Goal: Task Accomplishment & Management: Complete application form

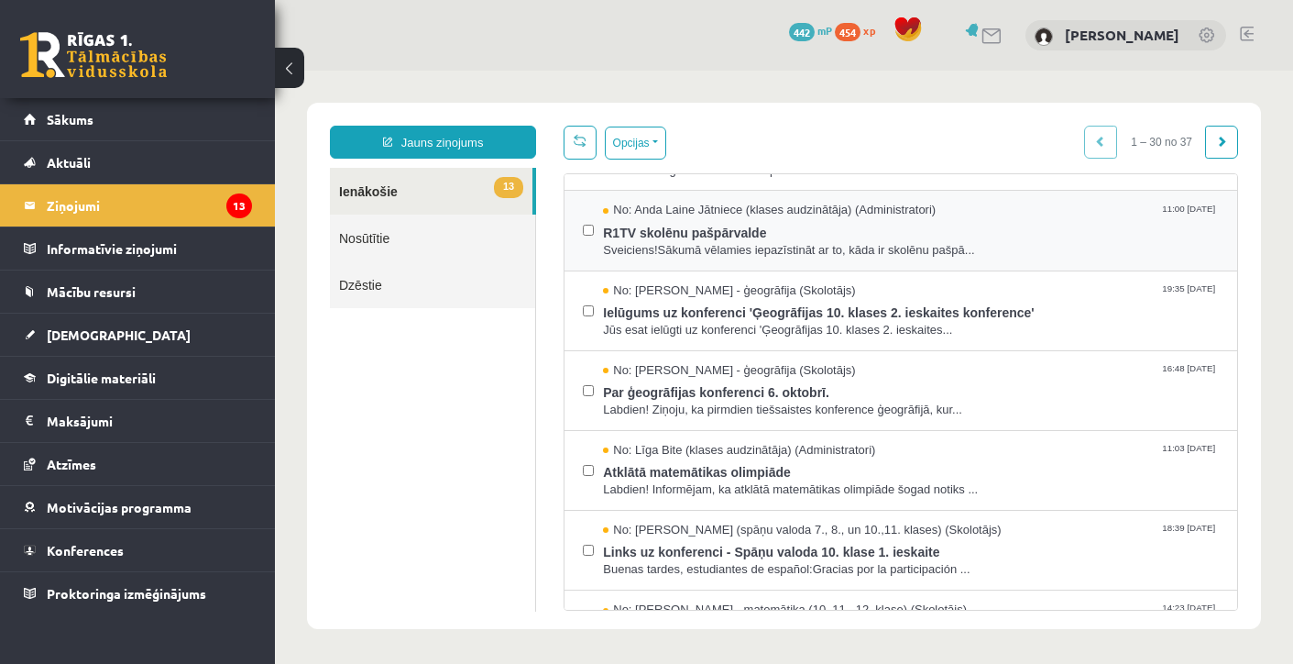
scroll to position [225, 0]
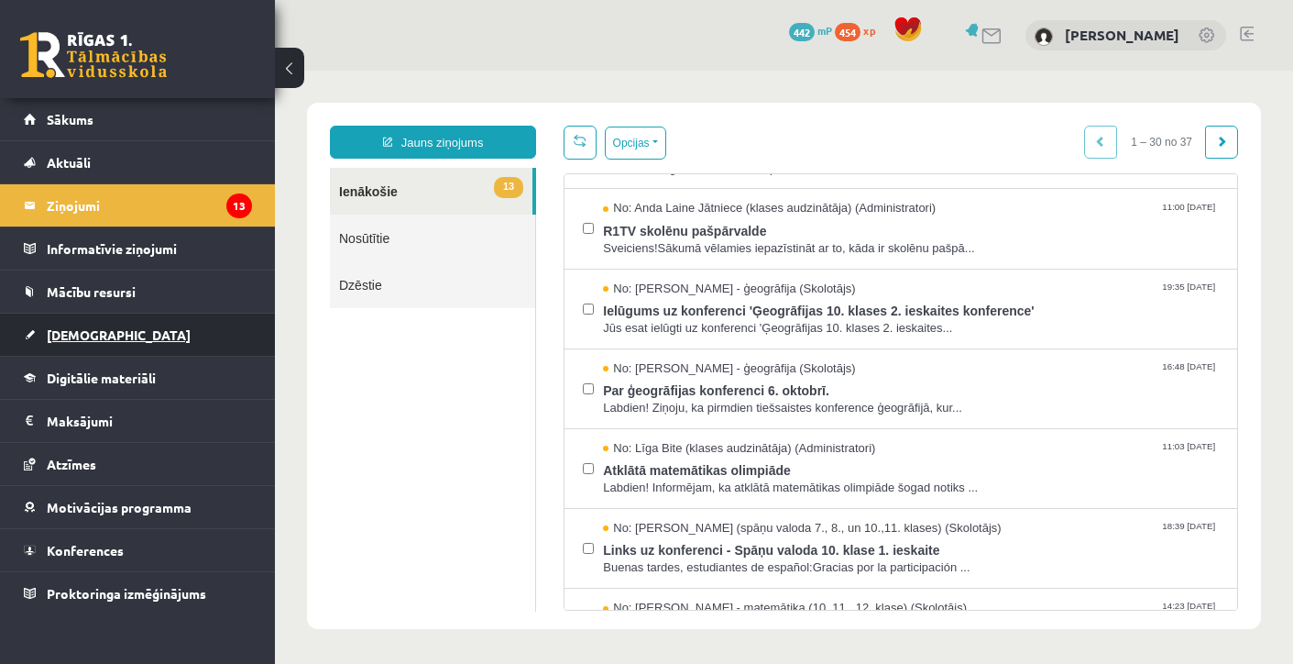
click at [102, 322] on link "[DEMOGRAPHIC_DATA]" at bounding box center [138, 334] width 228 height 42
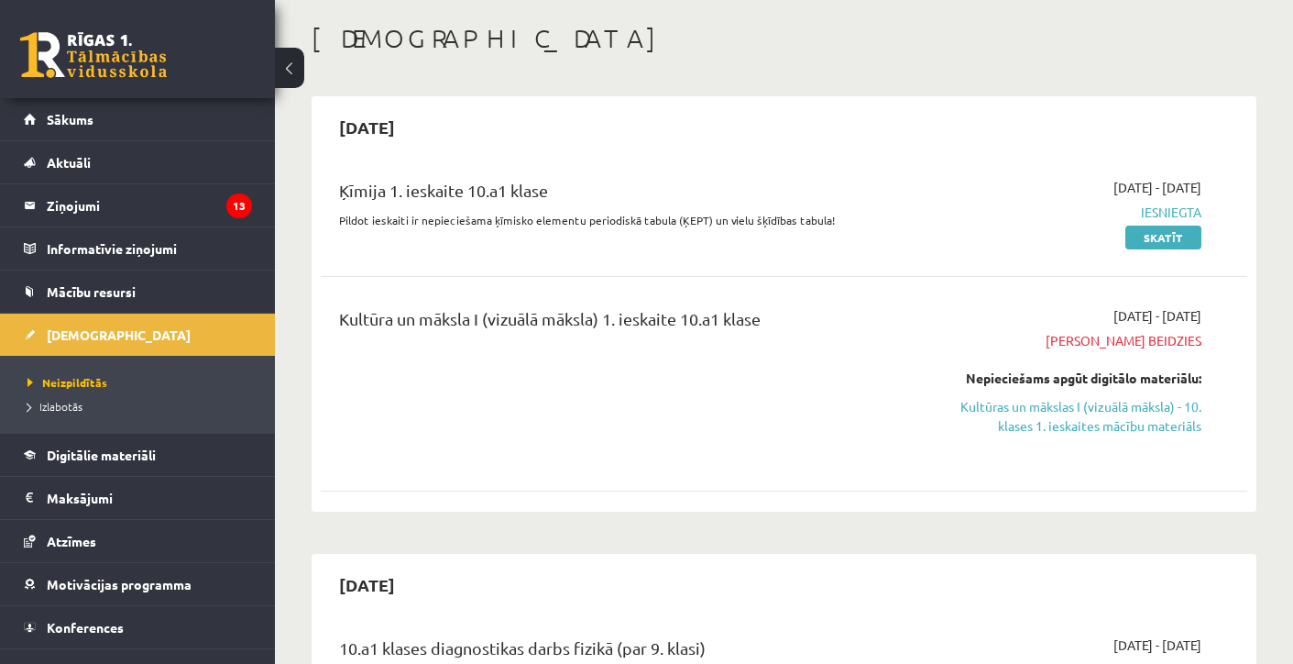
scroll to position [87, 0]
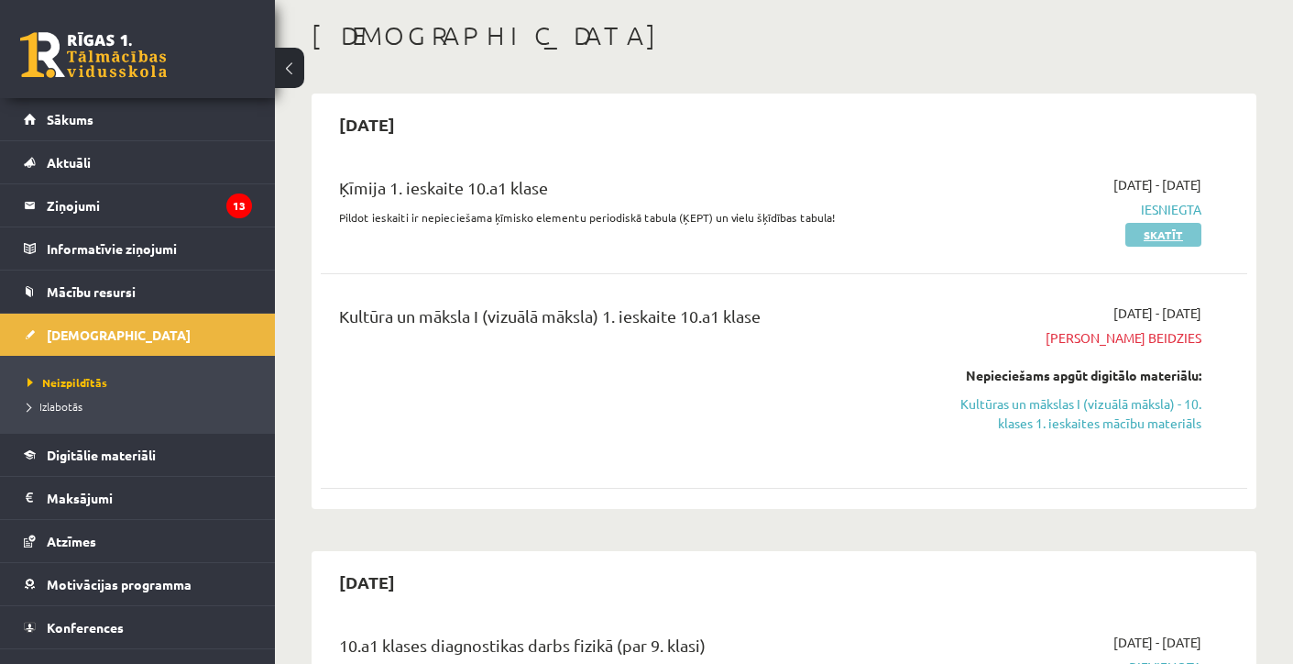
click at [1147, 229] on link "Skatīt" at bounding box center [1163, 235] width 76 height 24
click at [1173, 215] on span "Iesniegta" at bounding box center [1066, 209] width 269 height 19
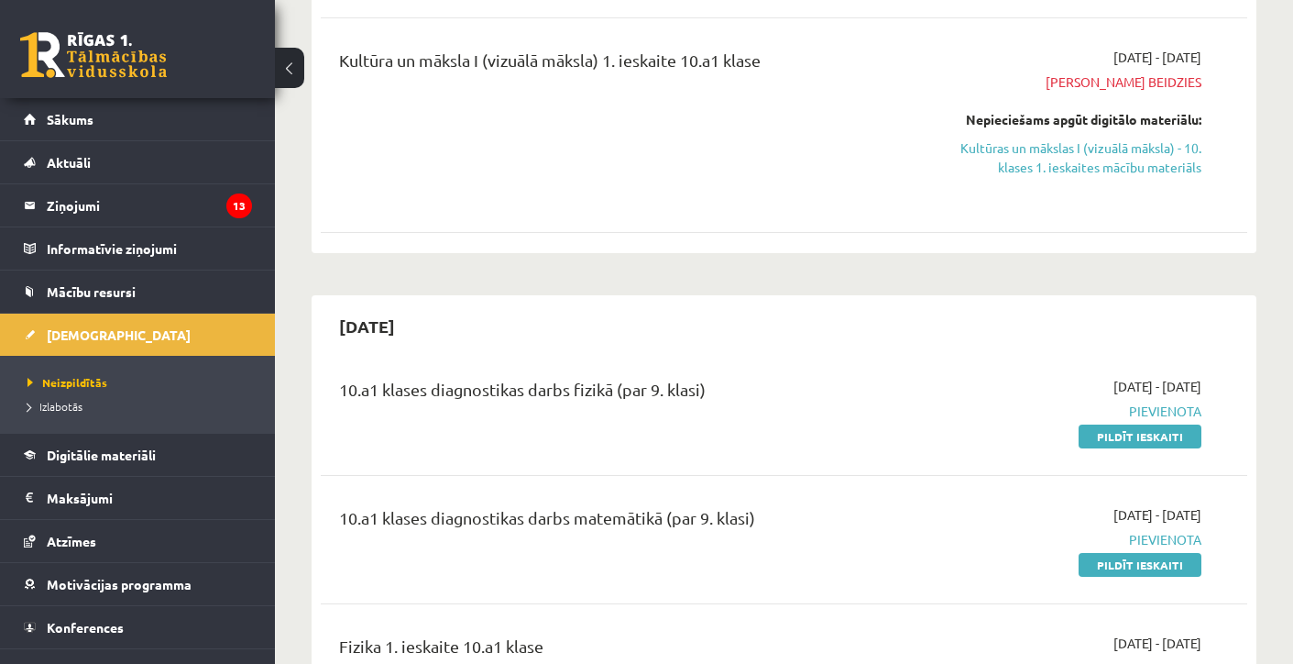
scroll to position [272, 0]
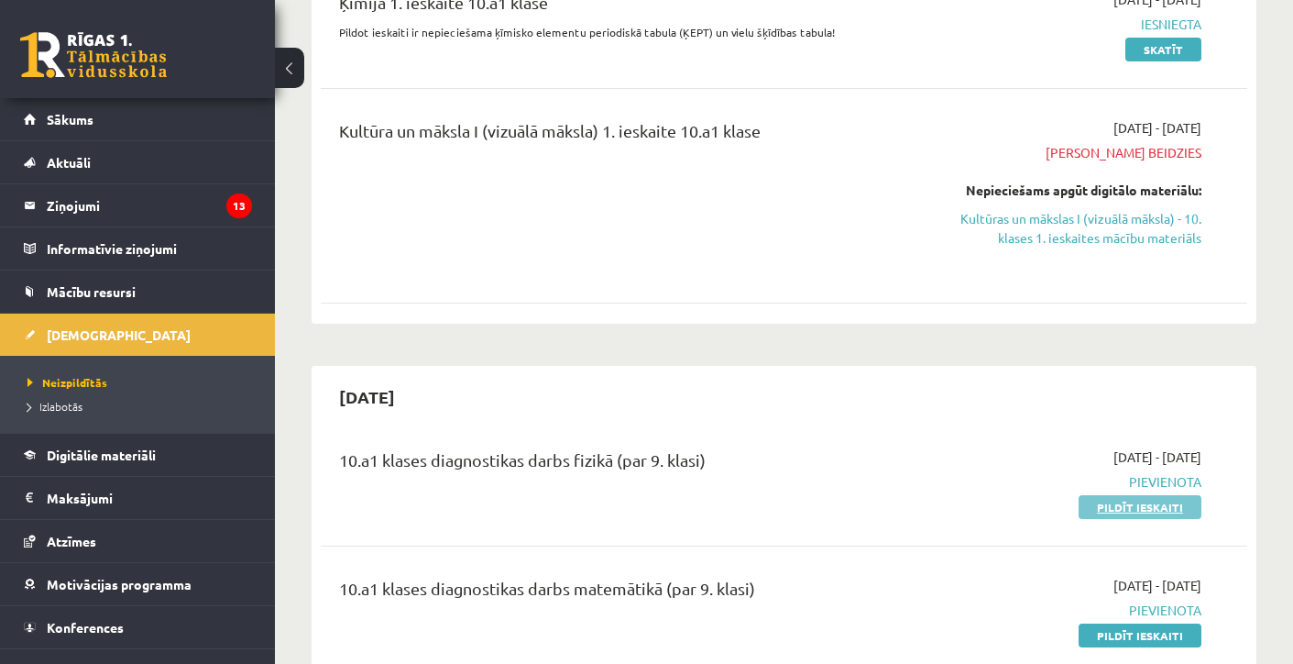
click at [1138, 515] on link "Pildīt ieskaiti" at bounding box center [1140, 507] width 123 height 24
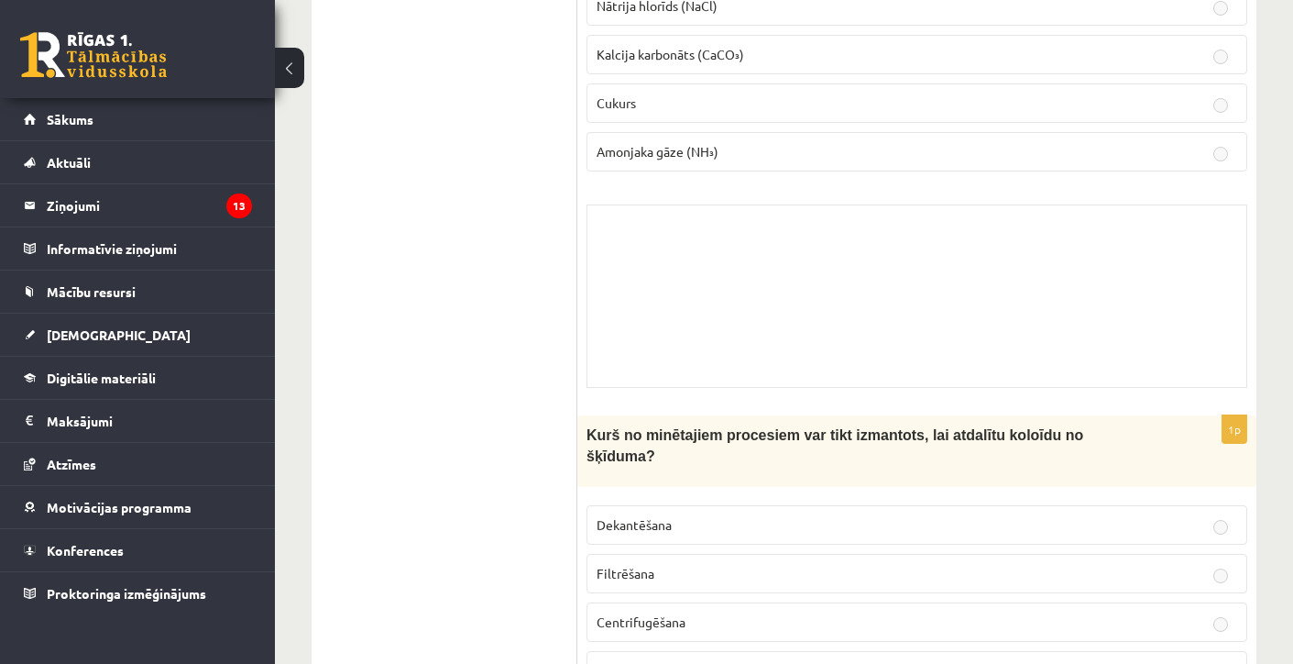
scroll to position [2015, 0]
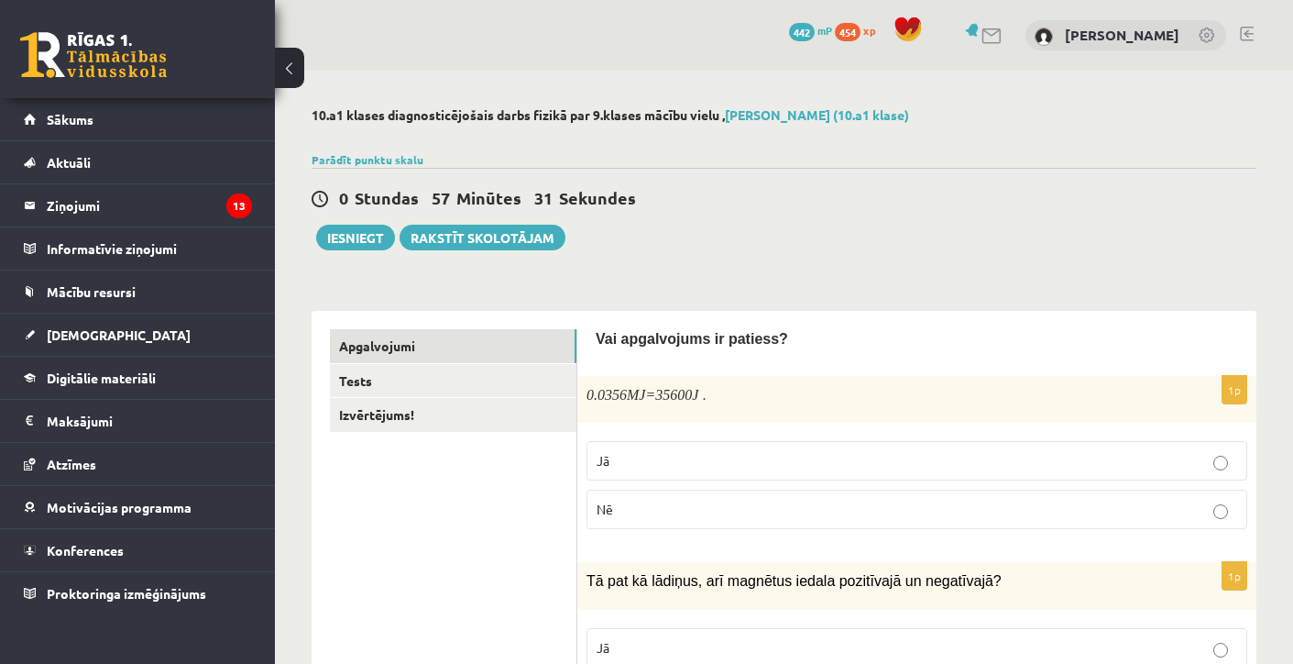
click at [635, 466] on p "Jā" at bounding box center [917, 460] width 641 height 19
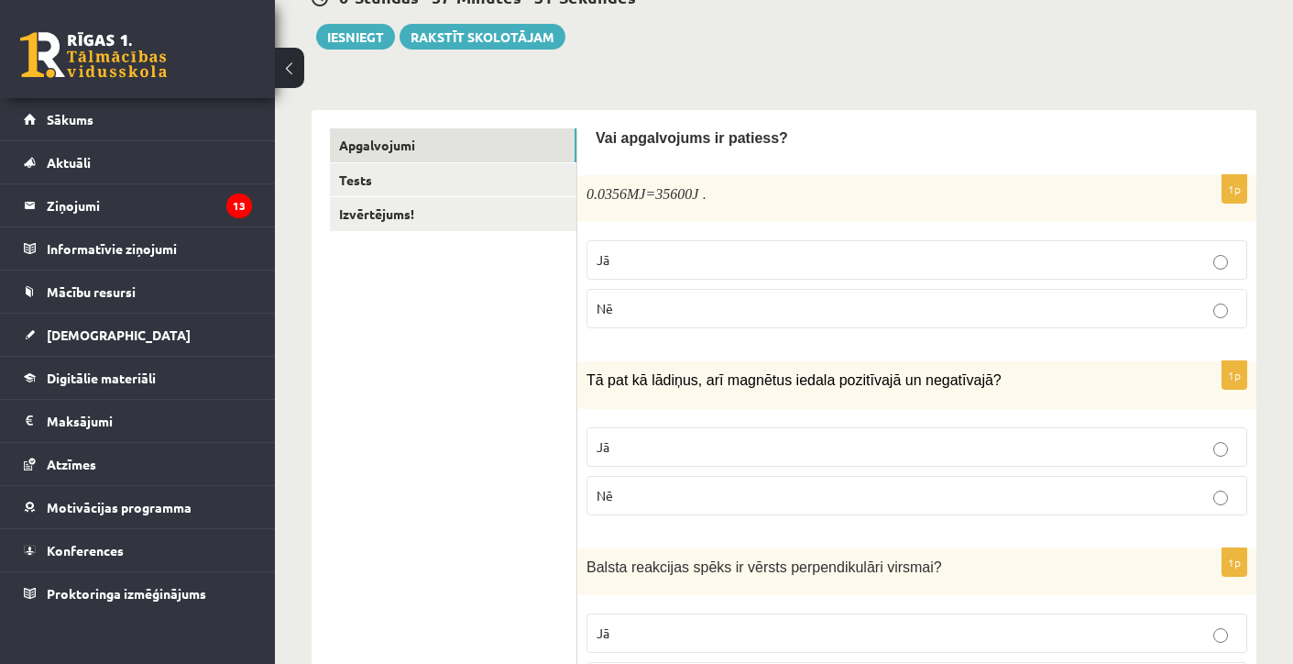
scroll to position [204, 0]
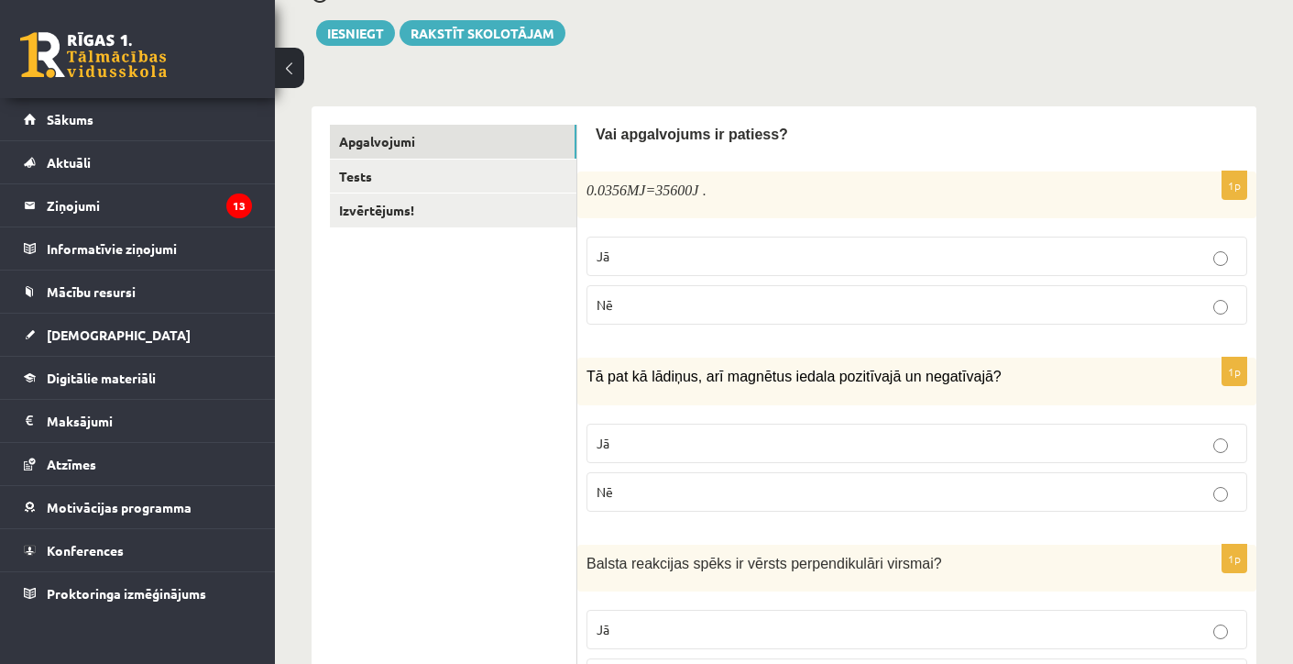
click at [614, 484] on p "Nē" at bounding box center [917, 491] width 641 height 19
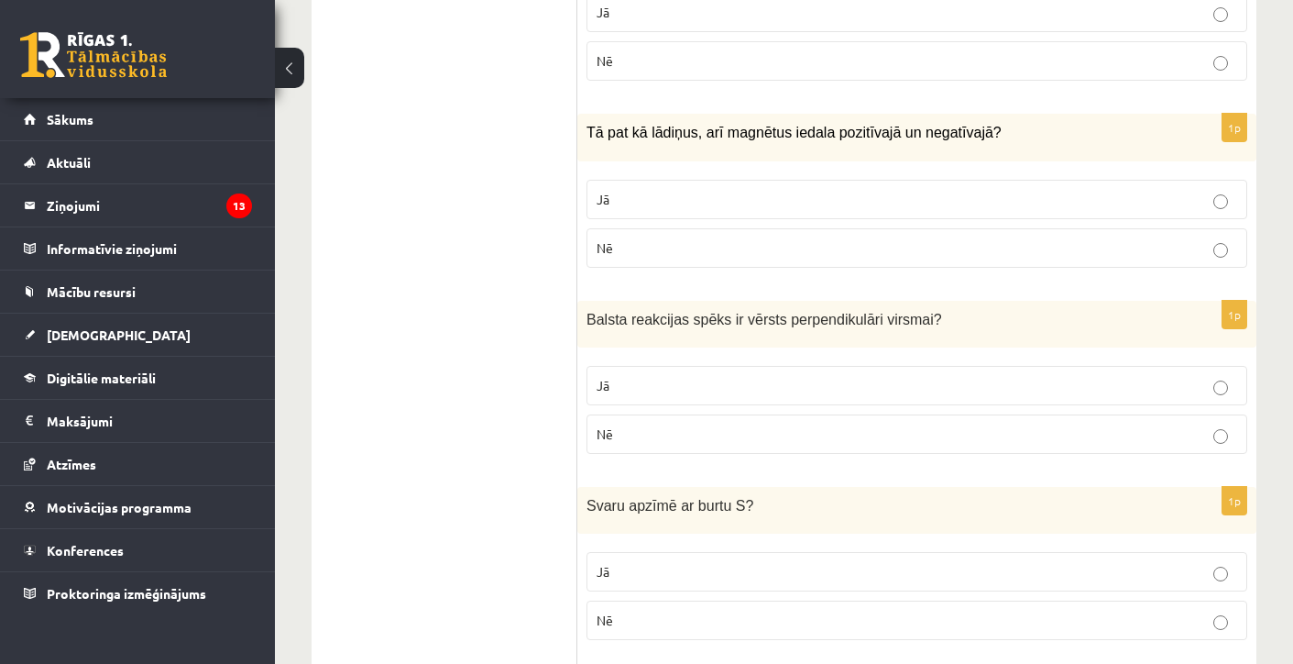
scroll to position [466, 0]
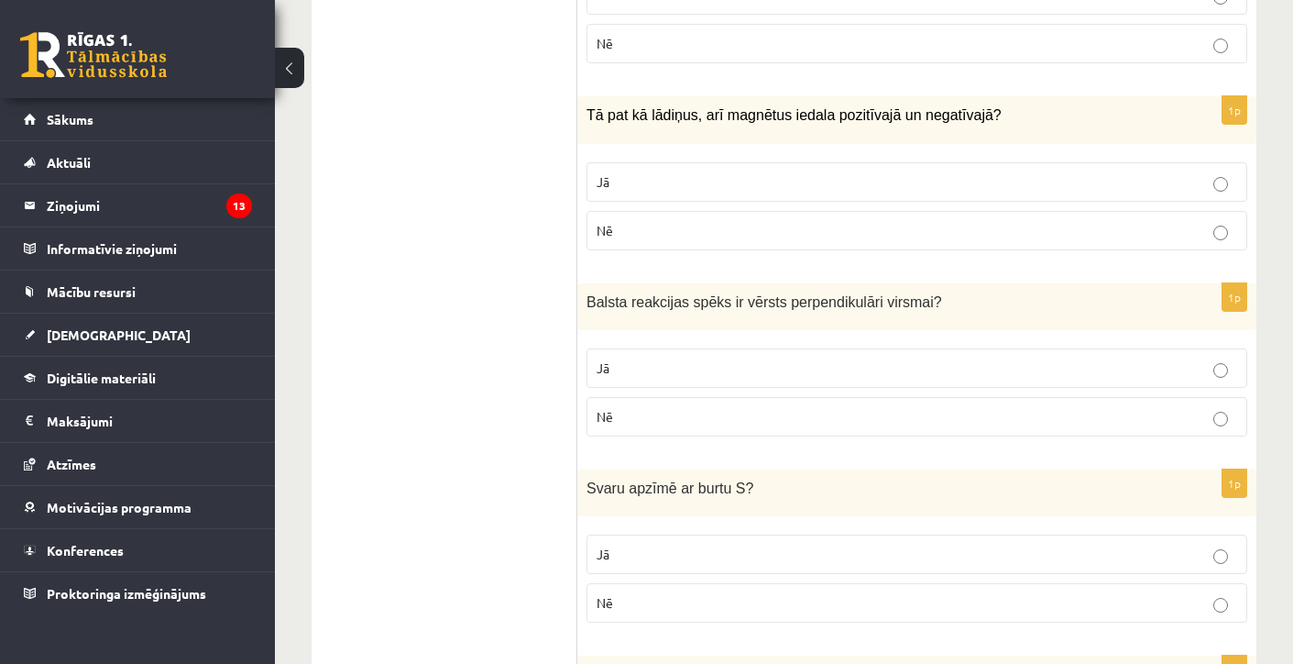
click at [620, 369] on p "Jā" at bounding box center [917, 367] width 641 height 19
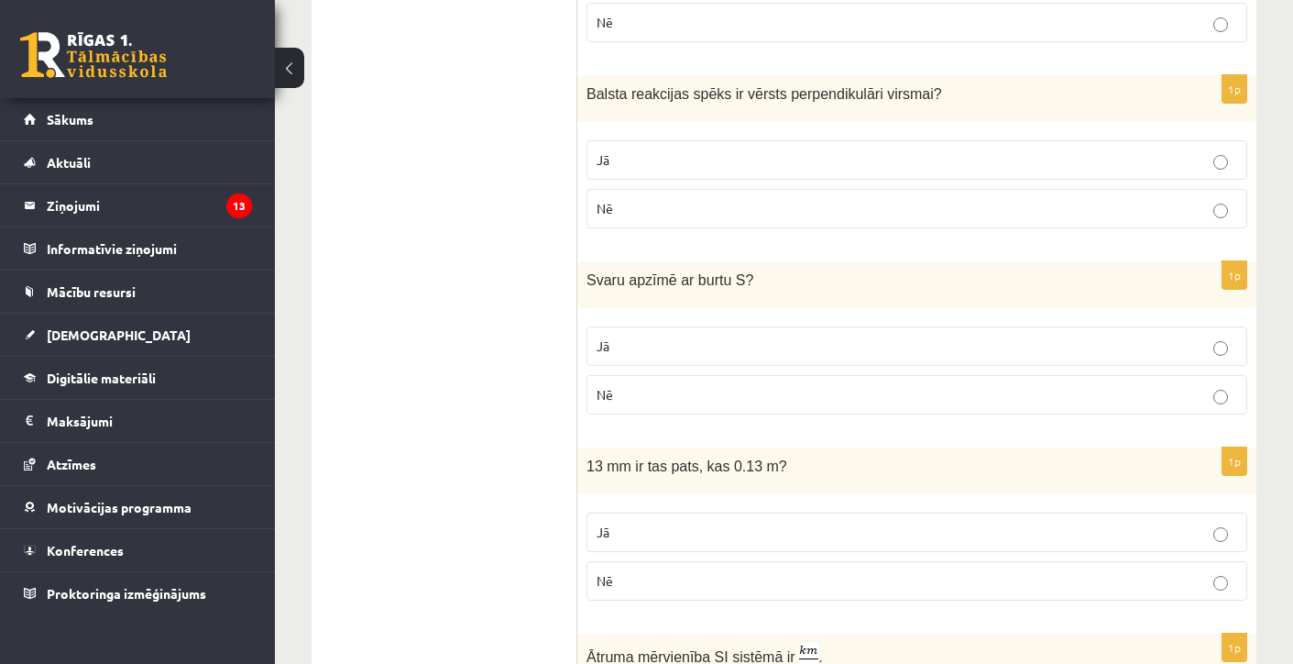
scroll to position [723, 0]
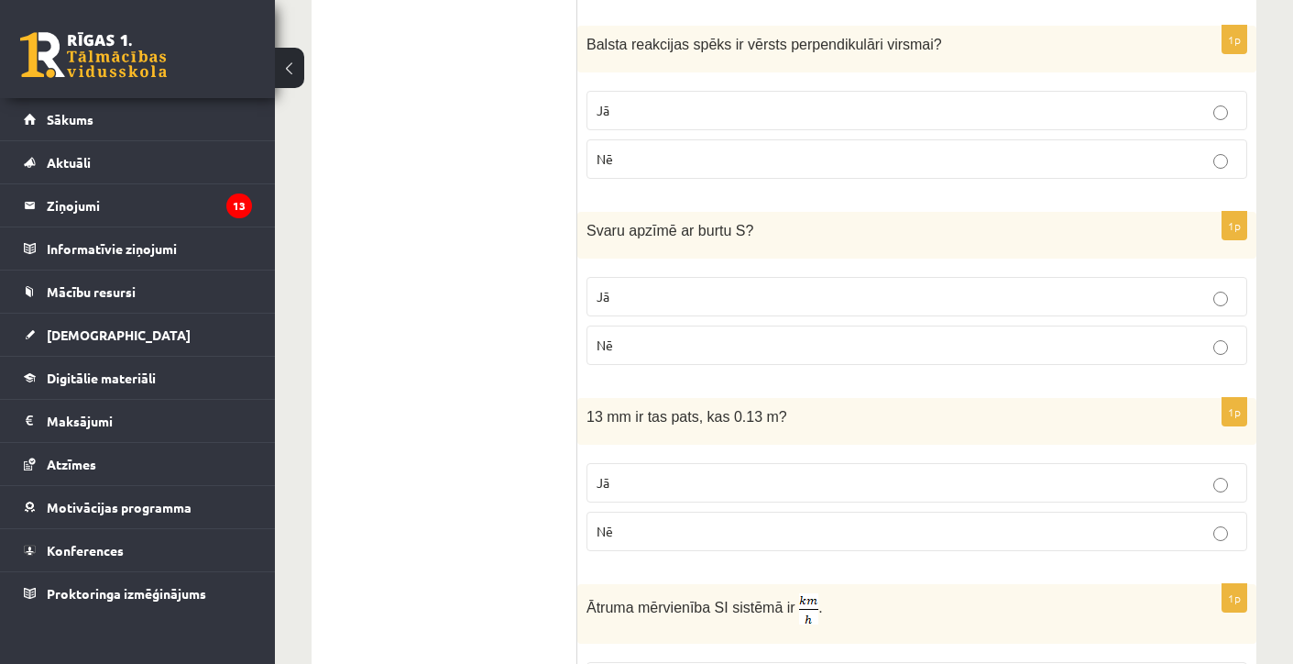
click at [624, 299] on p "Jā" at bounding box center [917, 296] width 641 height 19
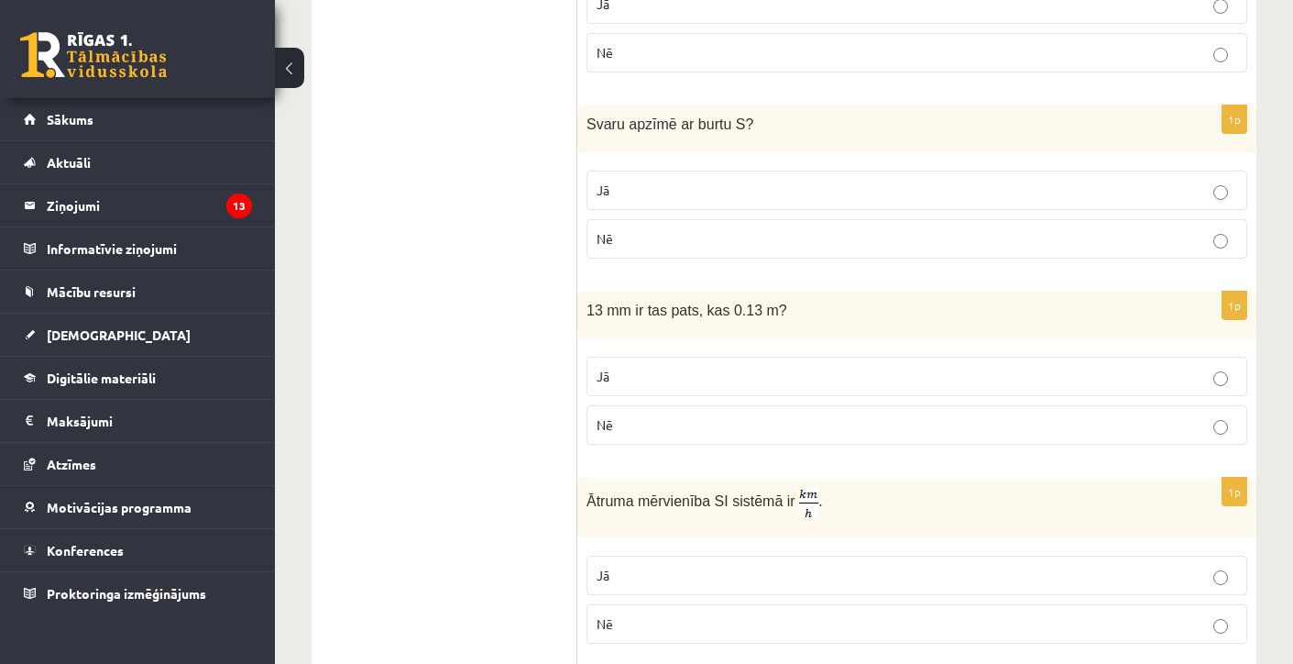
scroll to position [842, 0]
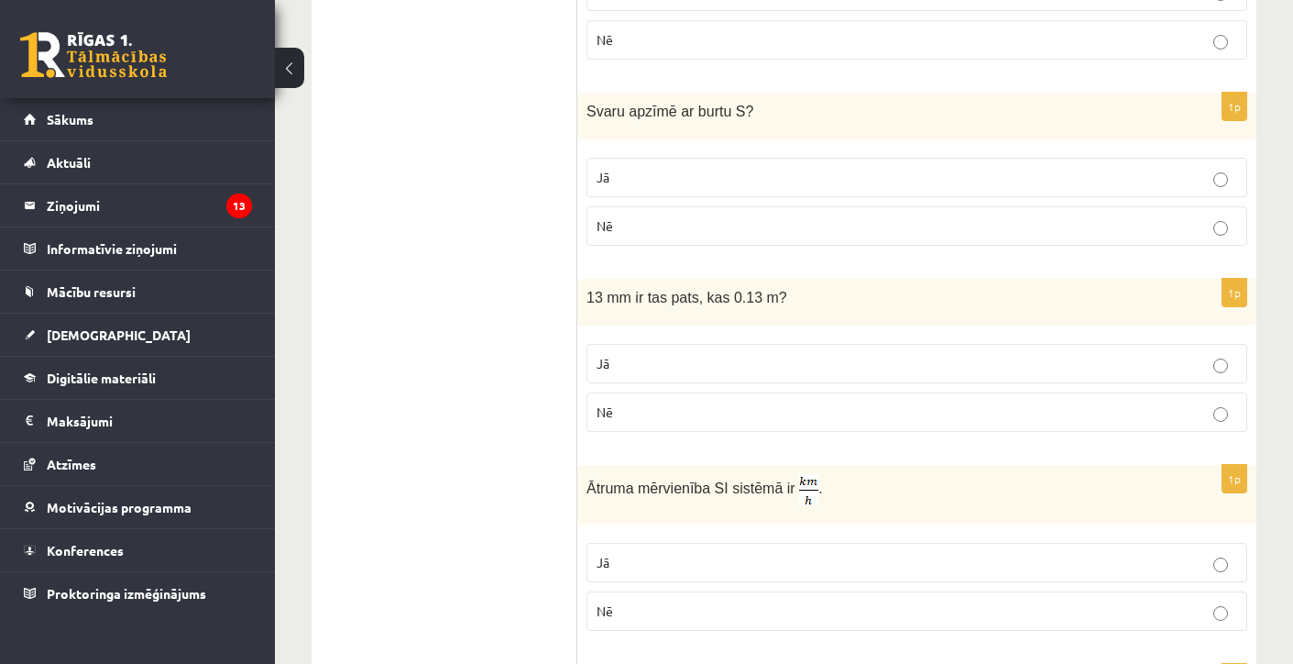
click at [657, 405] on p "Nē" at bounding box center [917, 411] width 641 height 19
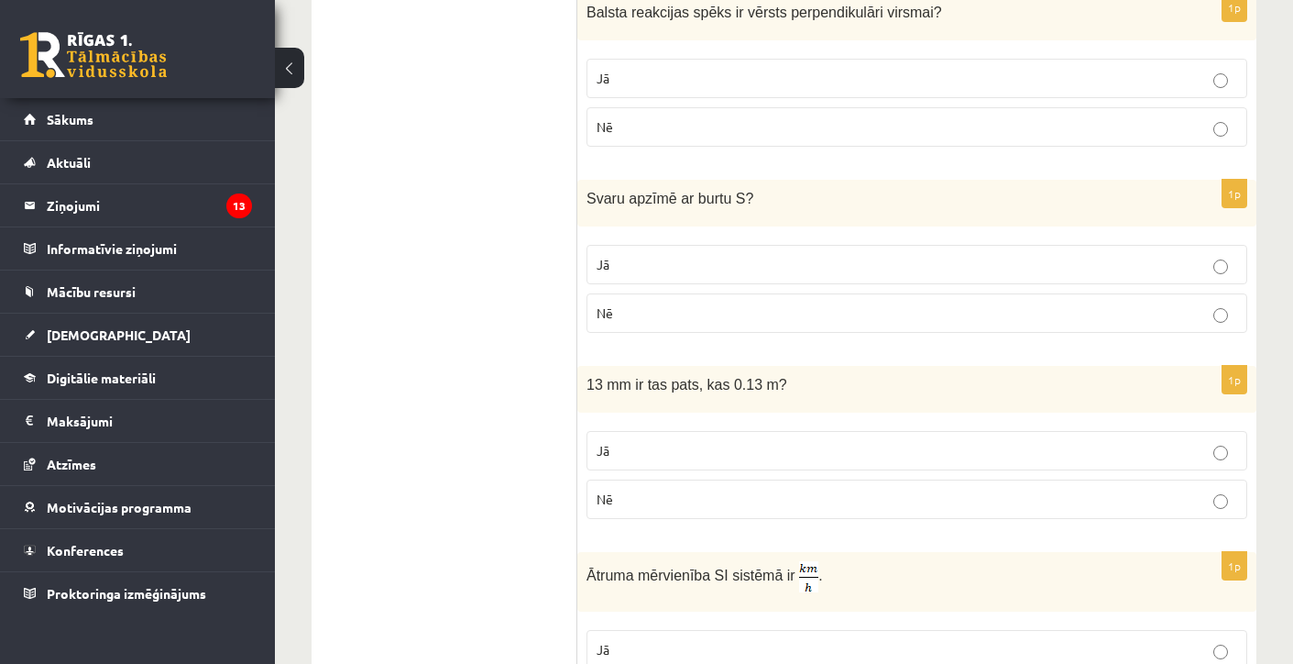
scroll to position [773, 0]
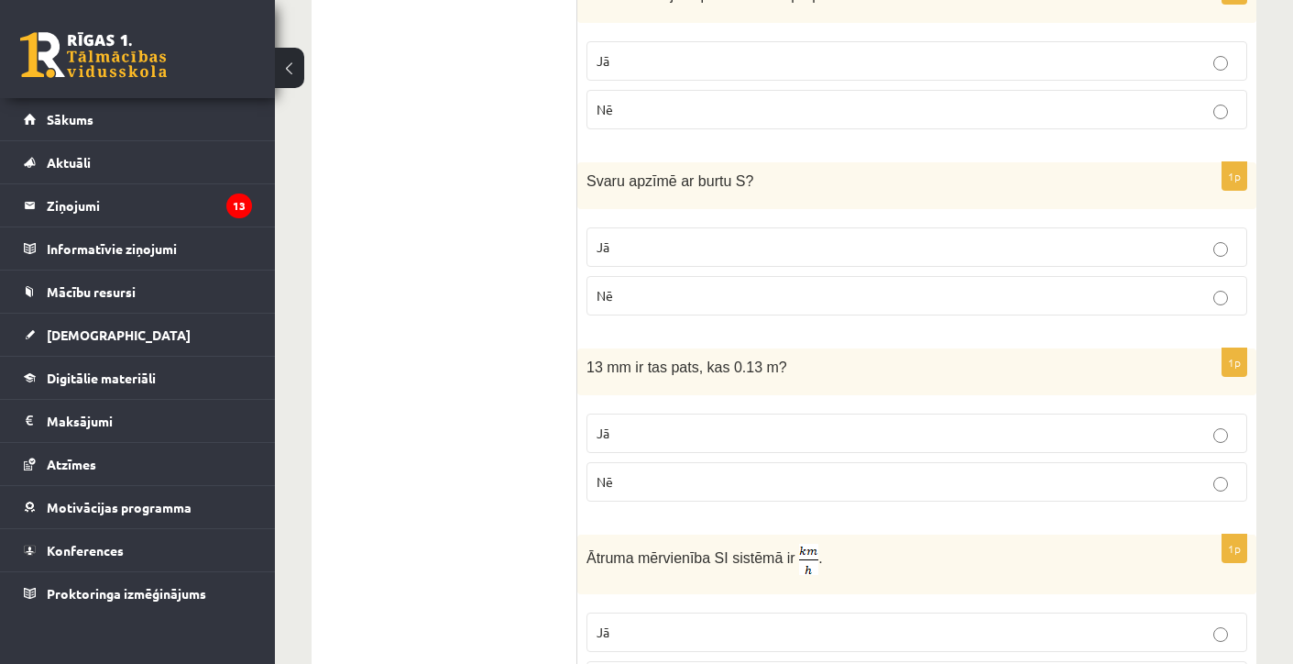
click at [675, 449] on label "Jā" at bounding box center [917, 432] width 661 height 39
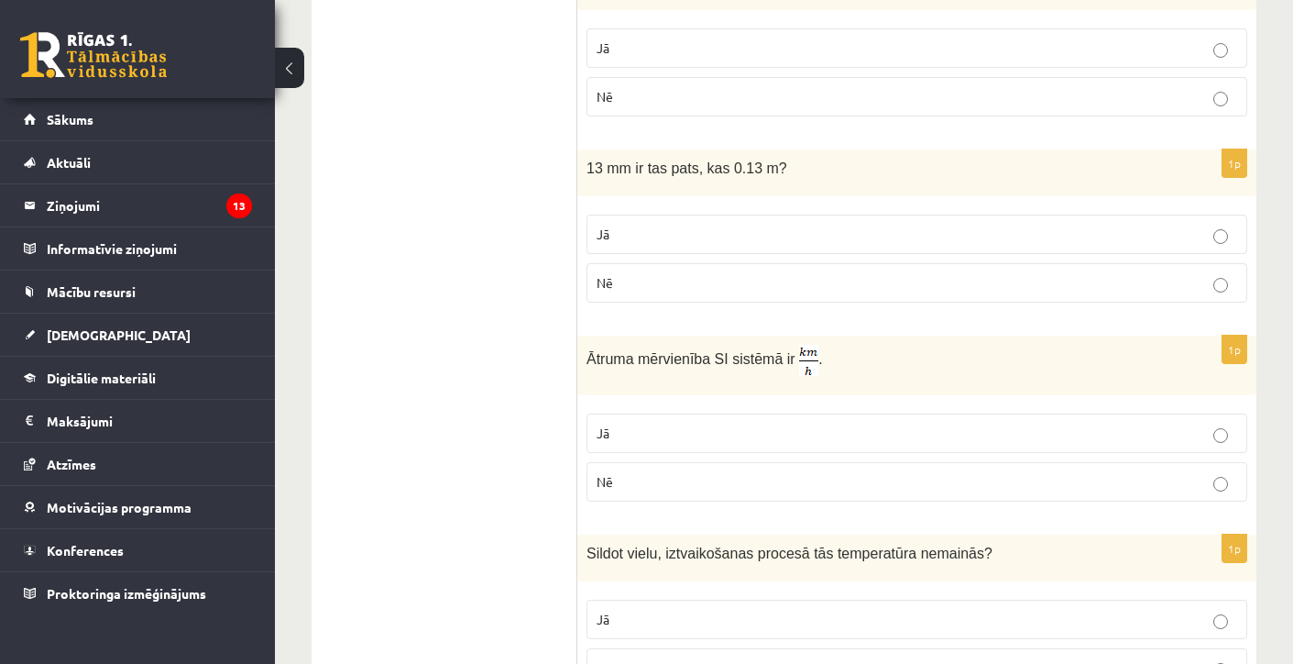
scroll to position [969, 0]
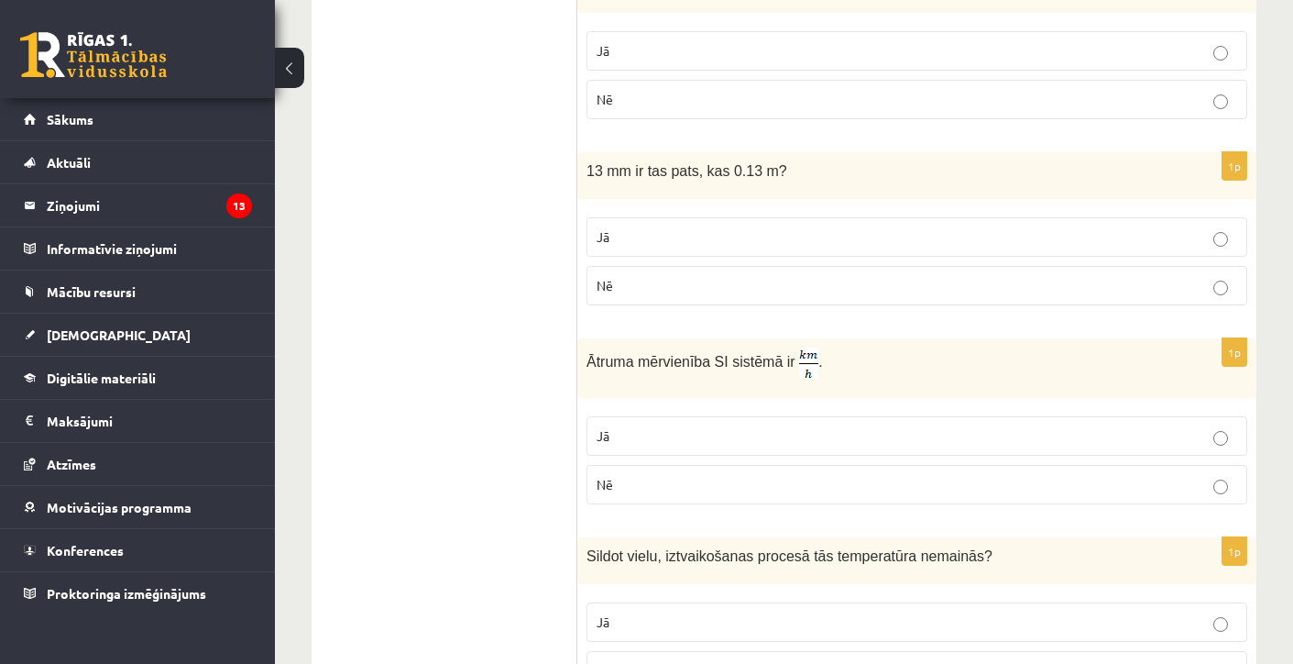
click at [647, 500] on label "Nē" at bounding box center [917, 484] width 661 height 39
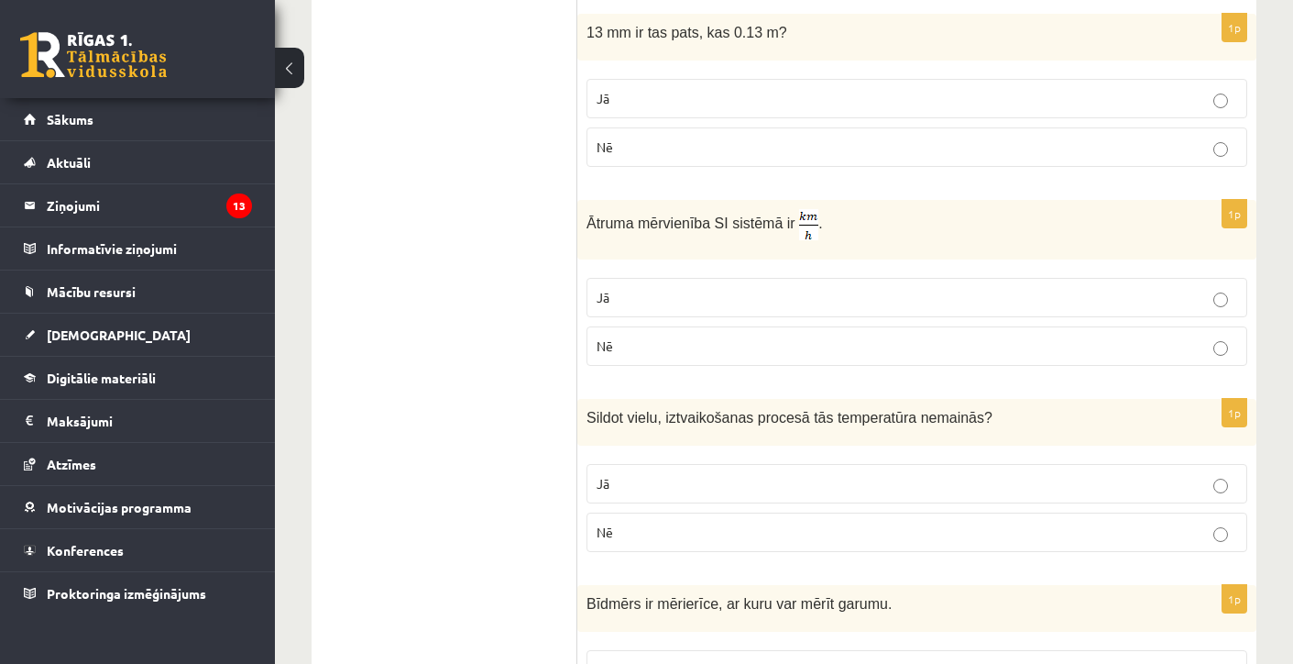
scroll to position [1118, 0]
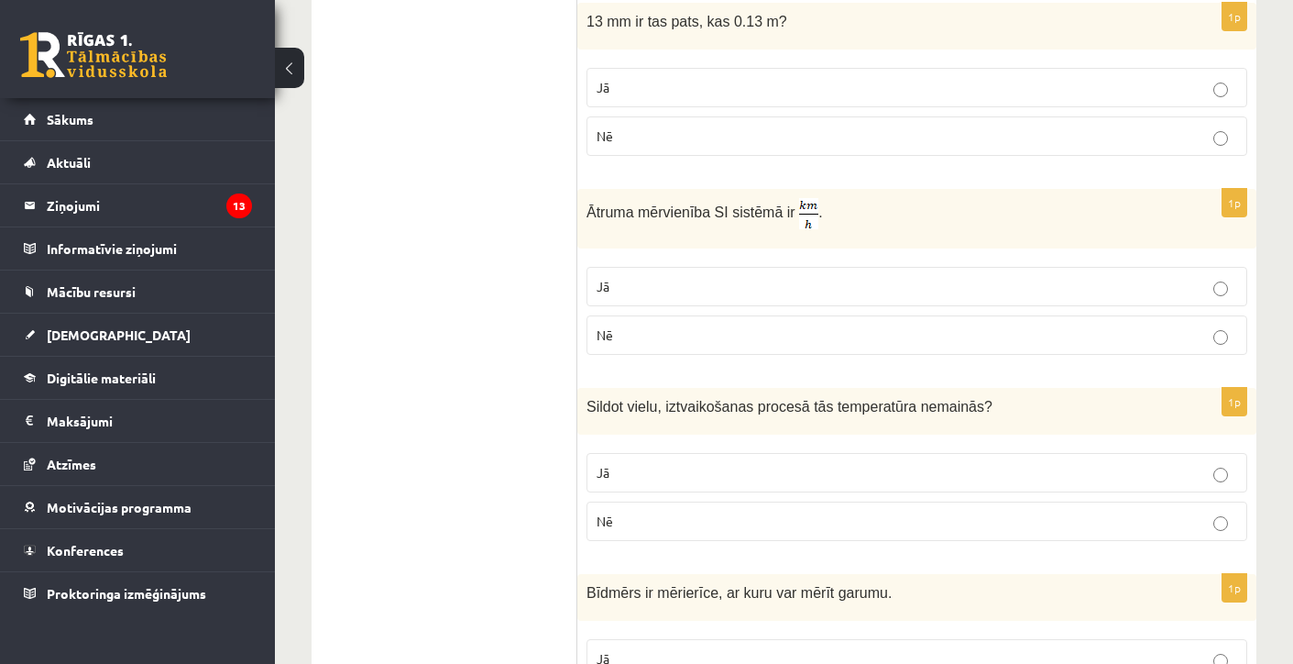
click at [628, 455] on label "Jā" at bounding box center [917, 472] width 661 height 39
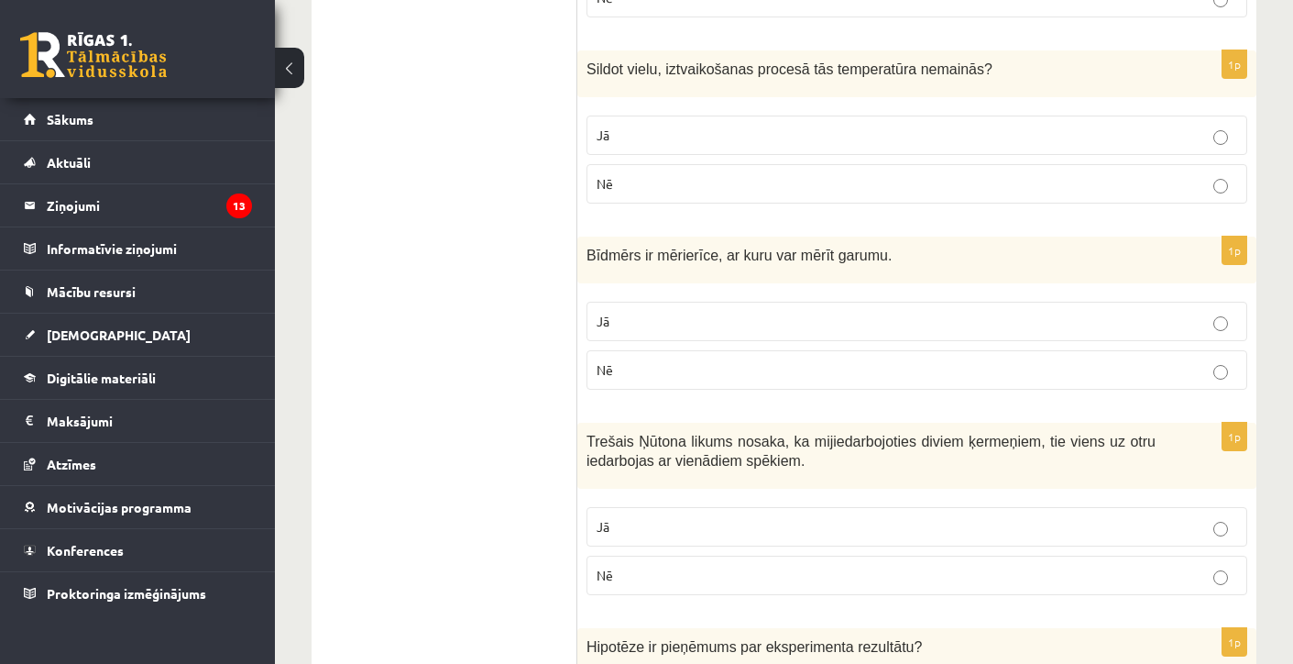
scroll to position [1465, 0]
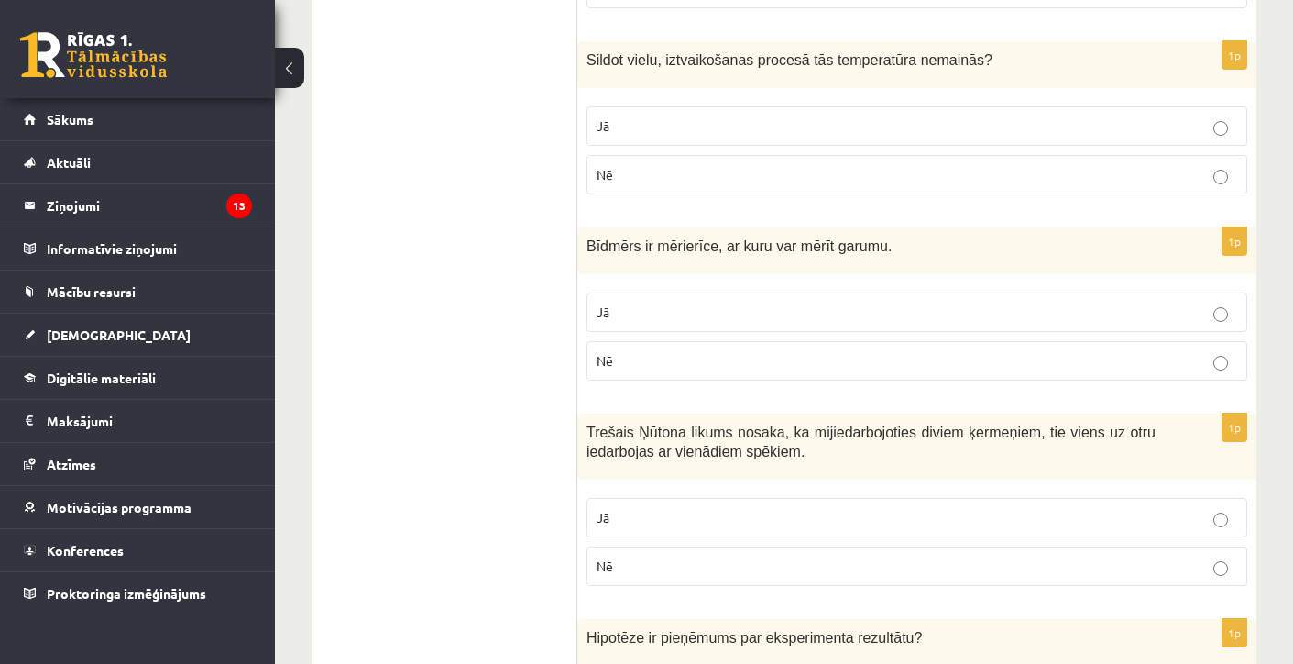
click at [650, 313] on p "Jā" at bounding box center [917, 311] width 641 height 19
click at [609, 523] on span "Jā" at bounding box center [603, 517] width 13 height 16
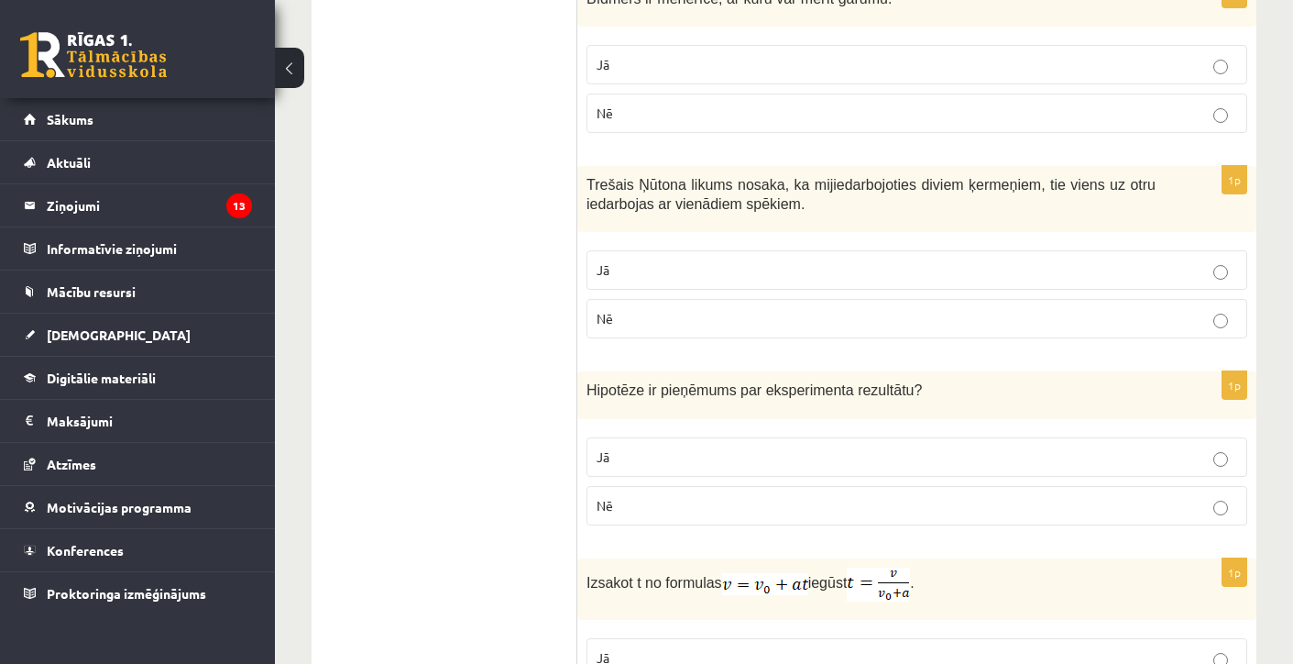
scroll to position [1722, 0]
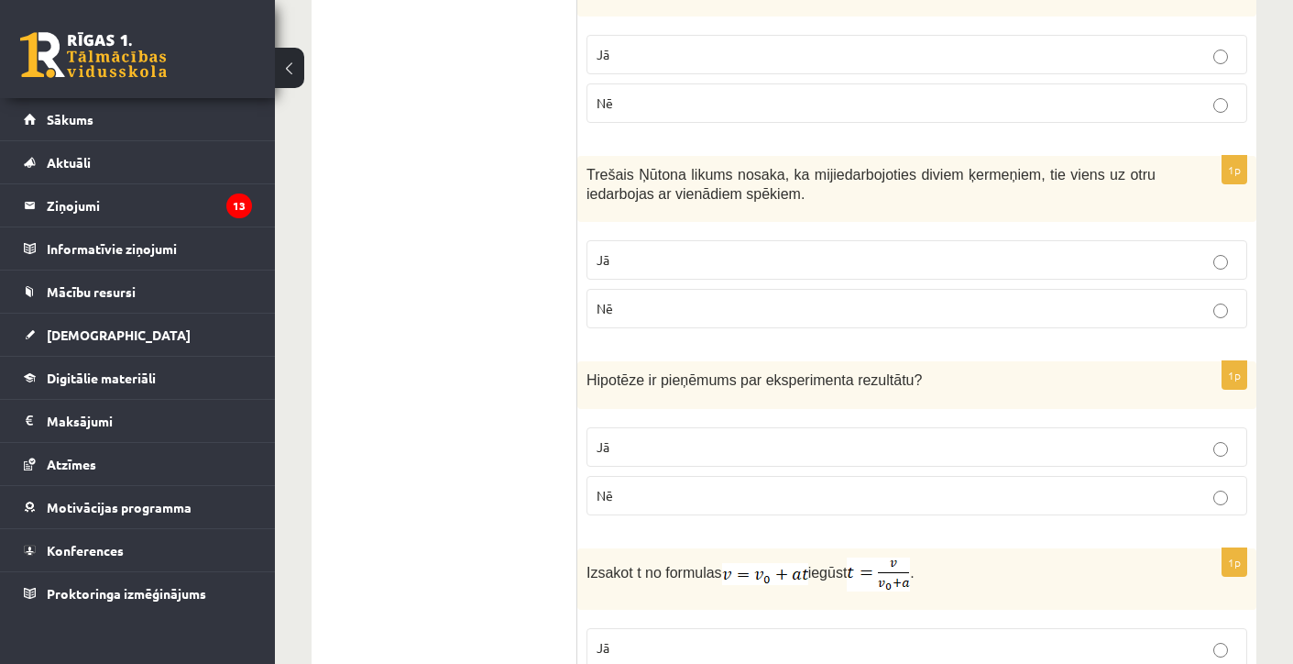
click at [617, 433] on label "Jā" at bounding box center [917, 446] width 661 height 39
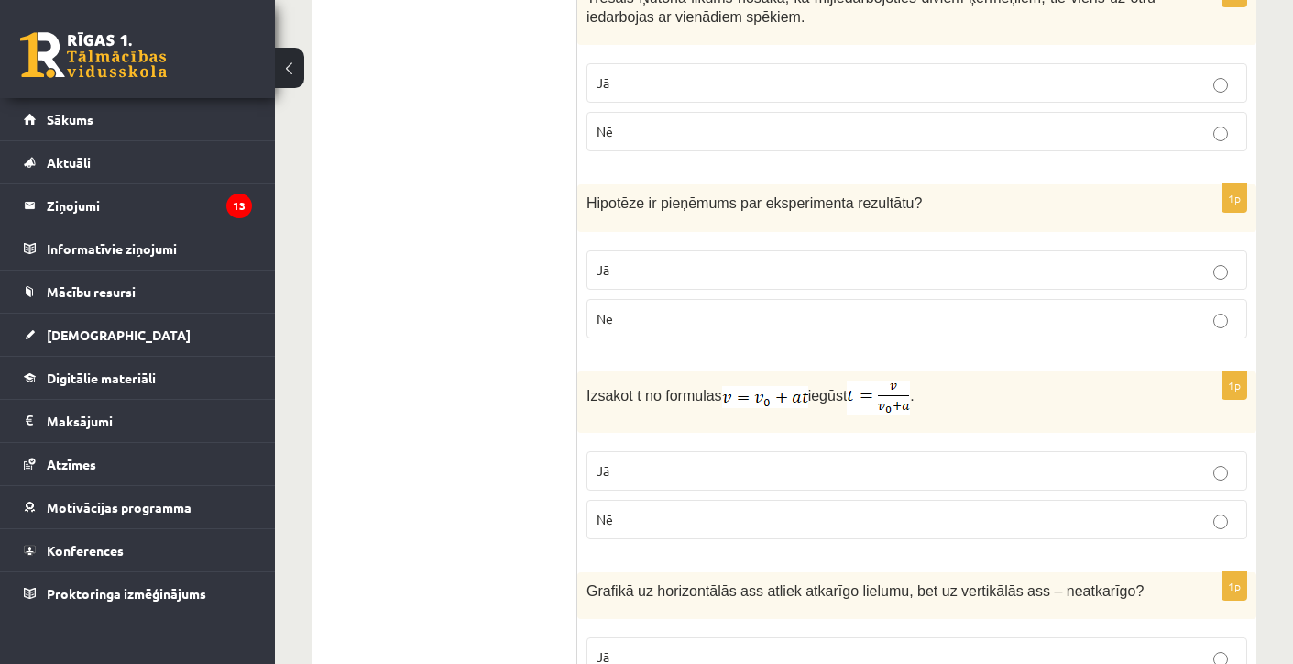
click at [624, 539] on label "Nē" at bounding box center [917, 518] width 661 height 39
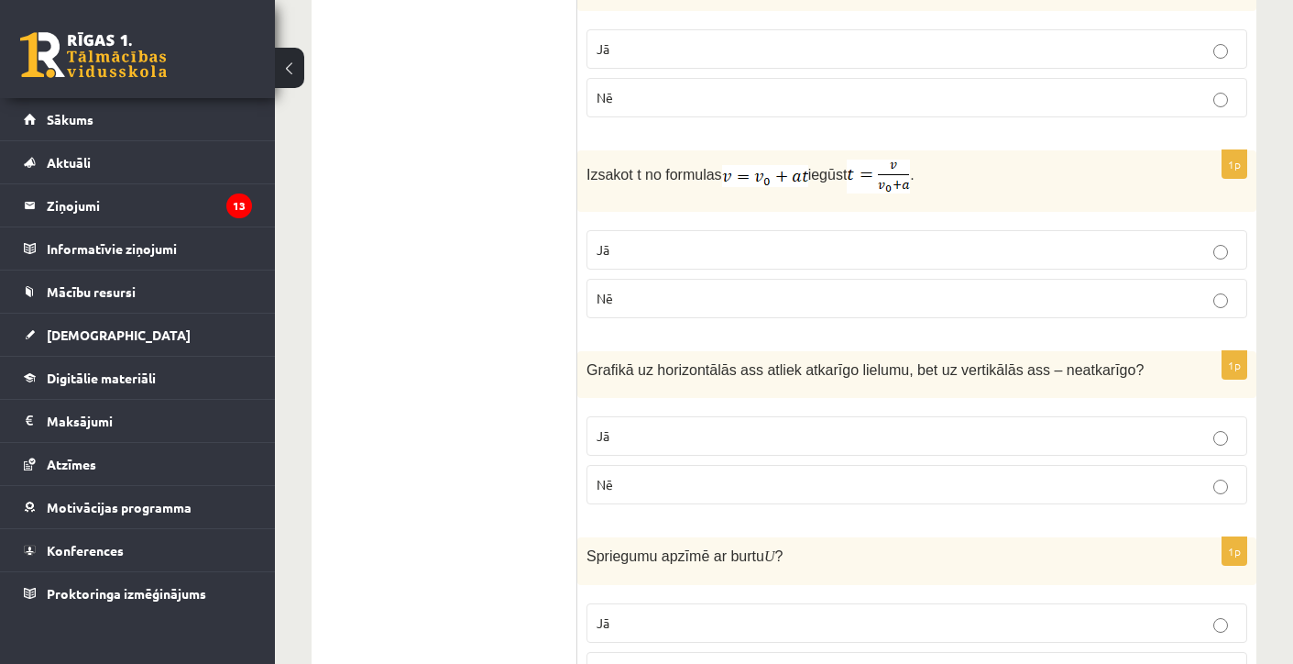
scroll to position [2121, 0]
click at [625, 488] on p "Nē" at bounding box center [917, 483] width 641 height 19
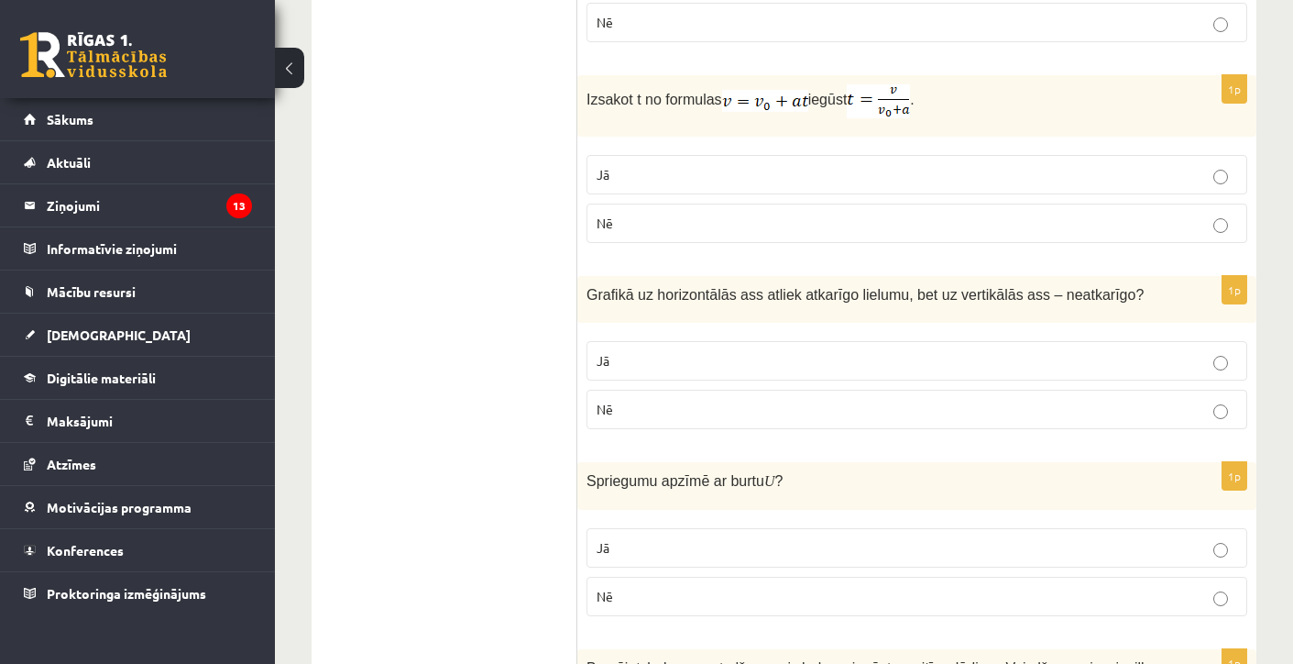
scroll to position [2196, 0]
click at [640, 549] on p "Jā" at bounding box center [917, 546] width 641 height 19
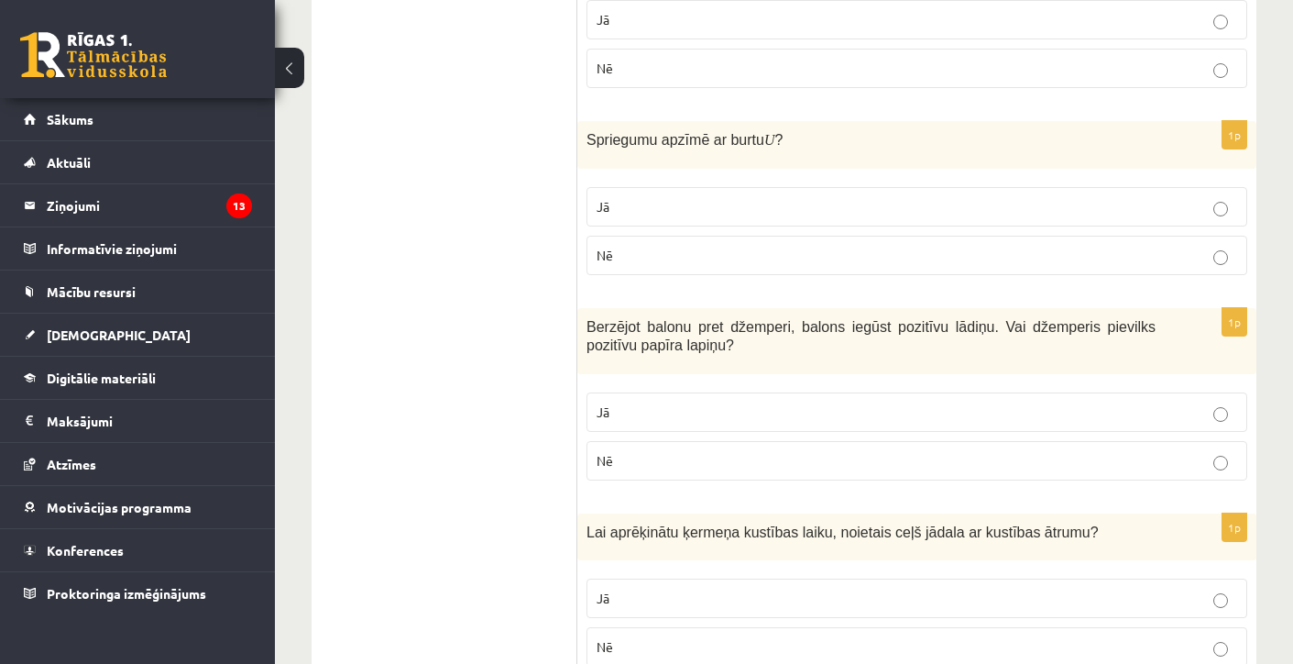
scroll to position [2534, 0]
click at [639, 408] on label "Jā" at bounding box center [917, 413] width 661 height 39
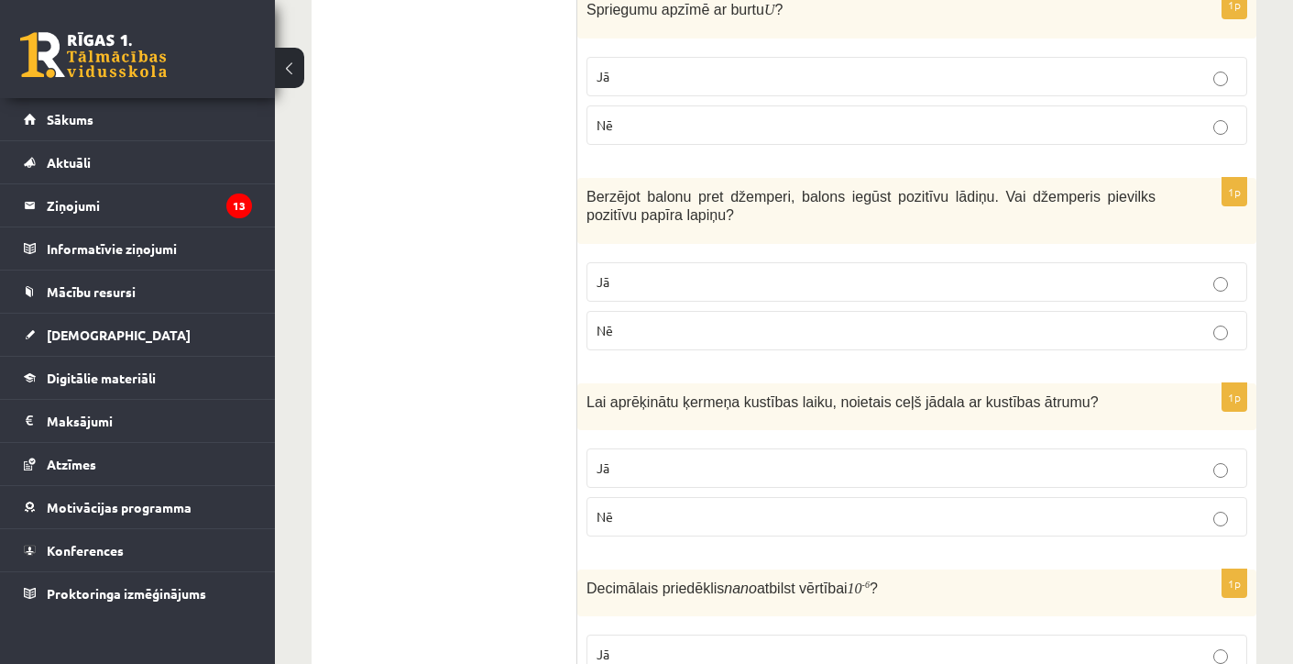
scroll to position [2670, 0]
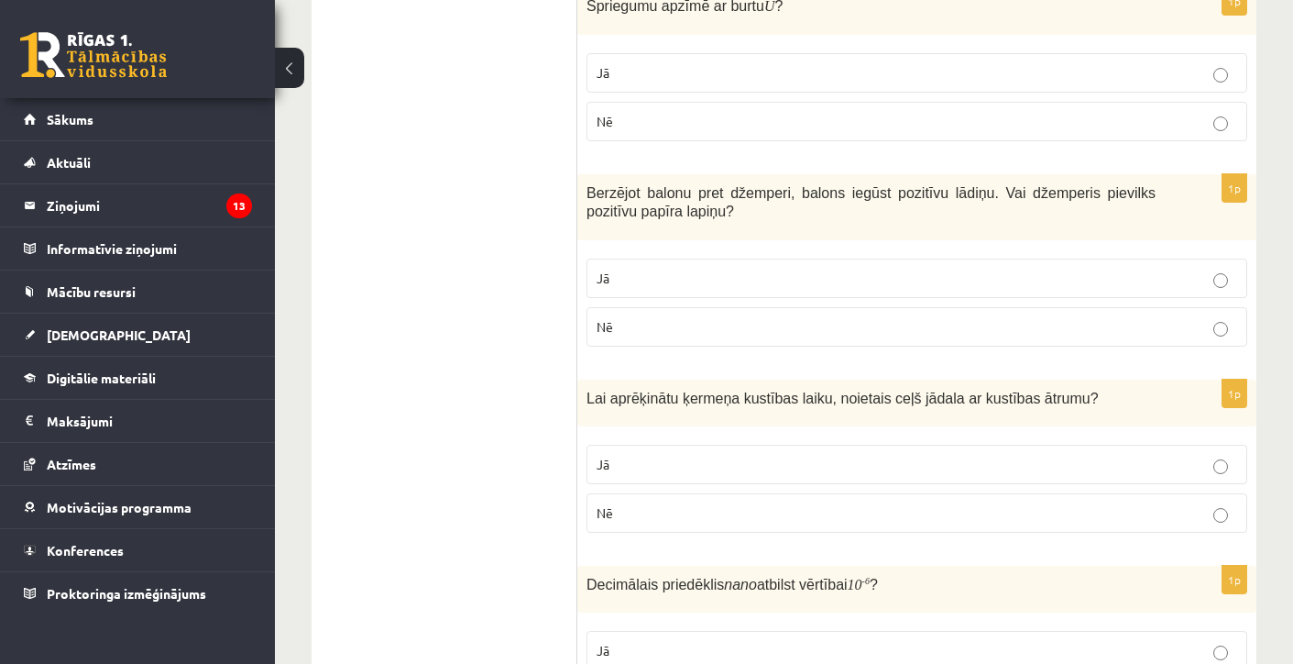
click at [621, 471] on p "Jā" at bounding box center [917, 464] width 641 height 19
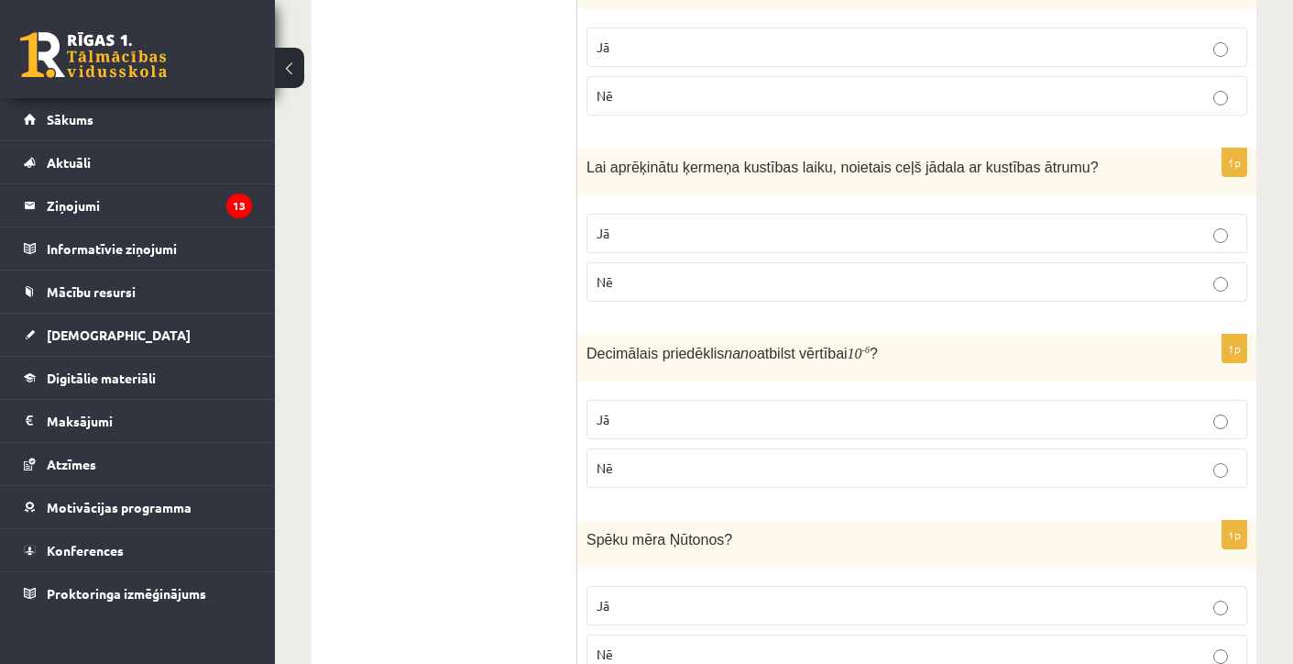
scroll to position [2902, 0]
click at [640, 428] on p "Jā" at bounding box center [917, 418] width 641 height 19
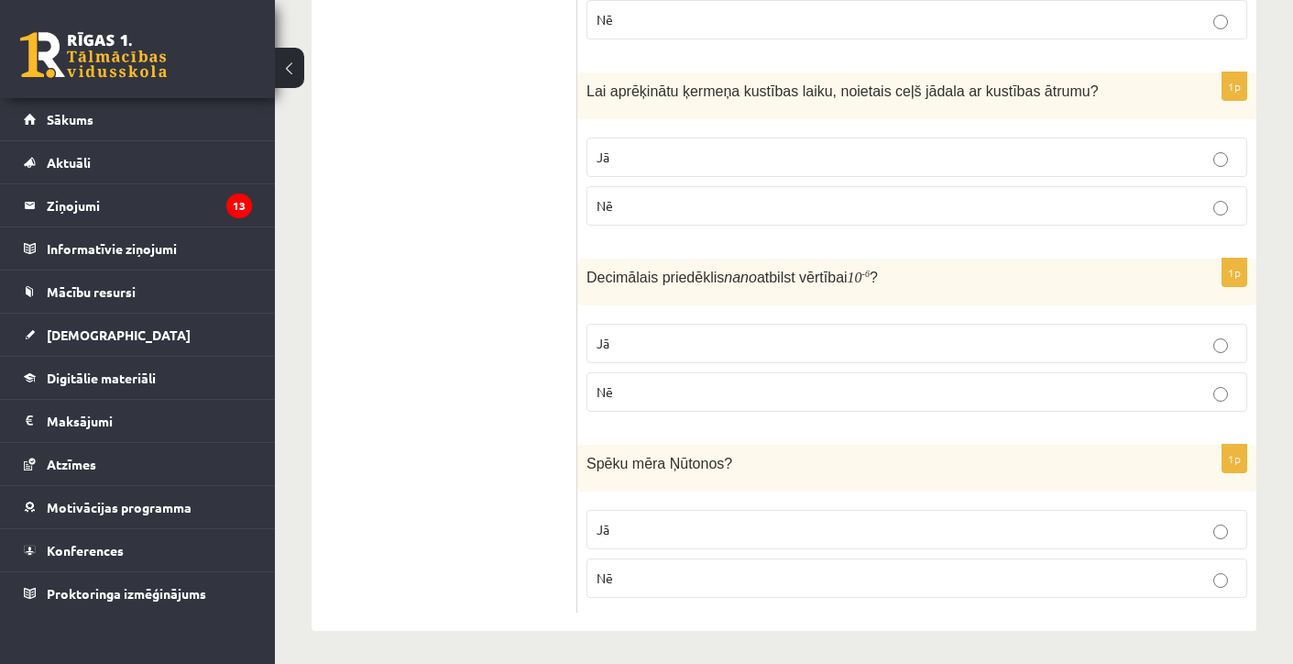
scroll to position [2970, 0]
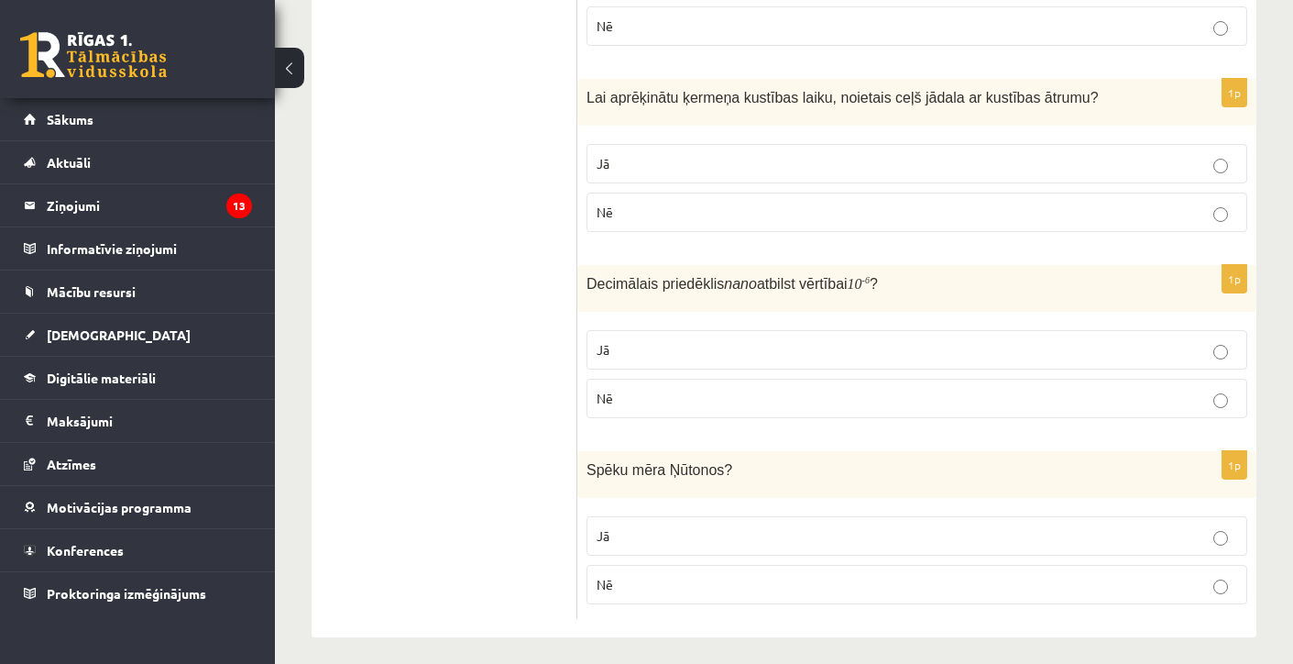
click at [615, 532] on label "Jā" at bounding box center [917, 535] width 661 height 39
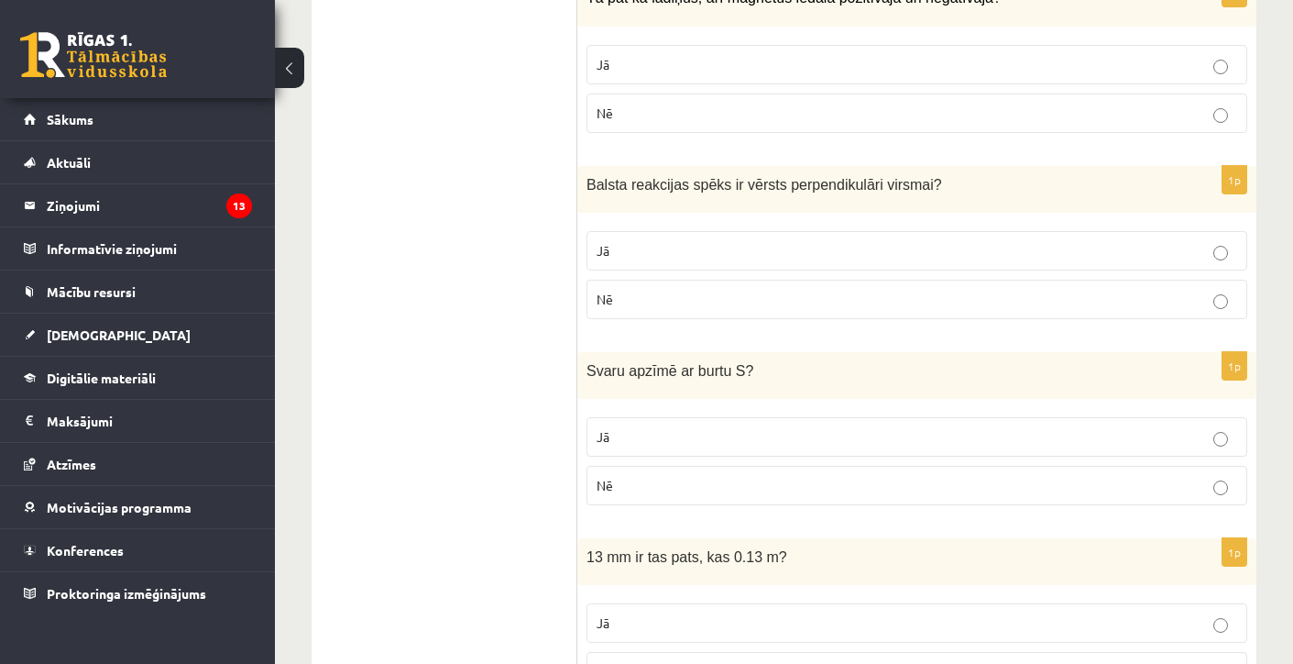
scroll to position [584, 0]
click at [714, 476] on label "Nē" at bounding box center [917, 484] width 661 height 39
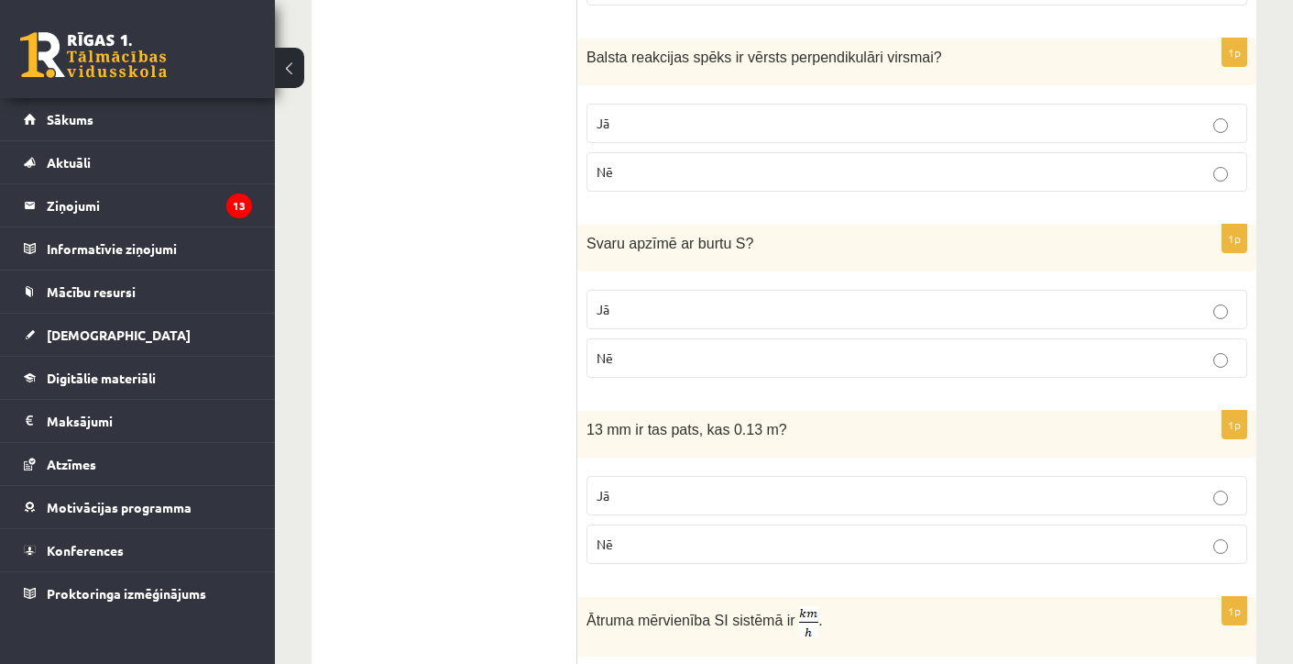
scroll to position [717, 0]
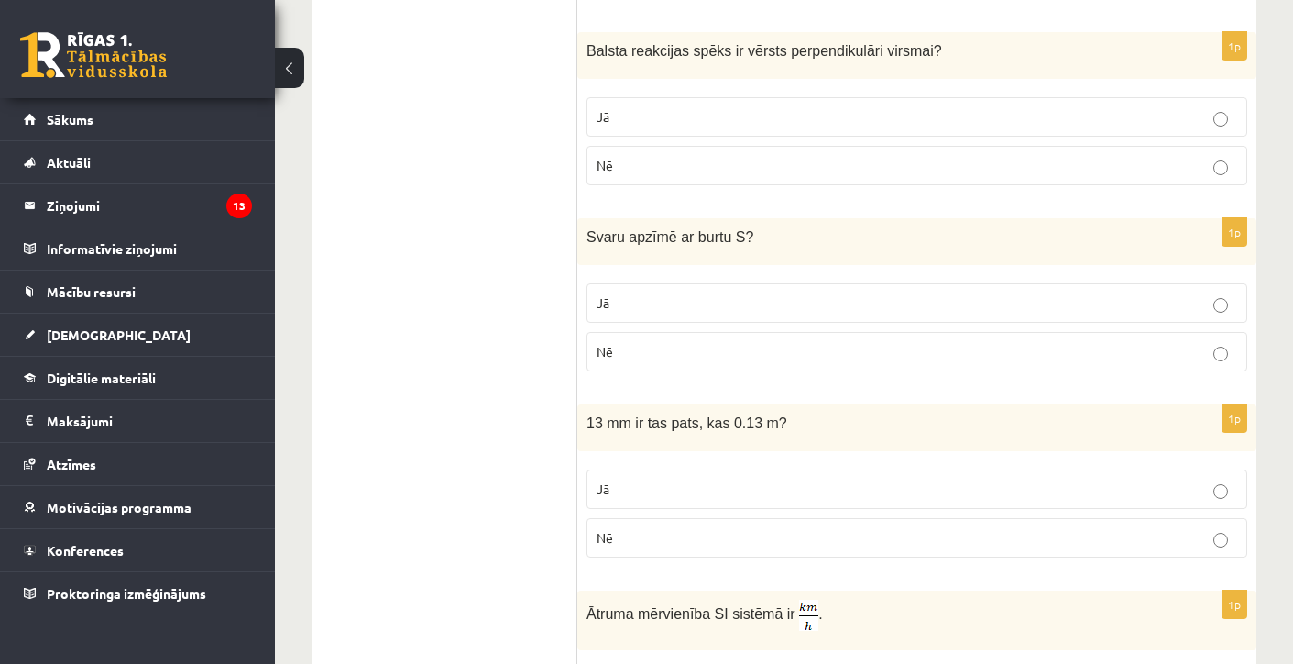
click at [610, 552] on label "Nē" at bounding box center [917, 537] width 661 height 39
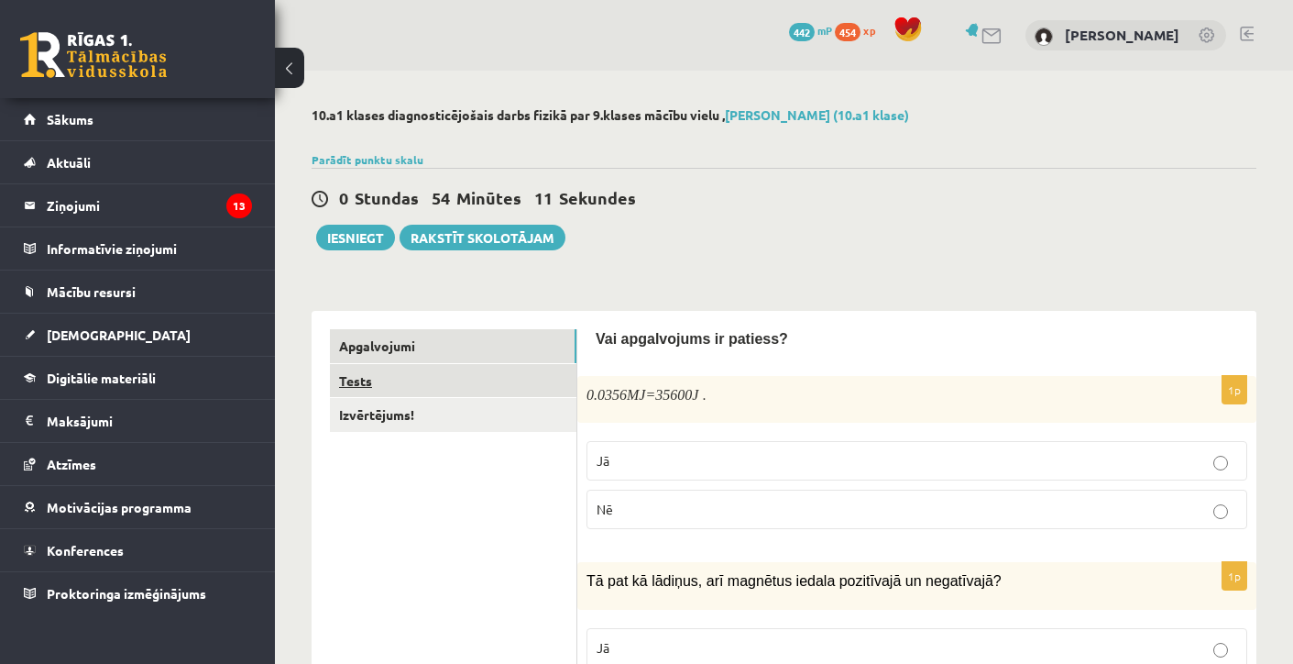
scroll to position [0, 0]
click at [394, 384] on link "Tests" at bounding box center [453, 381] width 247 height 34
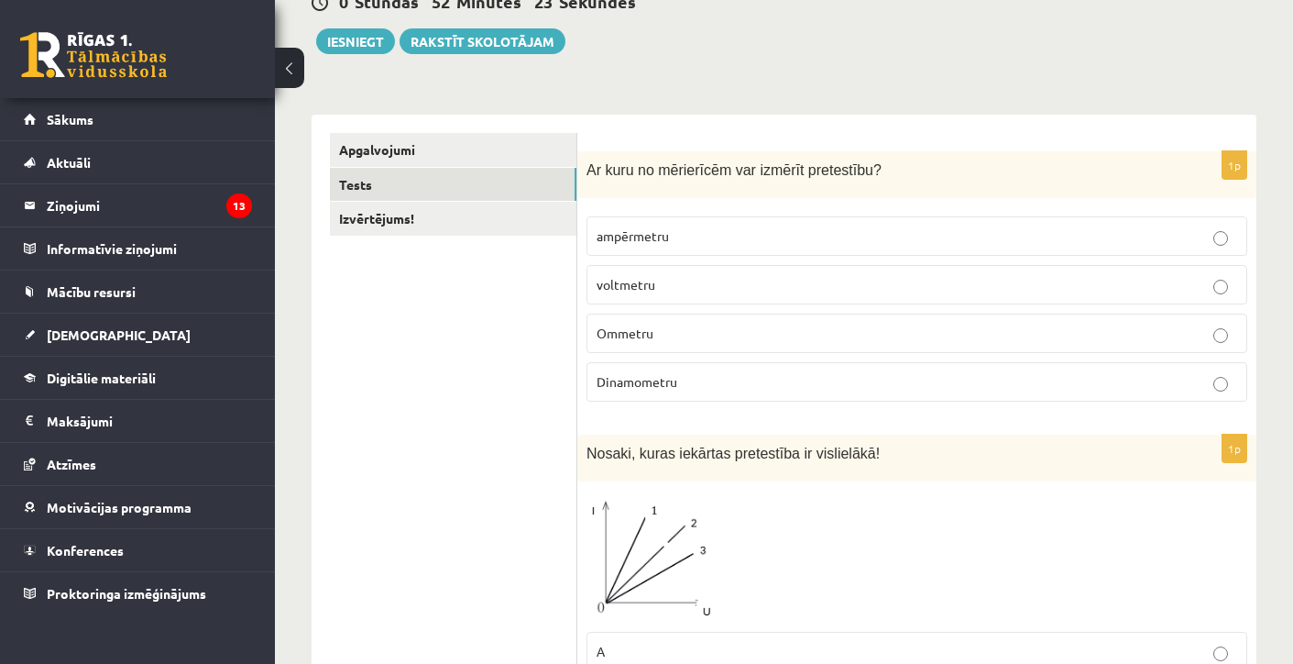
scroll to position [198, 0]
click at [598, 331] on span "Ommetru" at bounding box center [625, 331] width 57 height 16
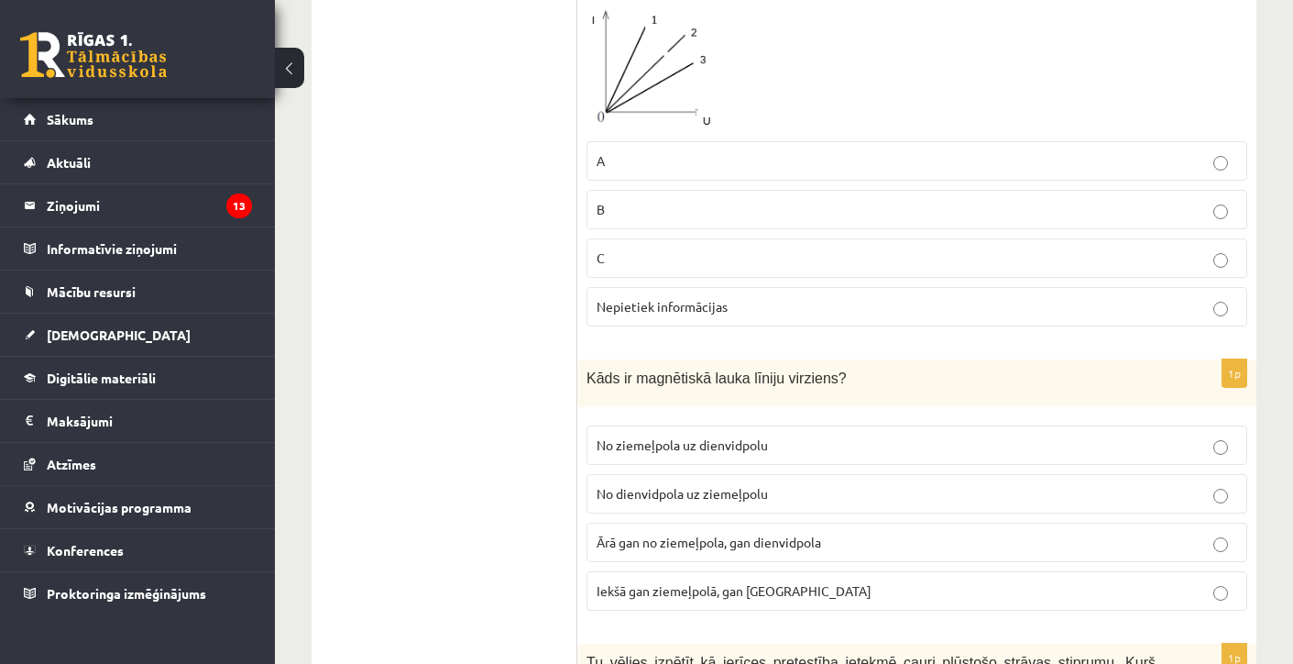
scroll to position [697, 0]
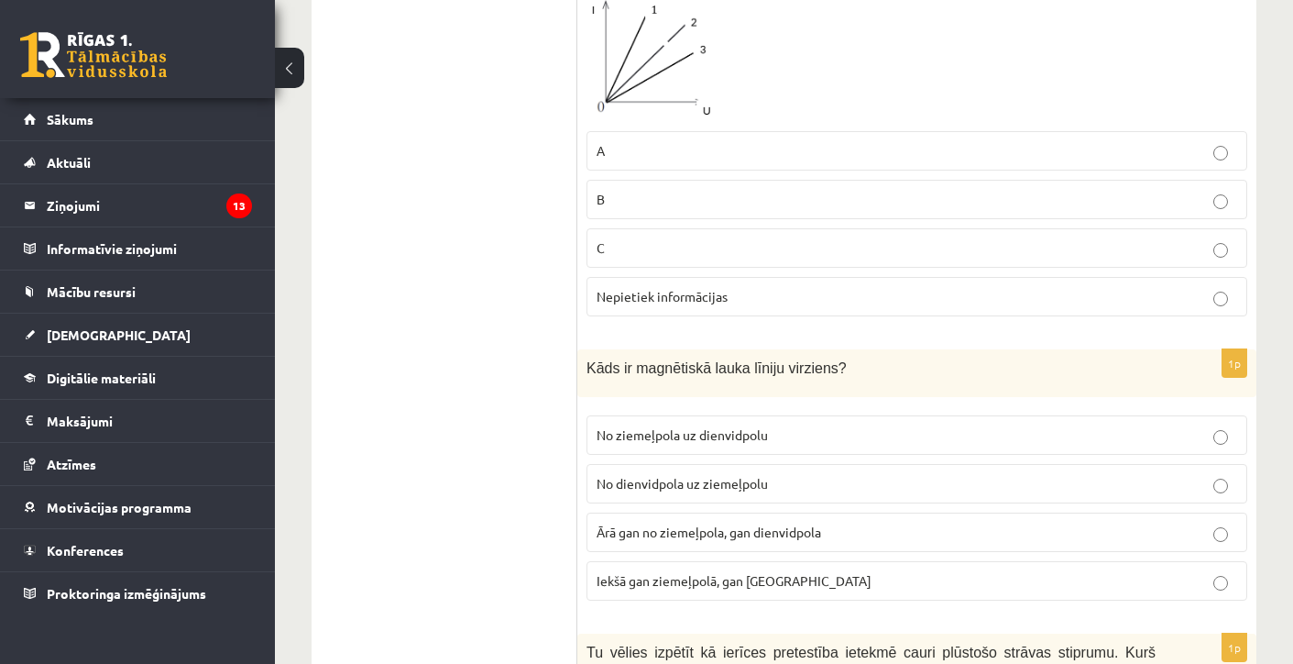
click at [686, 446] on label "No ziemeļpola uz dienvidpolu" at bounding box center [917, 434] width 661 height 39
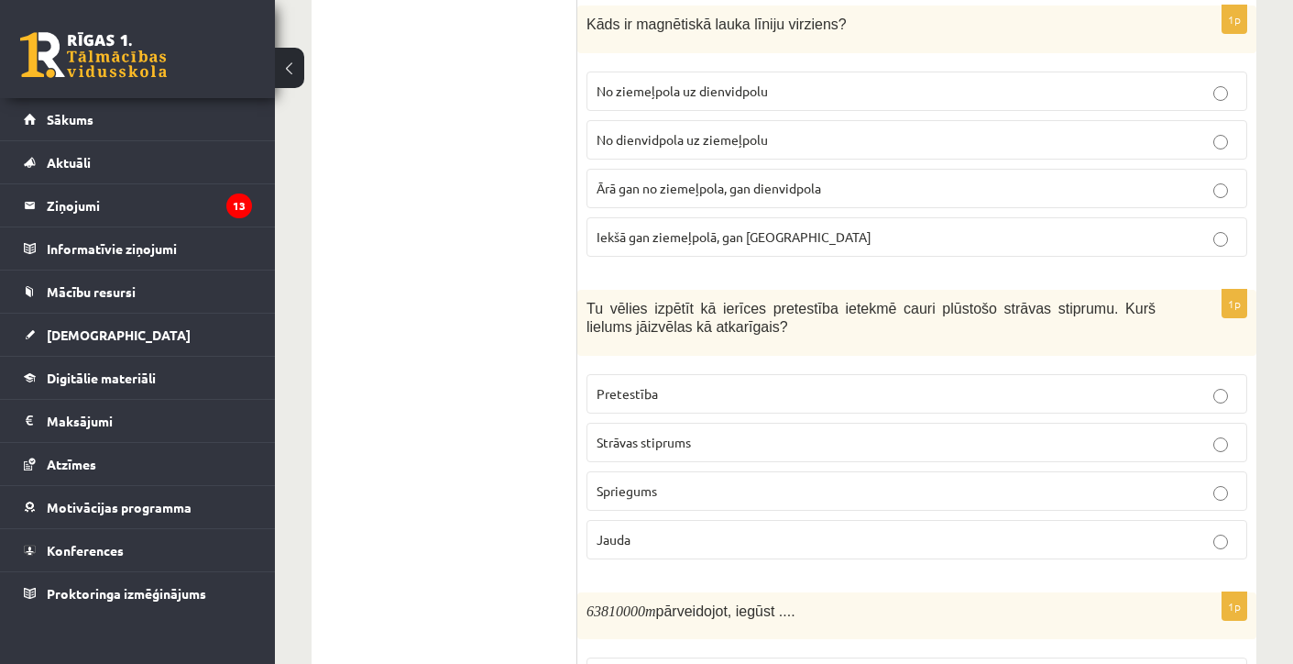
scroll to position [1042, 0]
click at [667, 435] on span "Strāvas stiprums" at bounding box center [644, 440] width 94 height 16
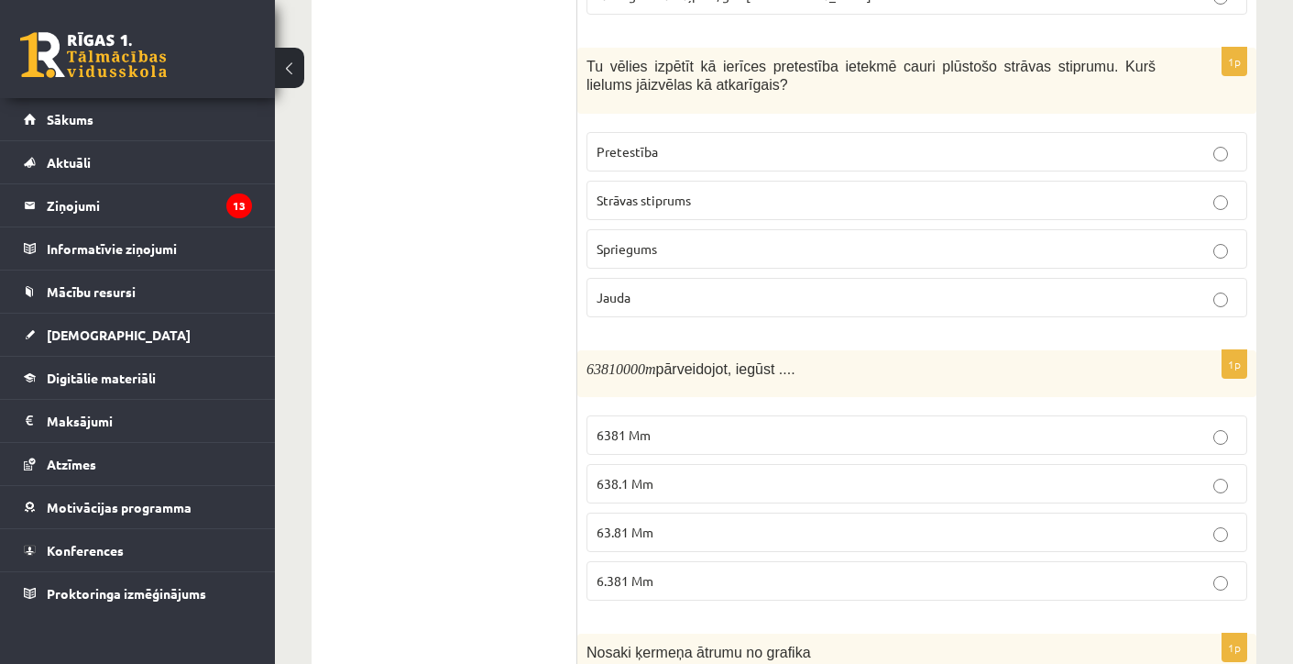
scroll to position [1284, 0]
click at [653, 525] on span "63.81 Mm" at bounding box center [625, 529] width 57 height 16
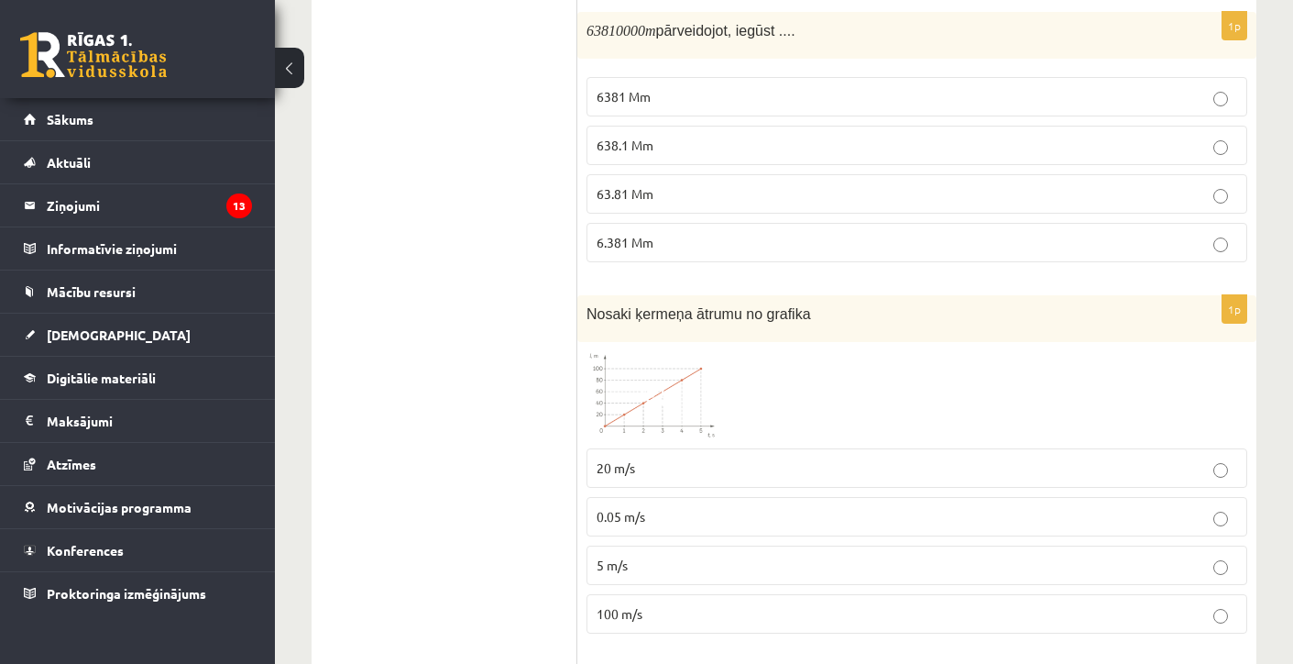
scroll to position [1630, 0]
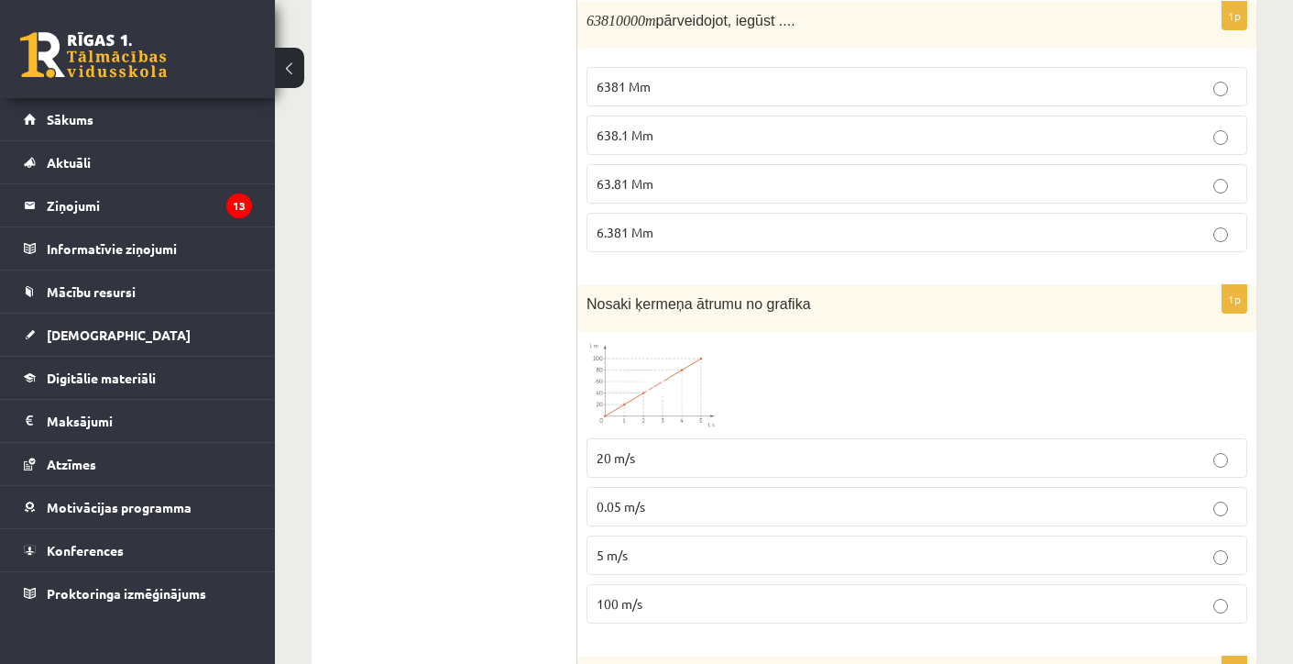
click at [658, 472] on label "20 m/s" at bounding box center [917, 457] width 661 height 39
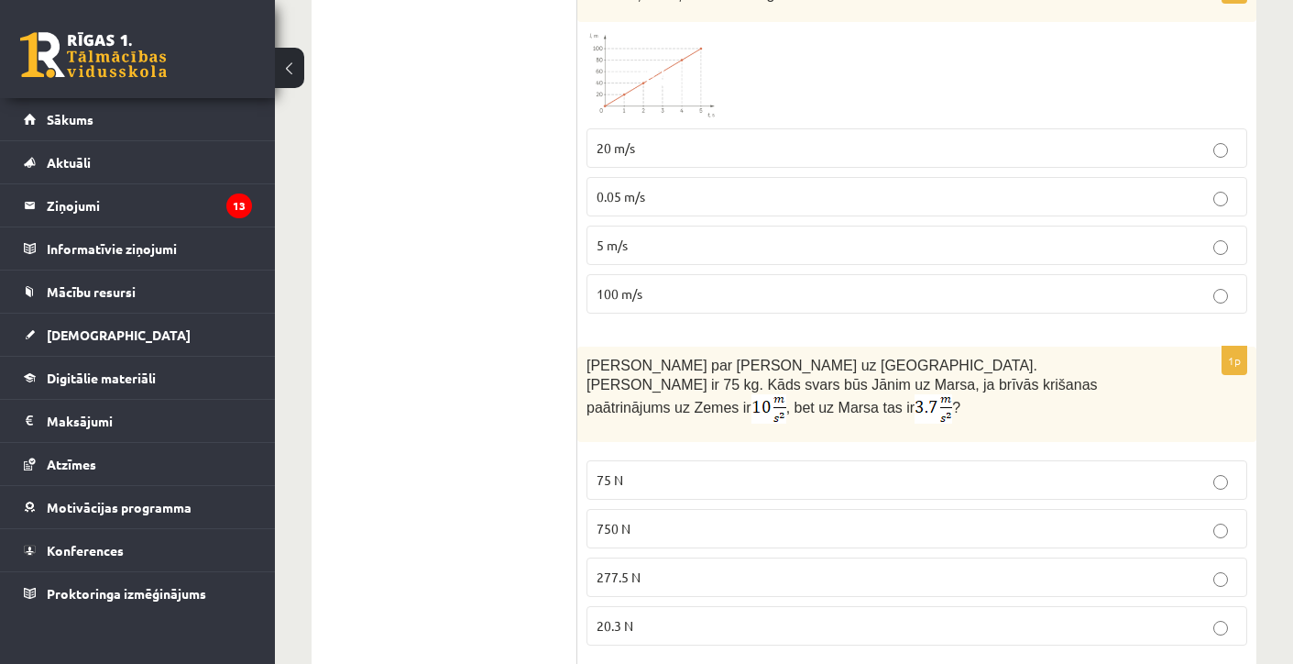
scroll to position [1942, 0]
click at [657, 570] on label "277.5 N" at bounding box center [917, 574] width 661 height 39
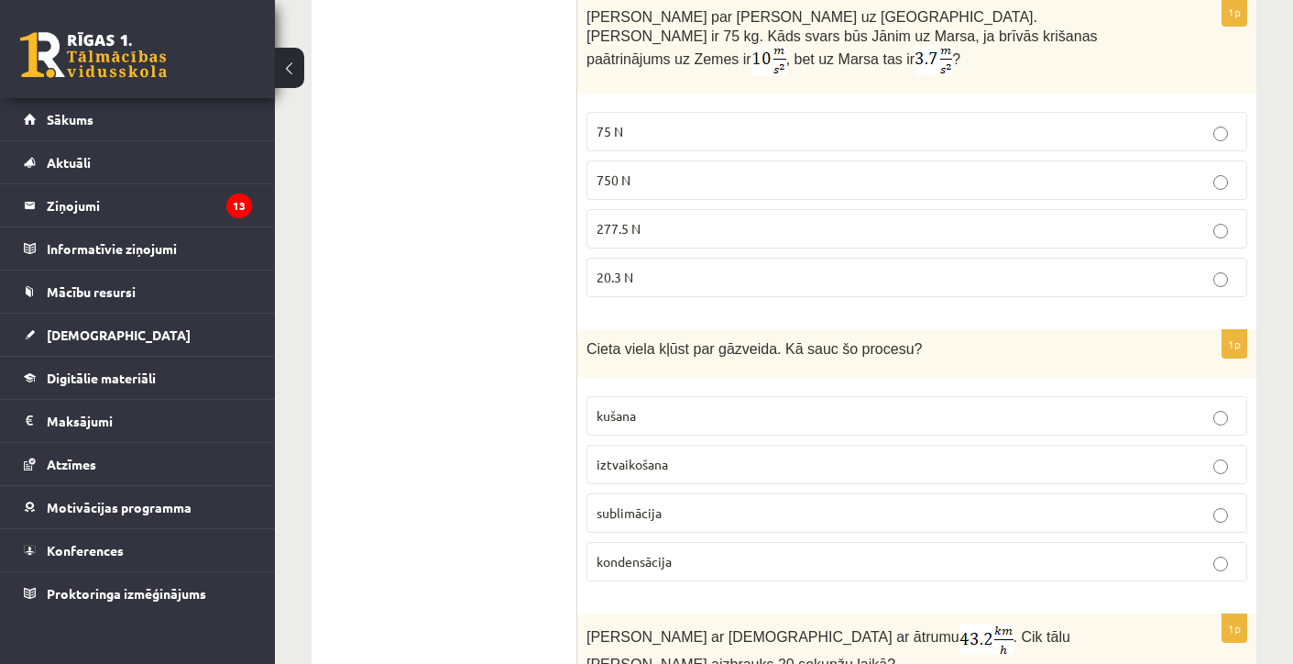
scroll to position [2292, 0]
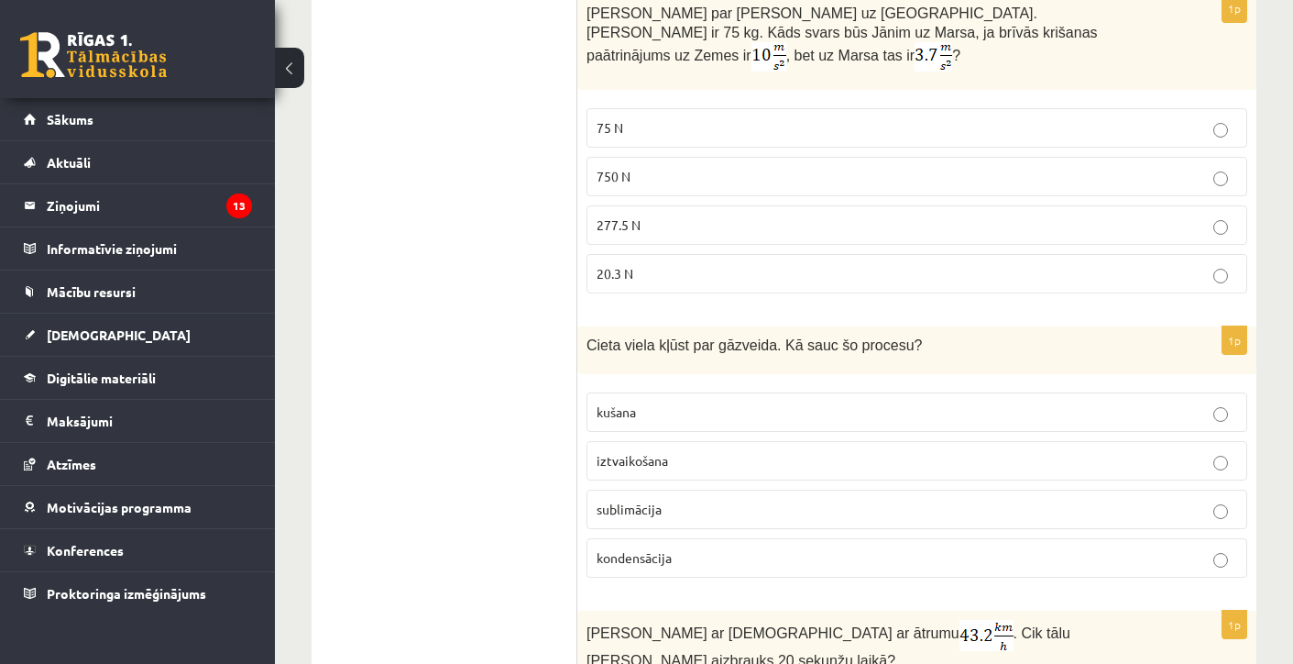
click at [630, 500] on span "sublimācija" at bounding box center [629, 508] width 65 height 16
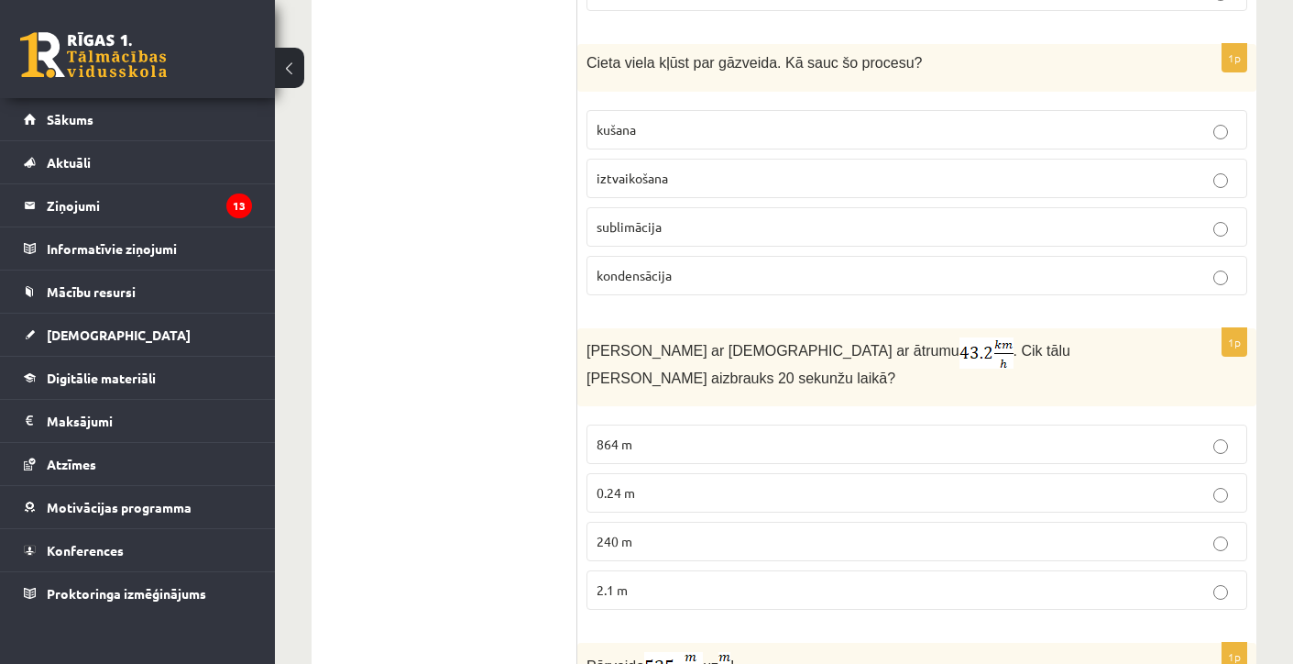
scroll to position [2592, 0]
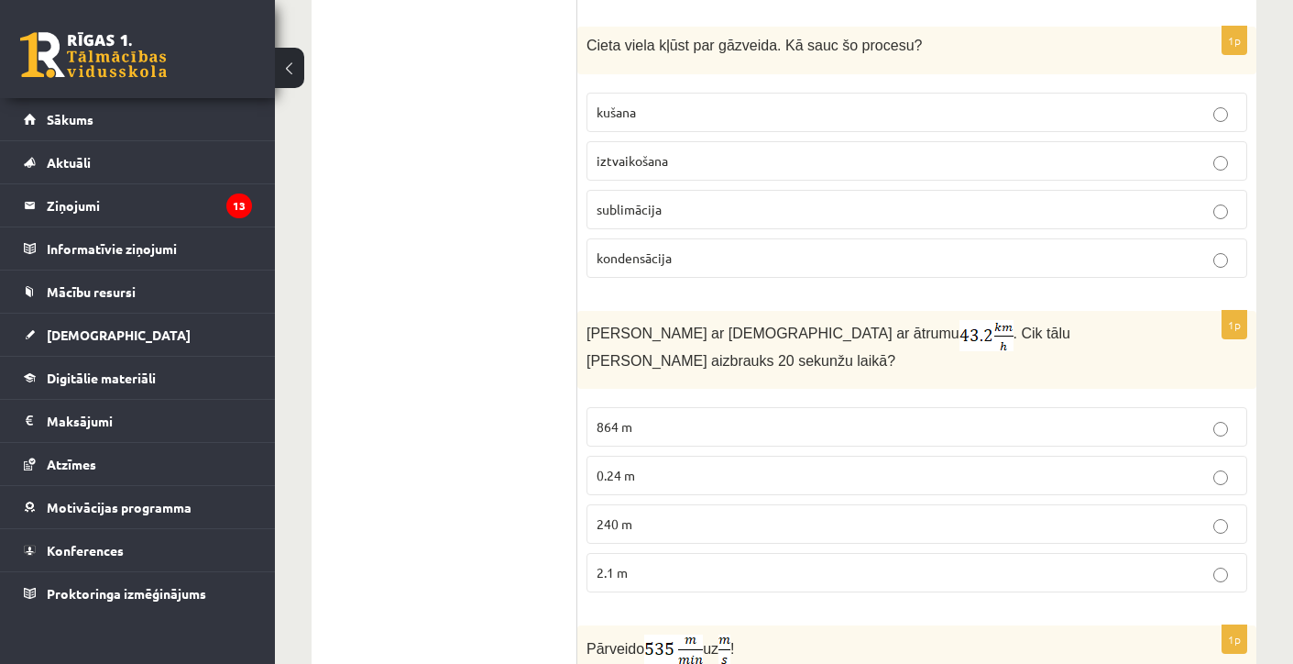
click at [619, 515] on span "240 m" at bounding box center [615, 523] width 36 height 16
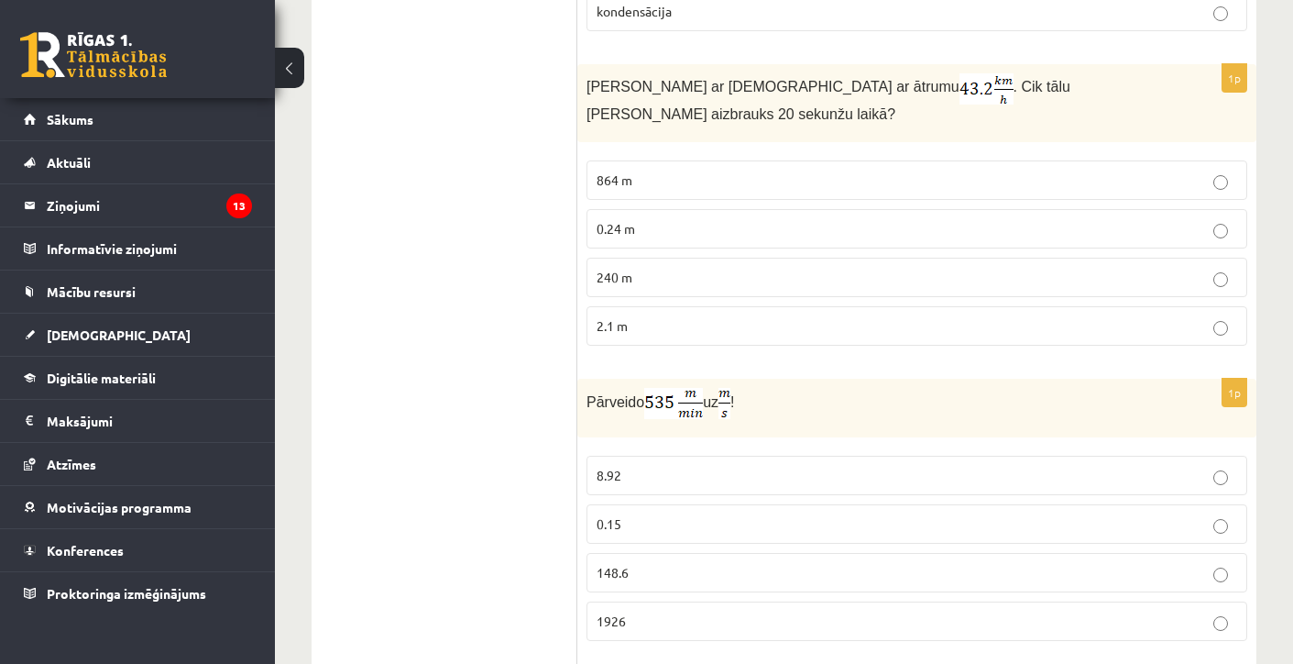
scroll to position [2861, 0]
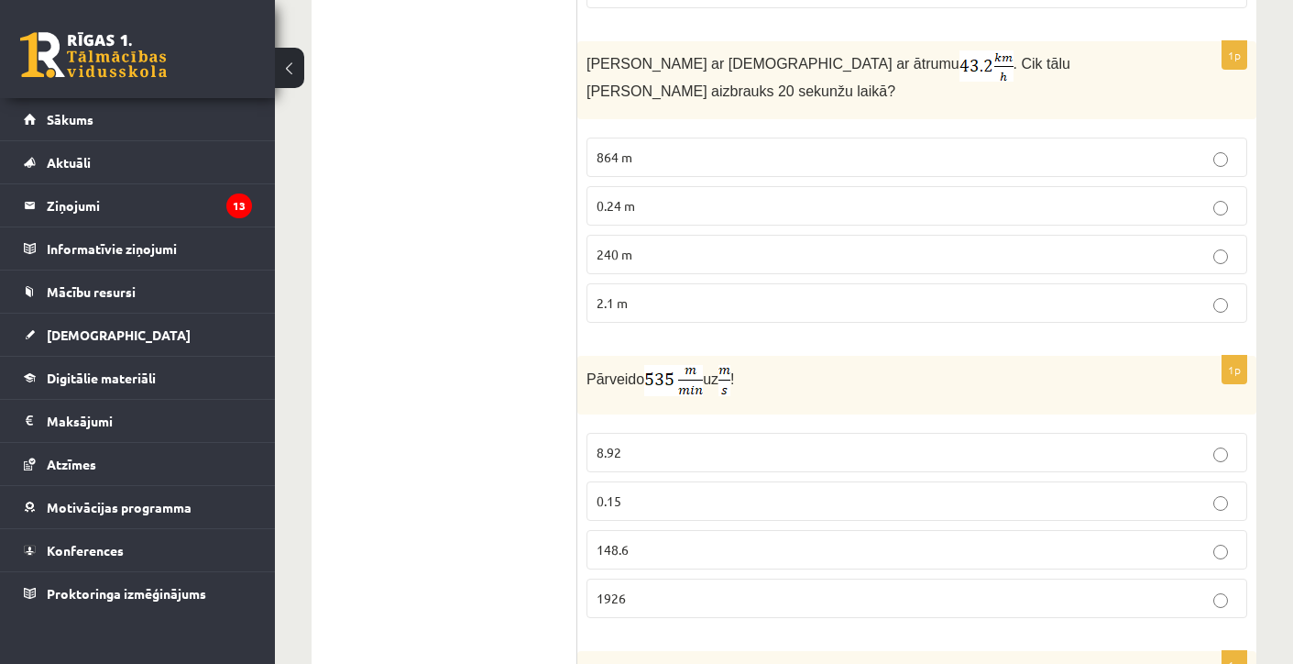
click at [627, 446] on p "8.92" at bounding box center [917, 452] width 641 height 19
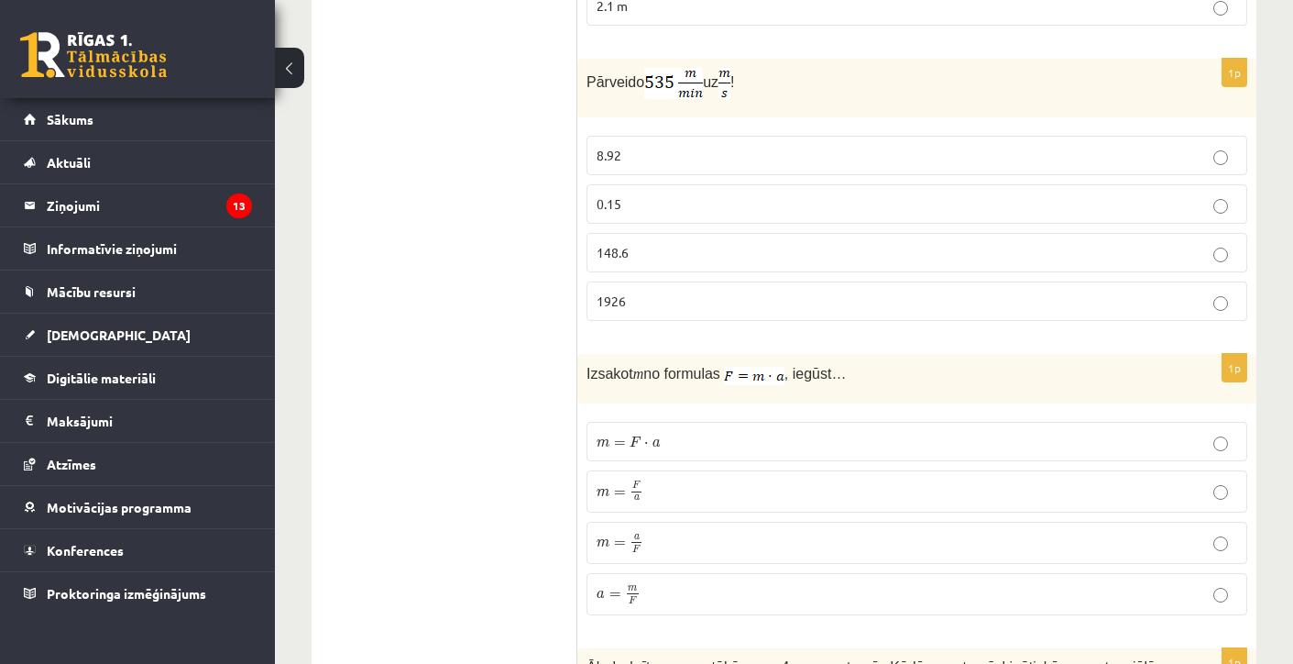
scroll to position [3166, 0]
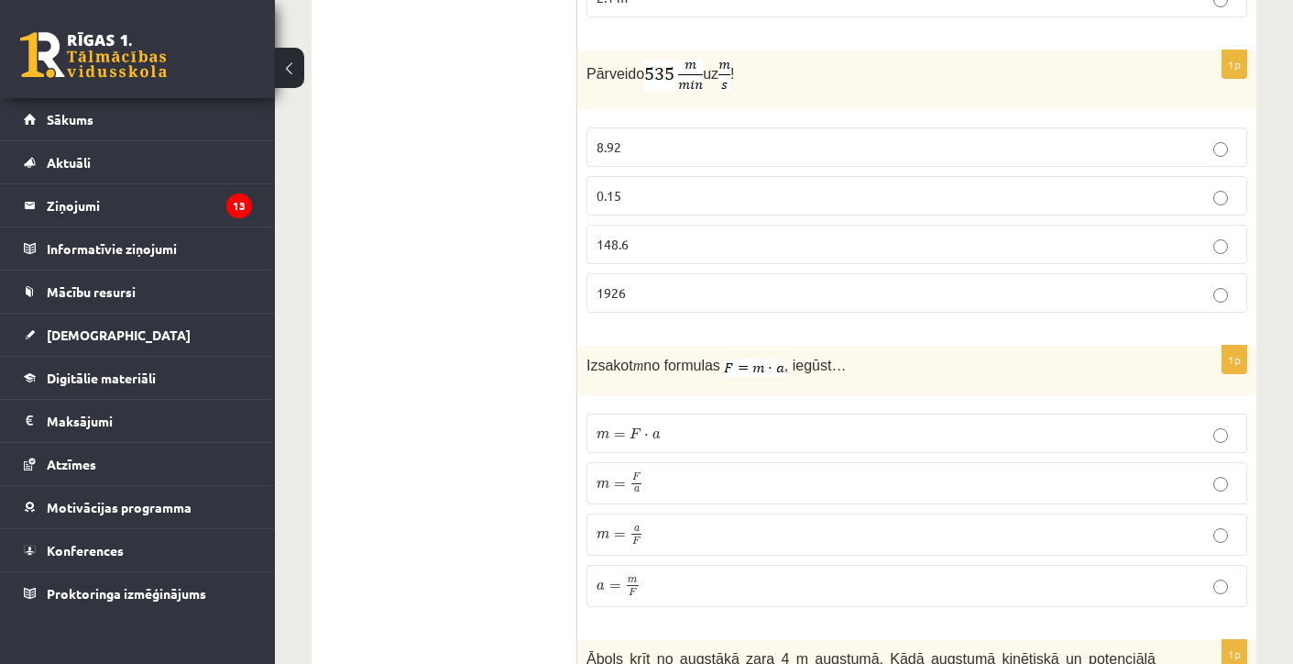
click at [662, 474] on p "m = F a m = F a" at bounding box center [917, 483] width 641 height 22
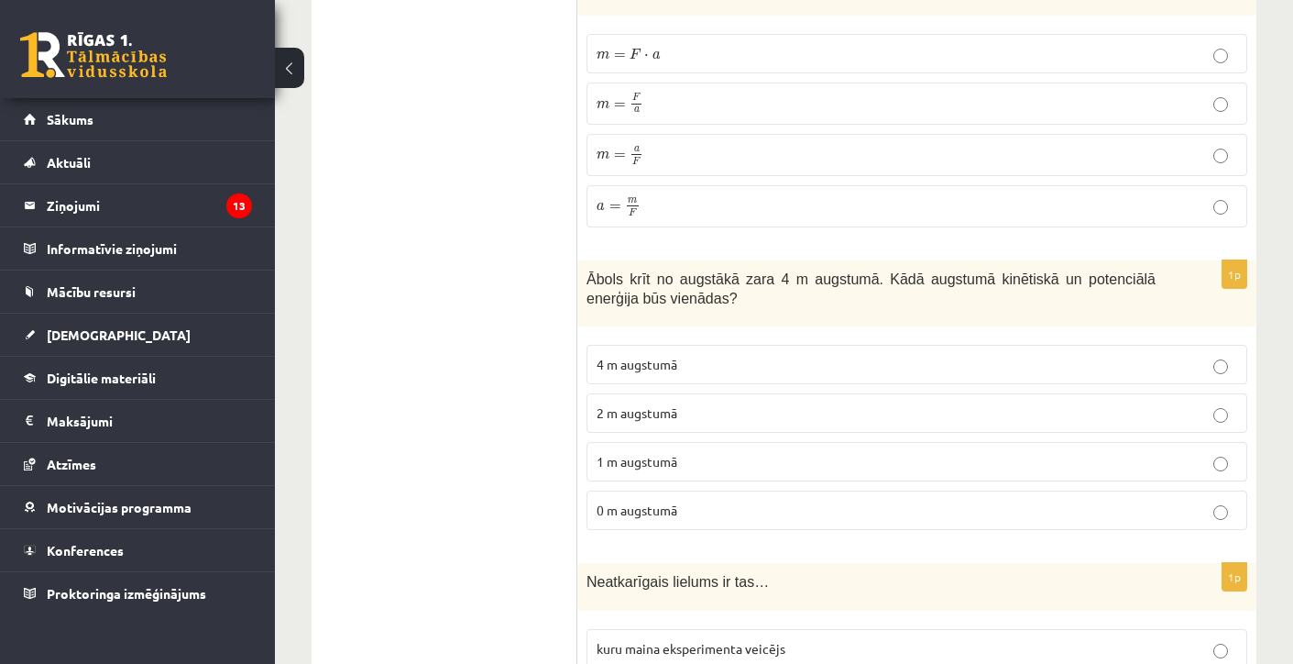
scroll to position [3547, 0]
click at [652, 403] on span "2 m augstumā" at bounding box center [637, 411] width 81 height 16
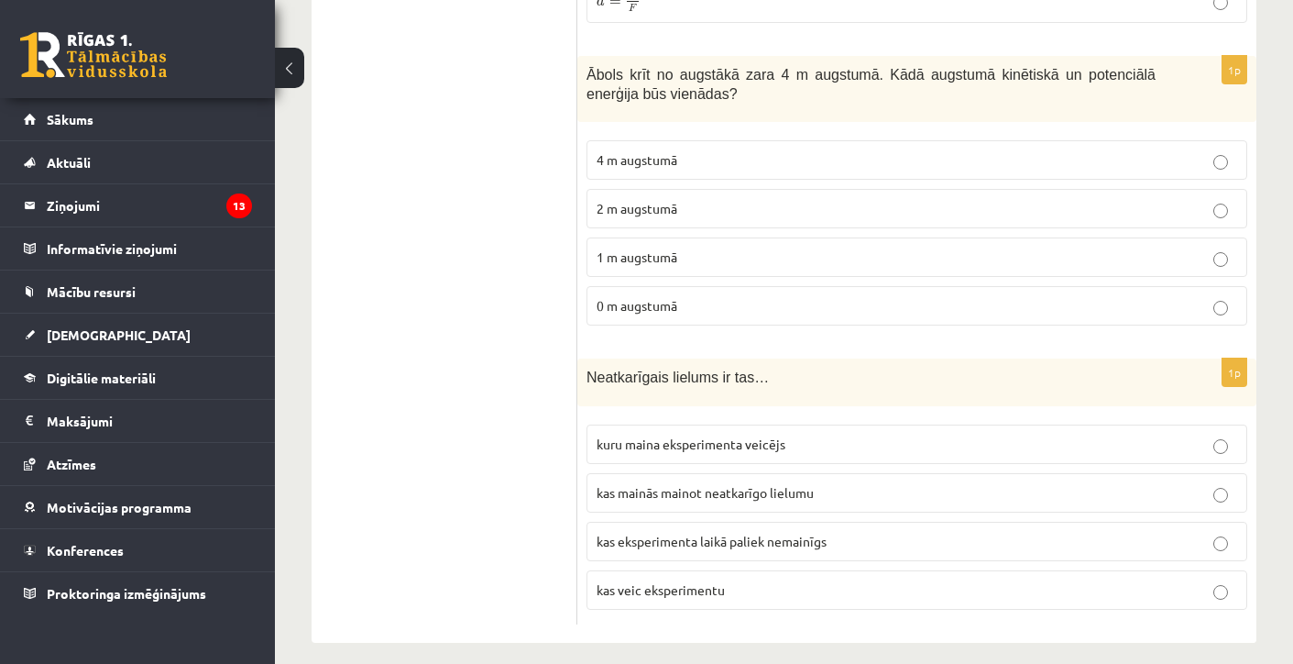
scroll to position [3749, 0]
click at [705, 436] on span "kuru maina eksperimenta veicējs" at bounding box center [691, 444] width 189 height 16
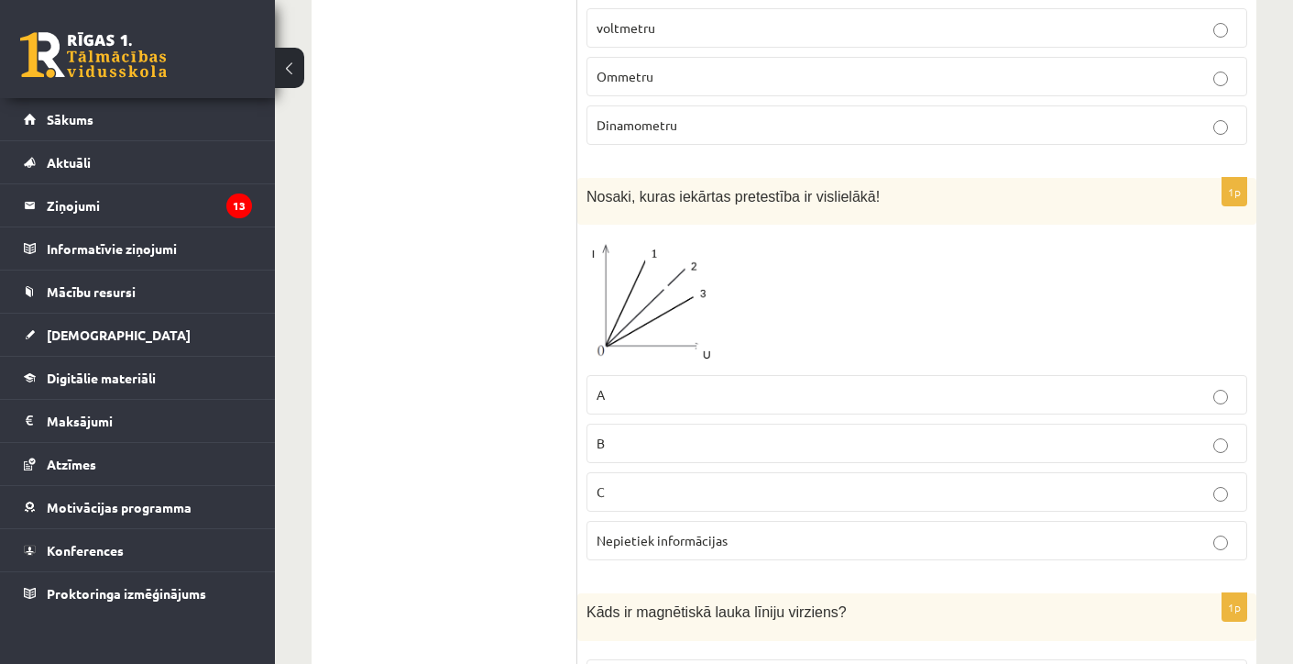
scroll to position [447, 0]
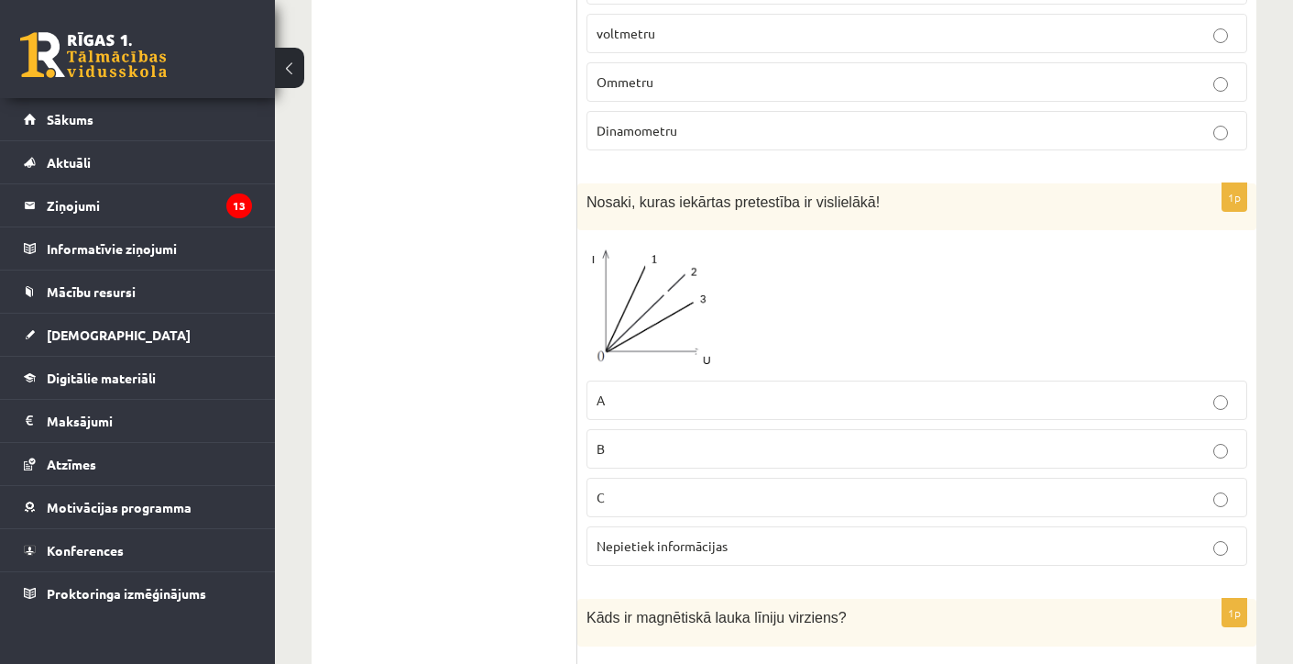
click at [665, 541] on span "Nepietiek informācijas" at bounding box center [662, 545] width 131 height 16
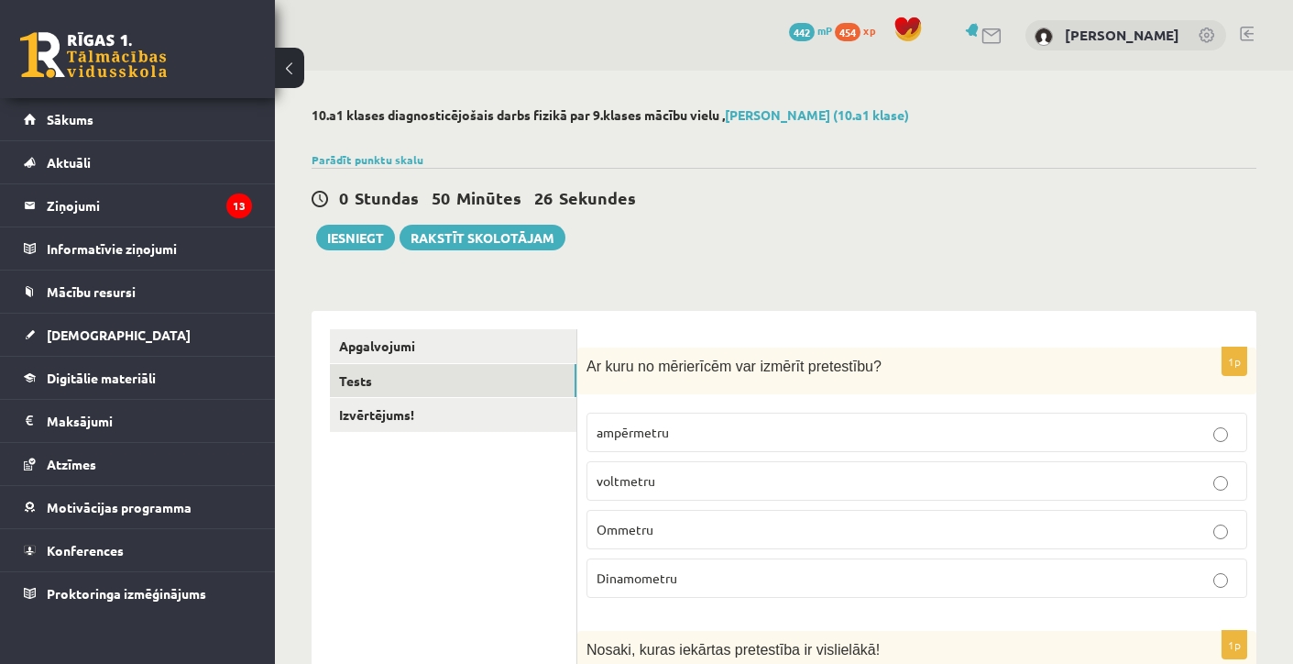
scroll to position [0, 0]
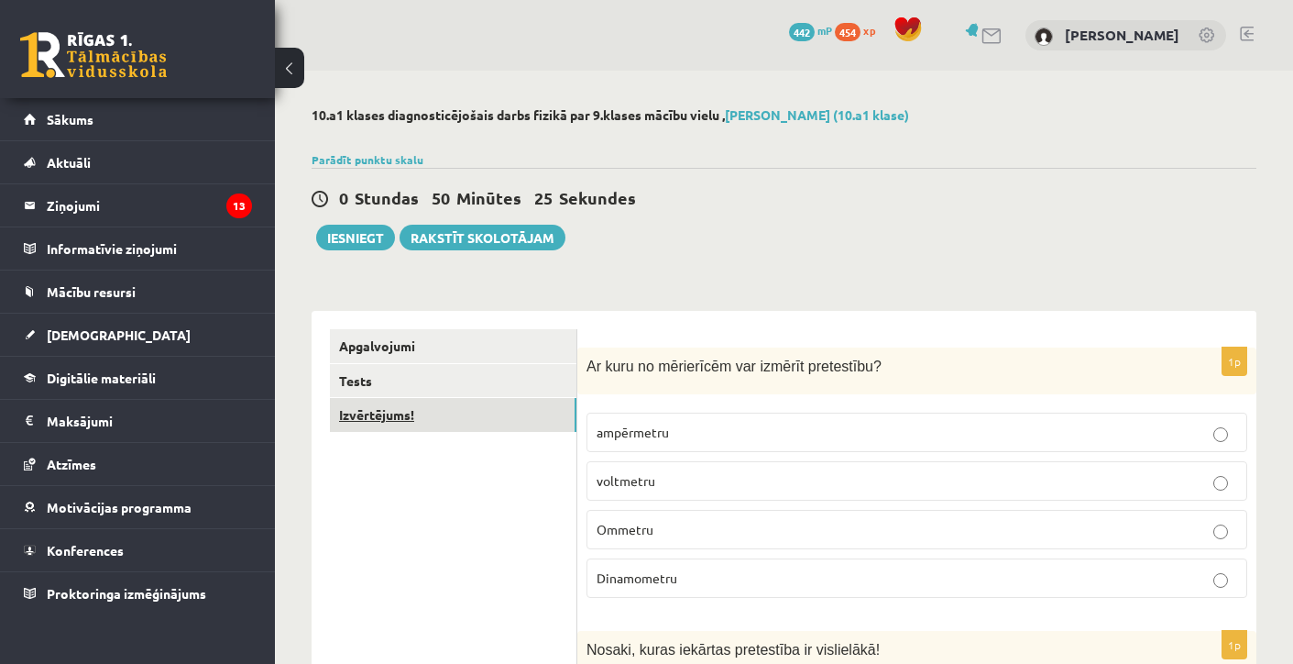
click at [489, 421] on link "Izvērtējums!" at bounding box center [453, 415] width 247 height 34
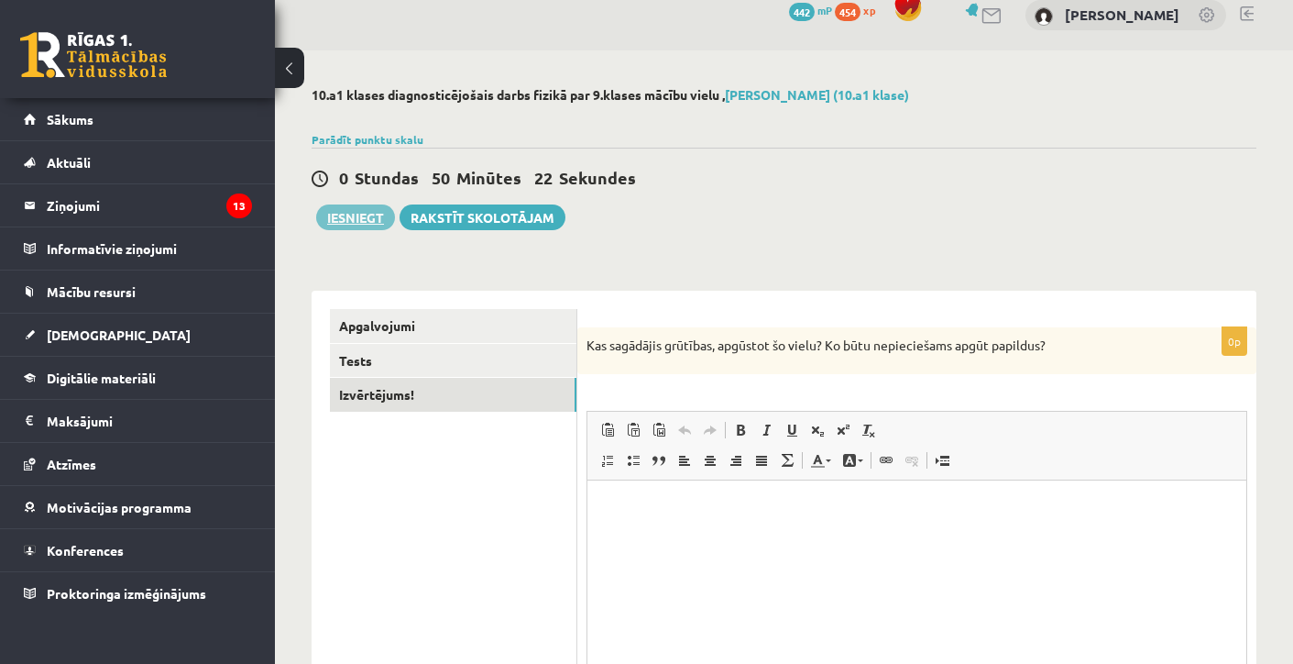
click at [356, 218] on button "Iesniegt" at bounding box center [355, 217] width 79 height 26
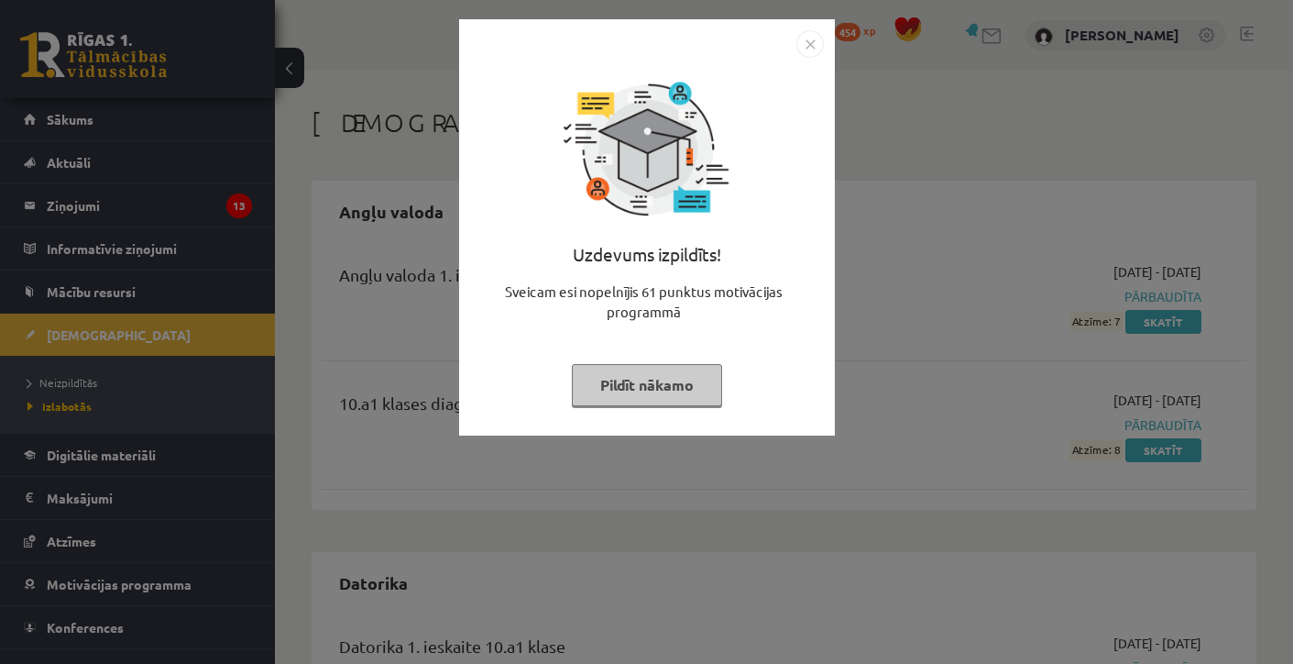
click at [811, 48] on img "Close" at bounding box center [809, 43] width 27 height 27
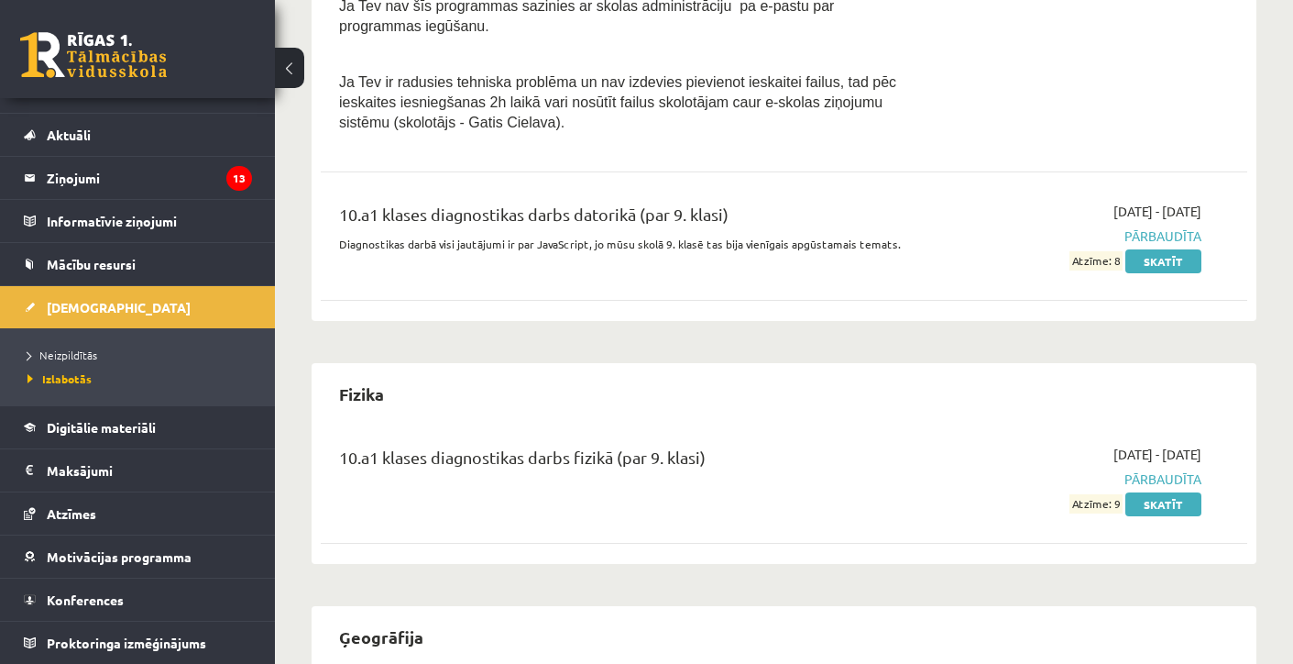
scroll to position [898, 0]
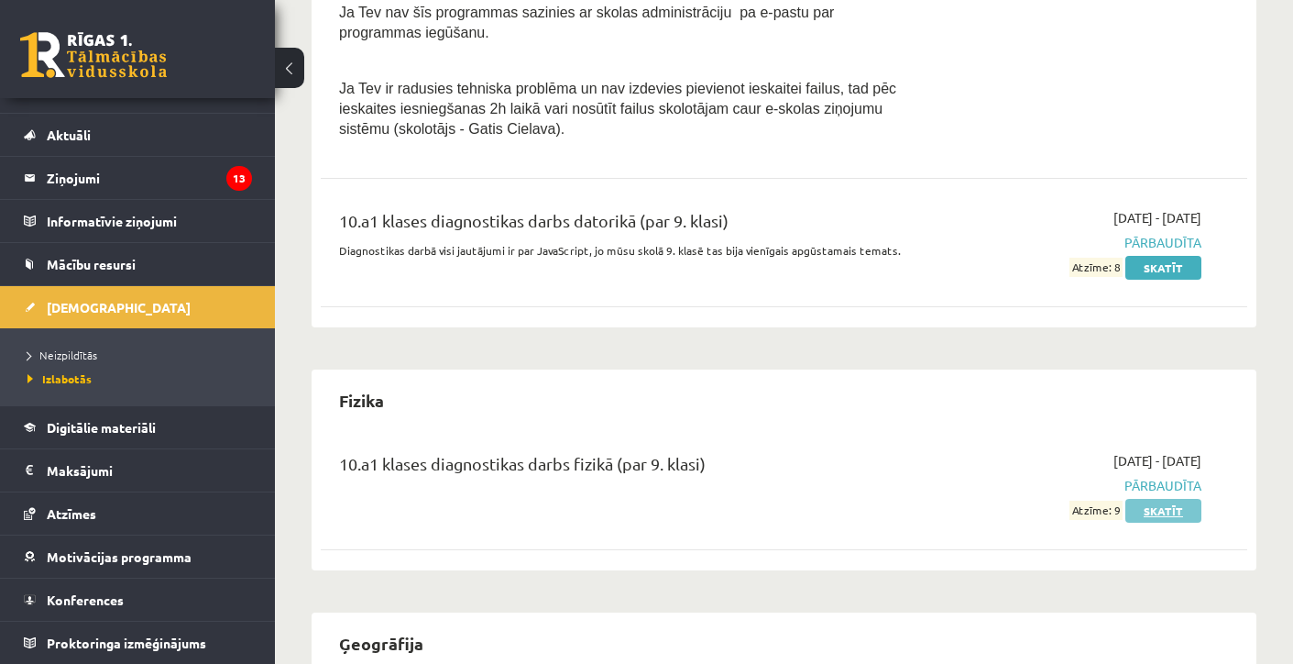
click at [1180, 505] on link "Skatīt" at bounding box center [1163, 511] width 76 height 24
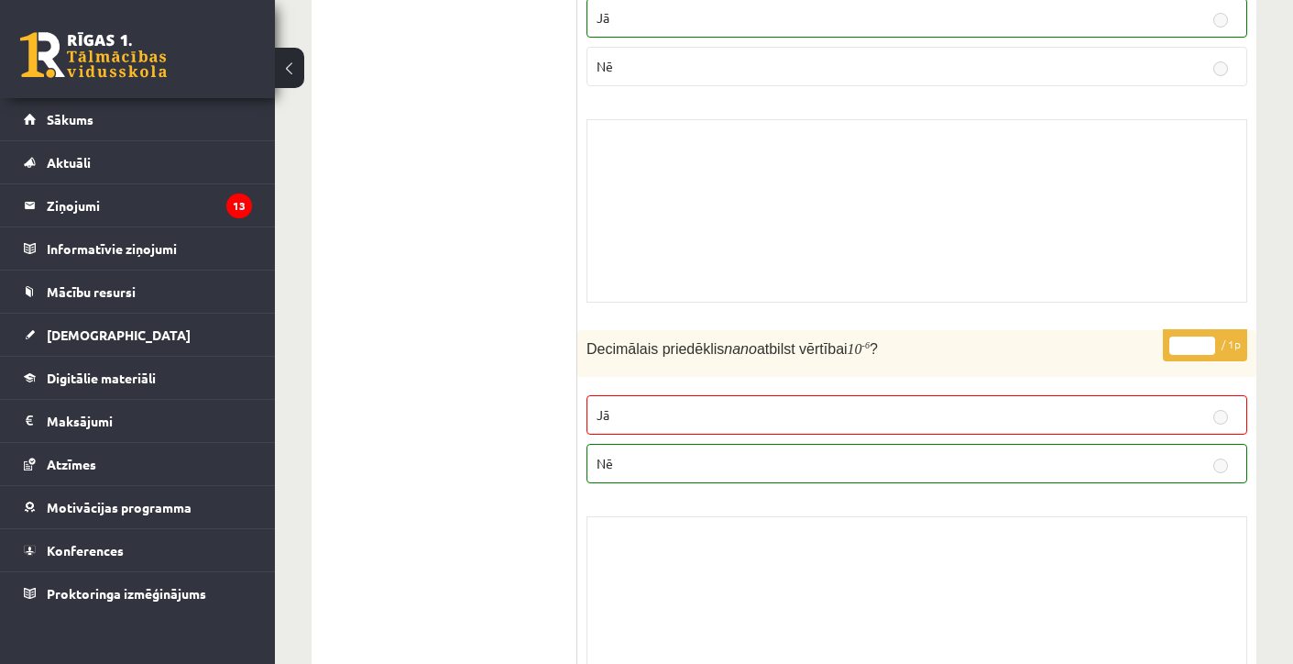
scroll to position [6033, 0]
click at [107, 332] on link "[DEMOGRAPHIC_DATA]" at bounding box center [138, 334] width 228 height 42
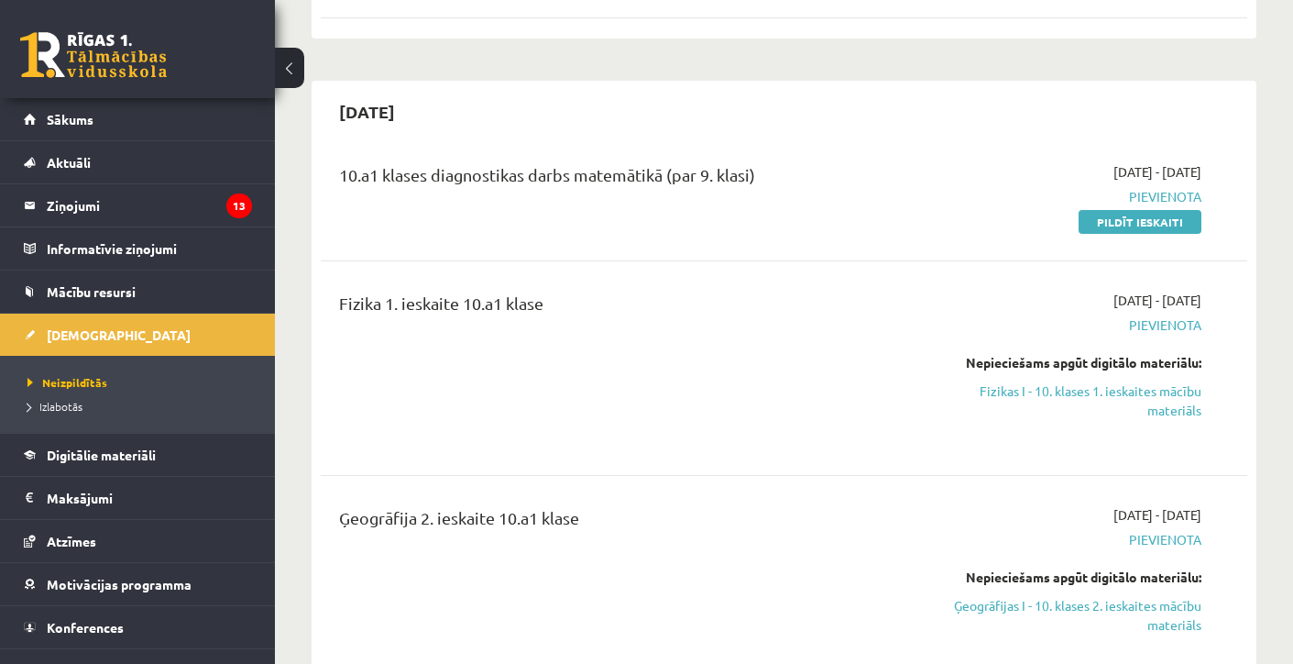
scroll to position [556, 0]
click at [1126, 224] on link "Pildīt ieskaiti" at bounding box center [1140, 223] width 123 height 24
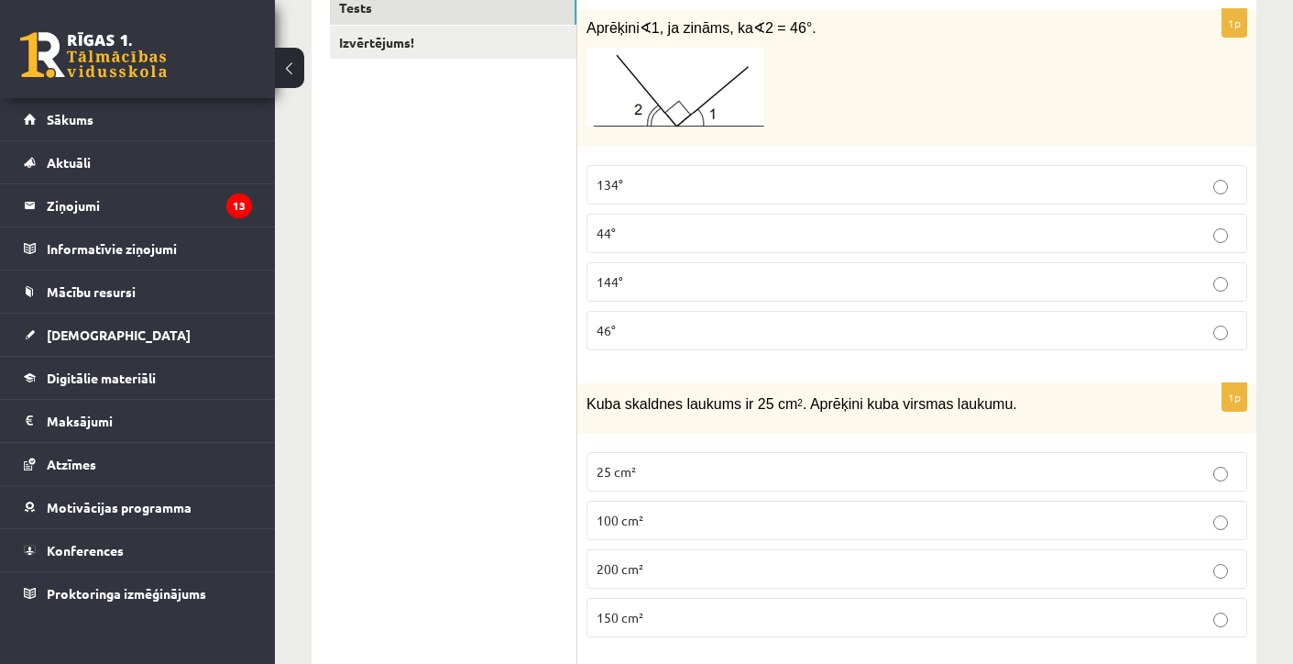
scroll to position [330, 0]
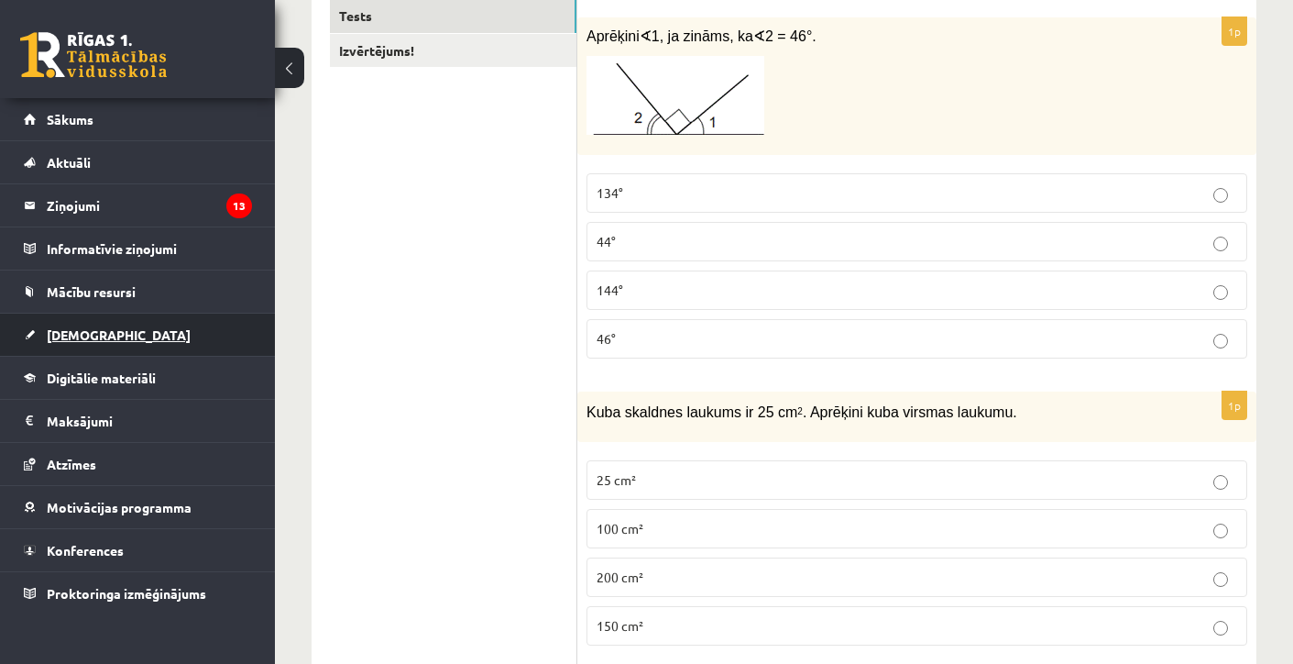
click at [78, 346] on link "[DEMOGRAPHIC_DATA]" at bounding box center [138, 334] width 228 height 42
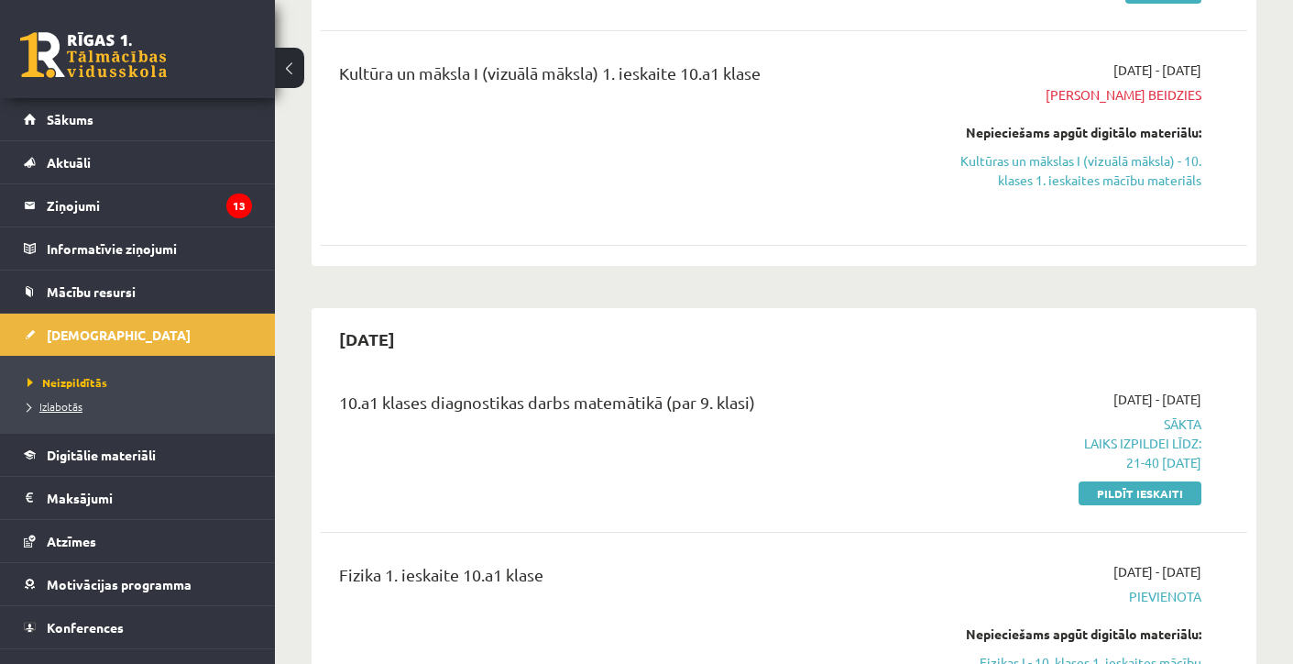
click at [69, 409] on span "Izlabotās" at bounding box center [54, 406] width 55 height 15
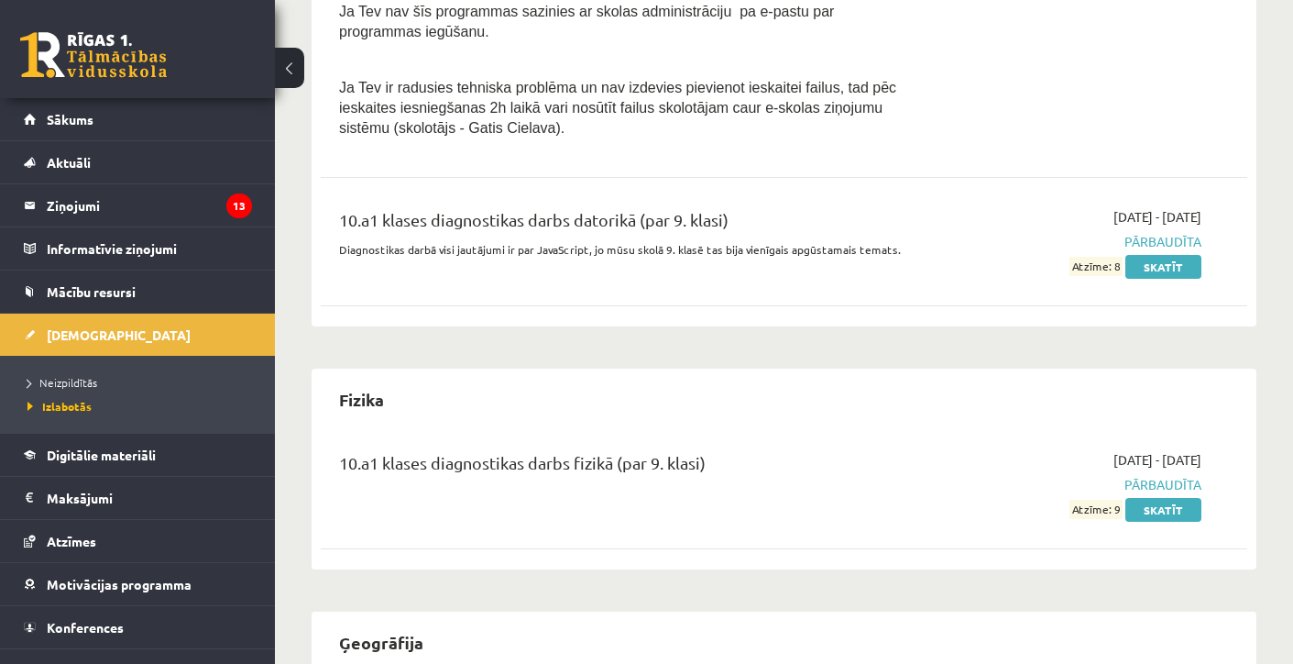
scroll to position [850, 0]
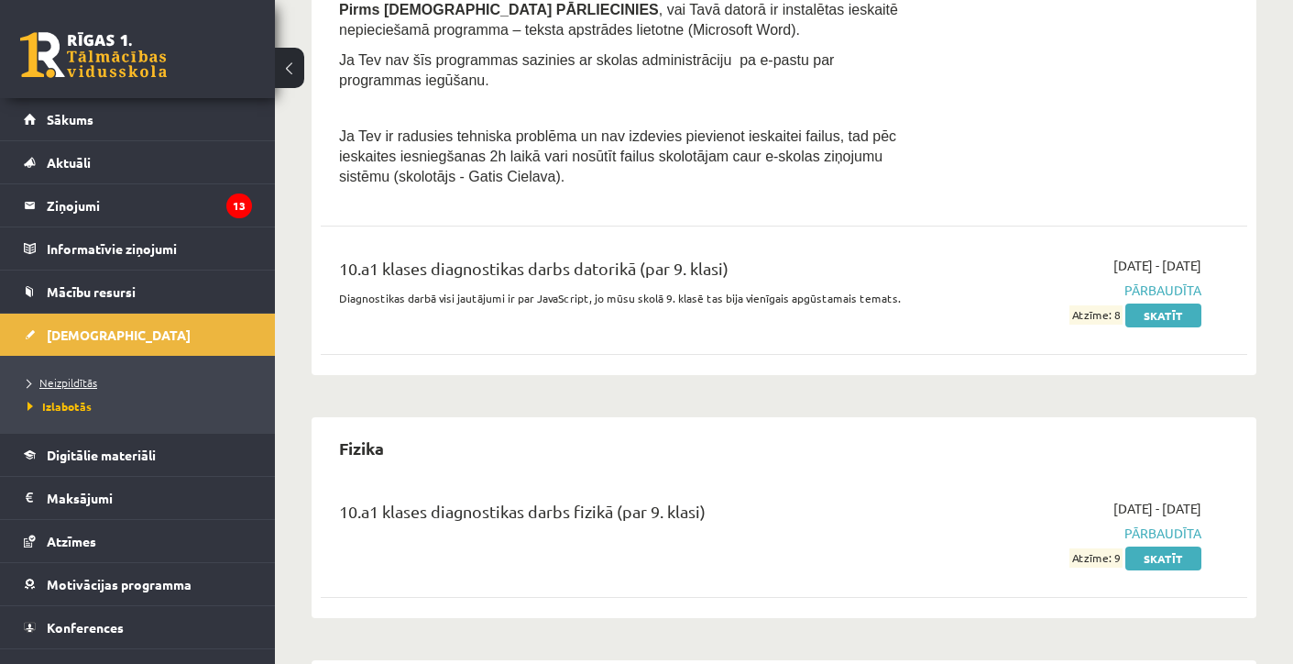
click at [56, 382] on span "Neizpildītās" at bounding box center [62, 382] width 70 height 15
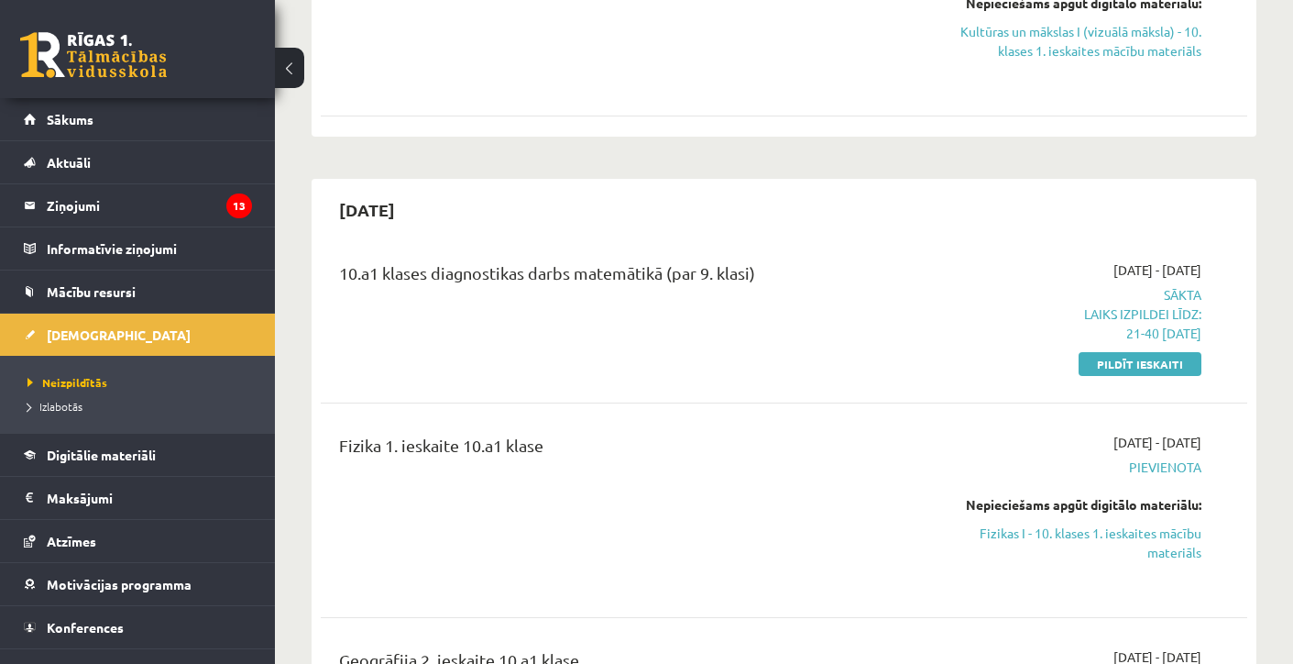
scroll to position [473, 0]
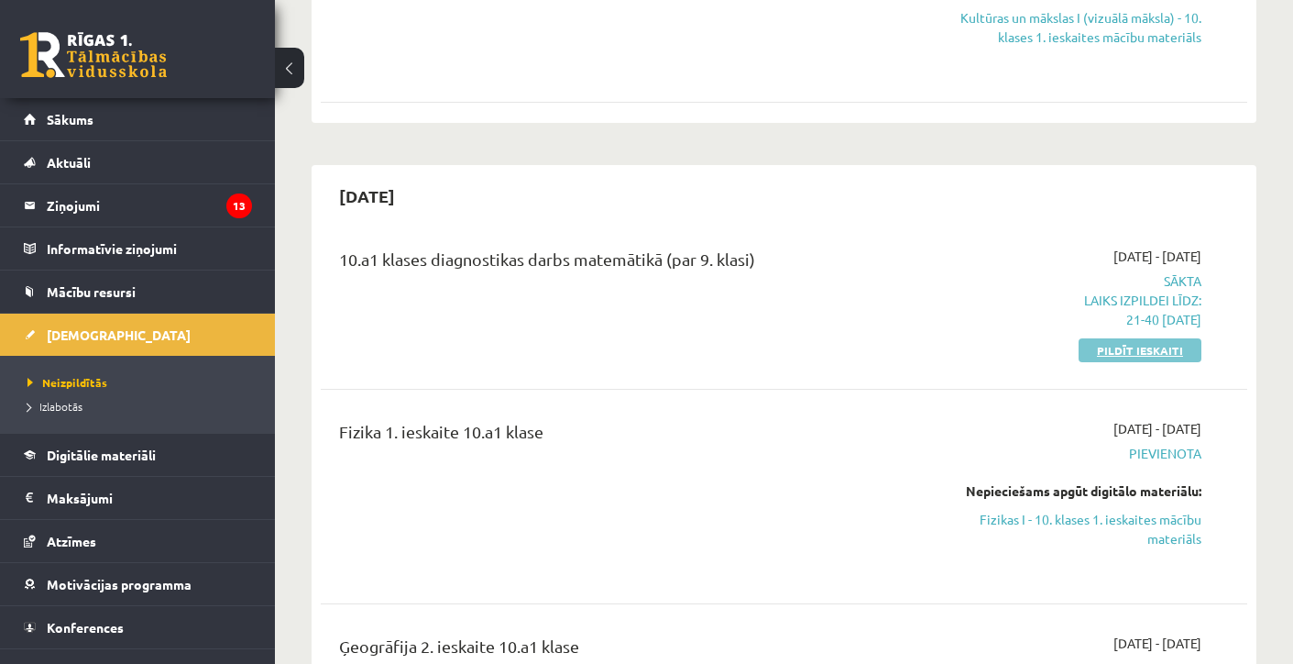
click at [1162, 346] on link "Pildīt ieskaiti" at bounding box center [1140, 350] width 123 height 24
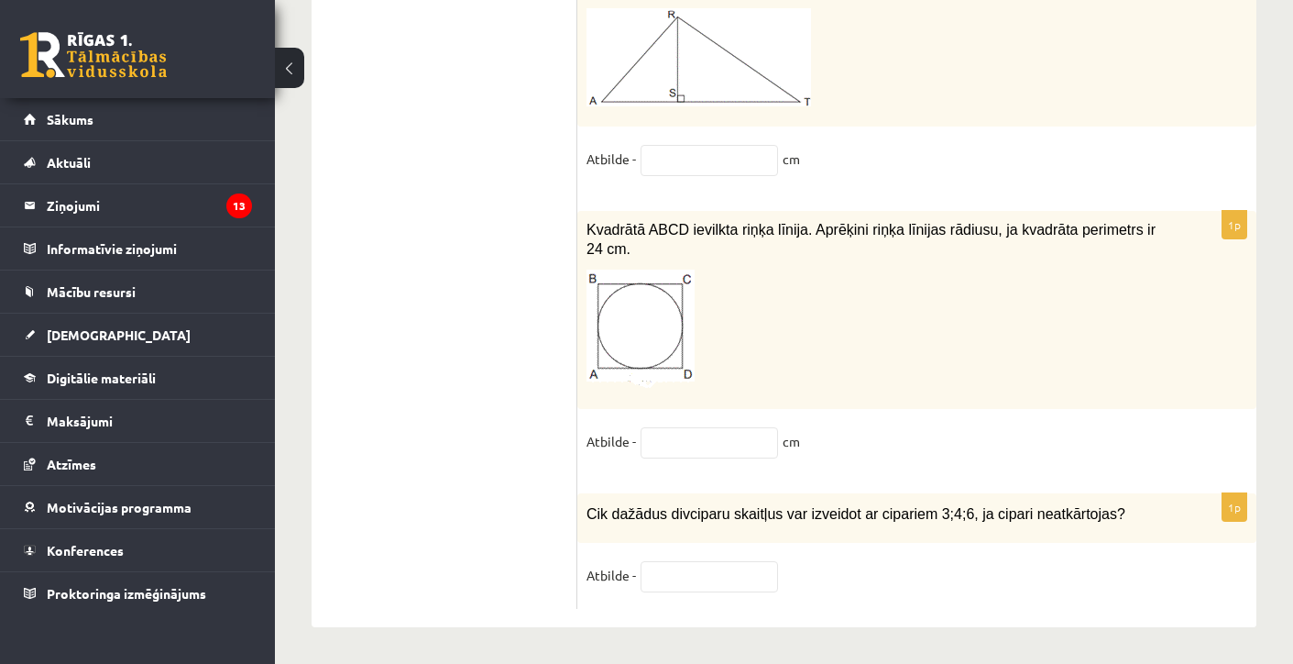
scroll to position [9605, 0]
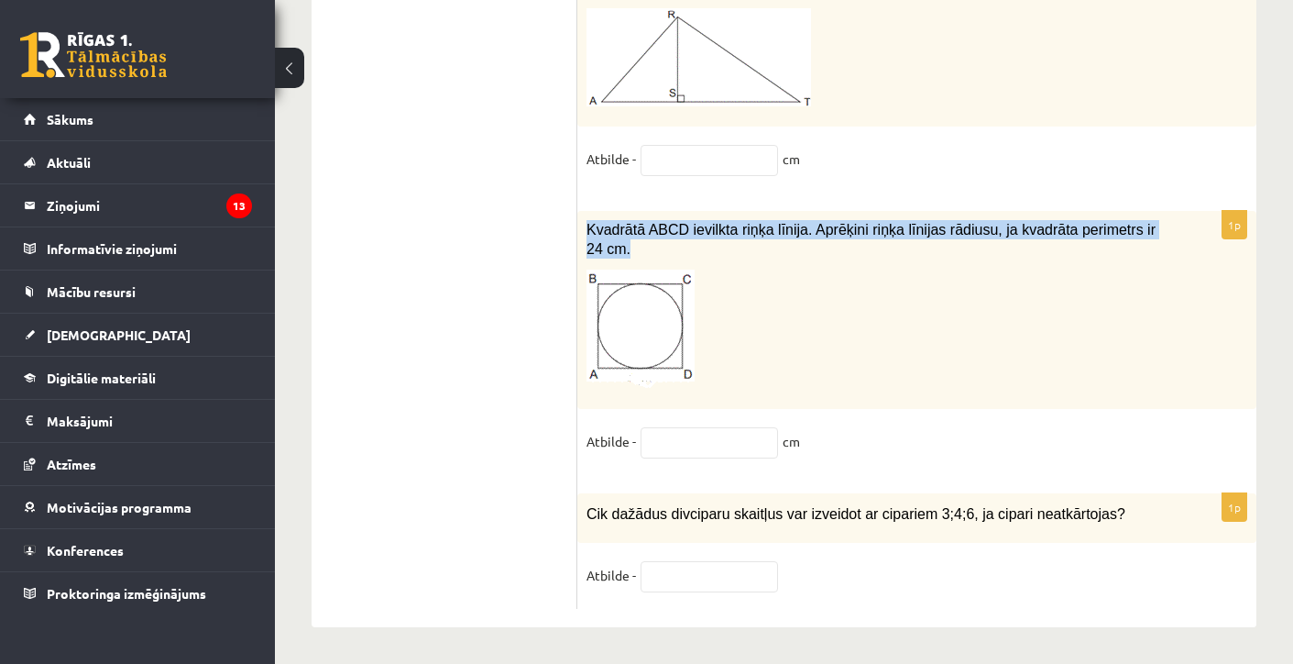
drag, startPoint x: 583, startPoint y: 239, endPoint x: 642, endPoint y: 250, distance: 60.6
click at [642, 250] on div "Kvadrātā ABCD ievilkta riņķa līnija. Aprēķini riņķa līnijas rādiusu, ja kvadrāt…" at bounding box center [916, 309] width 679 height 197
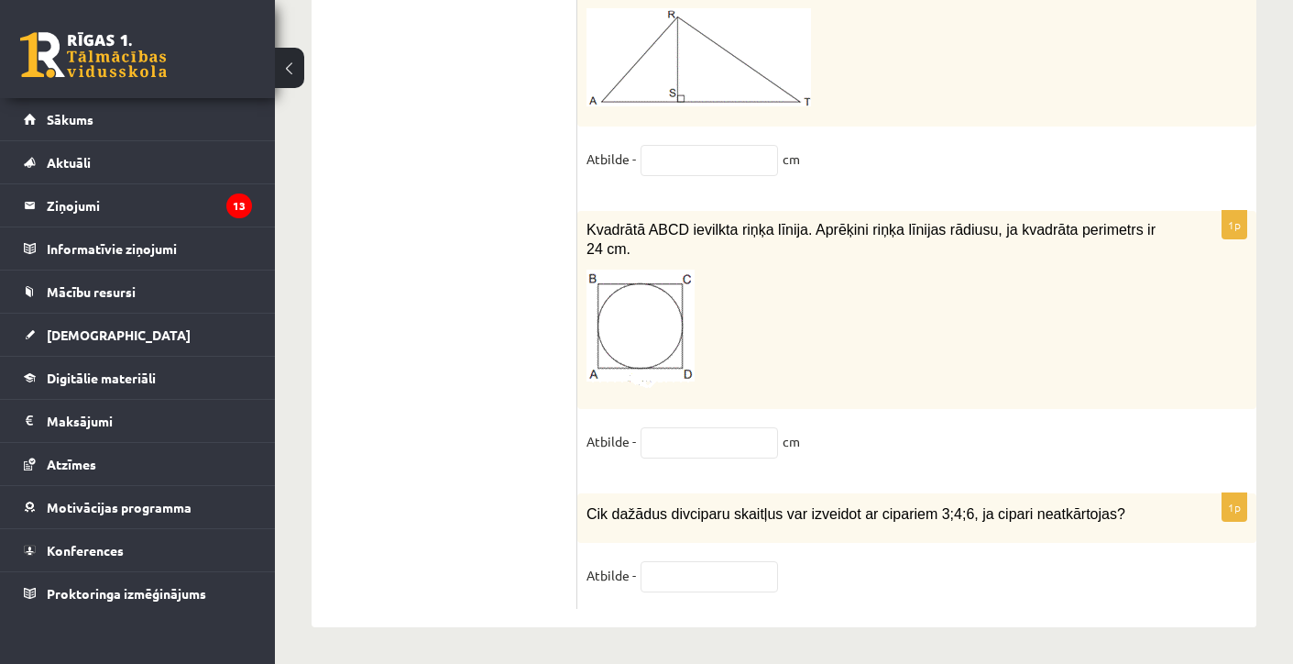
click at [960, 346] on p at bounding box center [871, 328] width 569 height 119
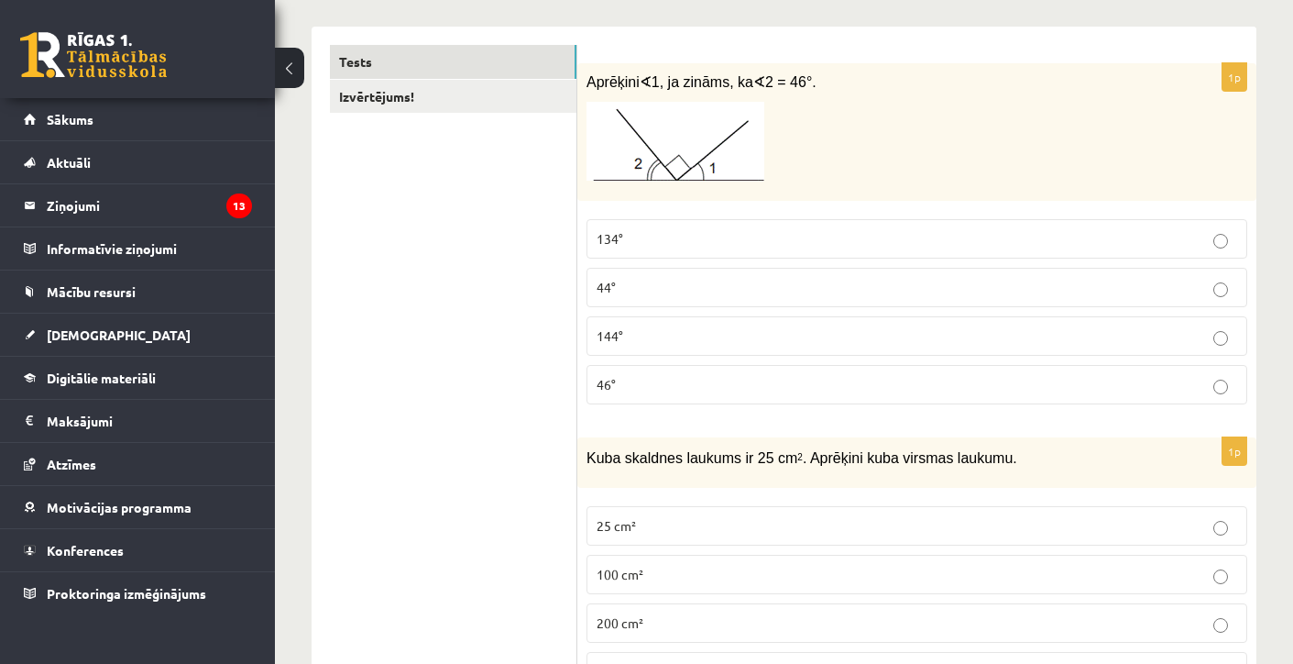
scroll to position [286, 0]
click at [643, 293] on p "44°" at bounding box center [917, 285] width 641 height 19
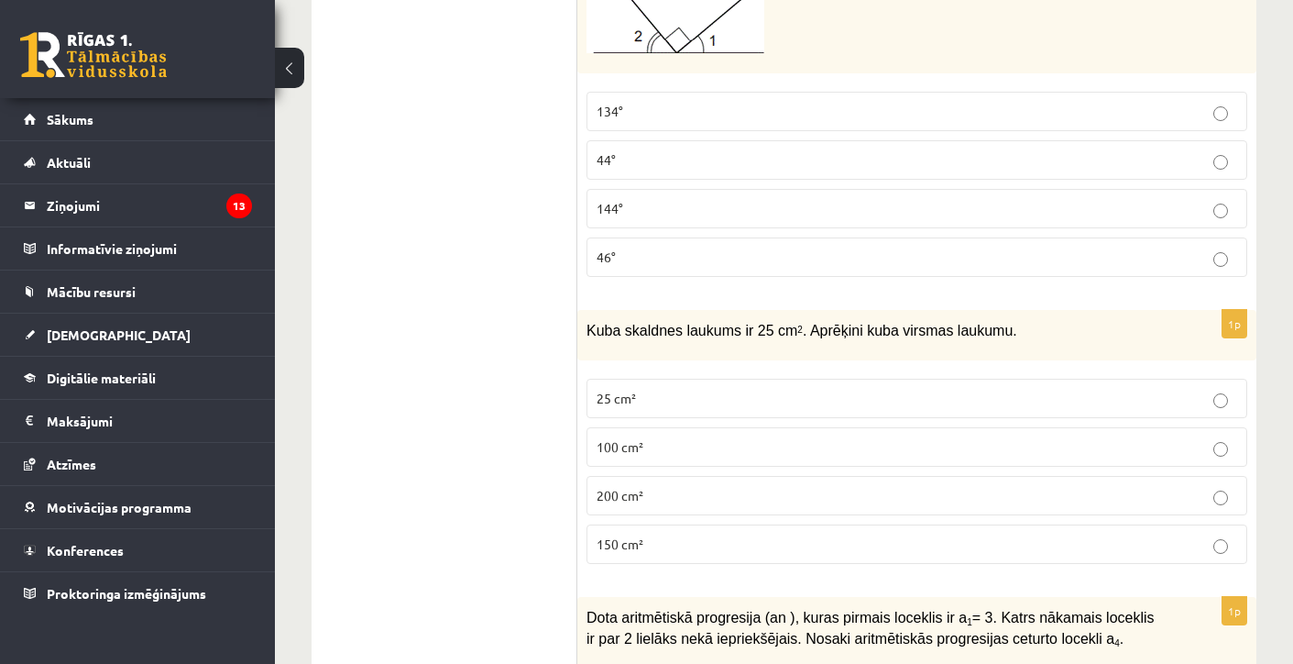
scroll to position [425, 0]
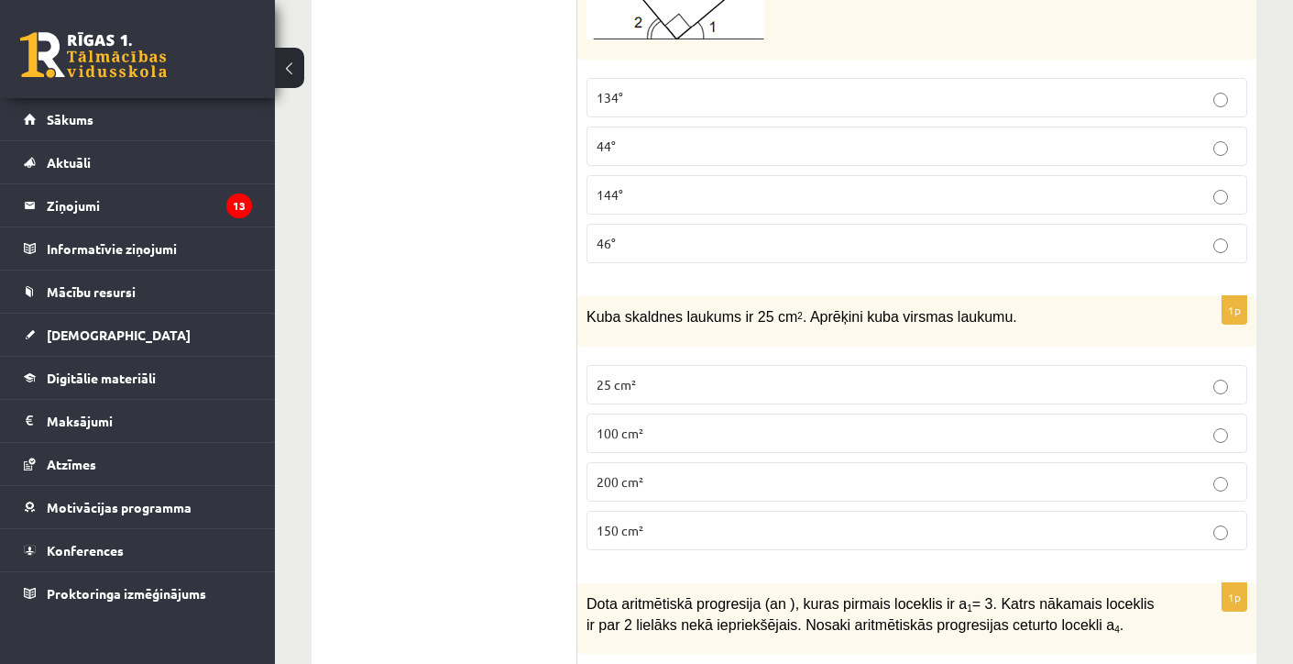
click at [642, 411] on fieldset "25 cm² 100 cm² 200 cm² 150 cm²" at bounding box center [917, 456] width 661 height 200
click at [643, 441] on p "100 cm²" at bounding box center [917, 432] width 641 height 19
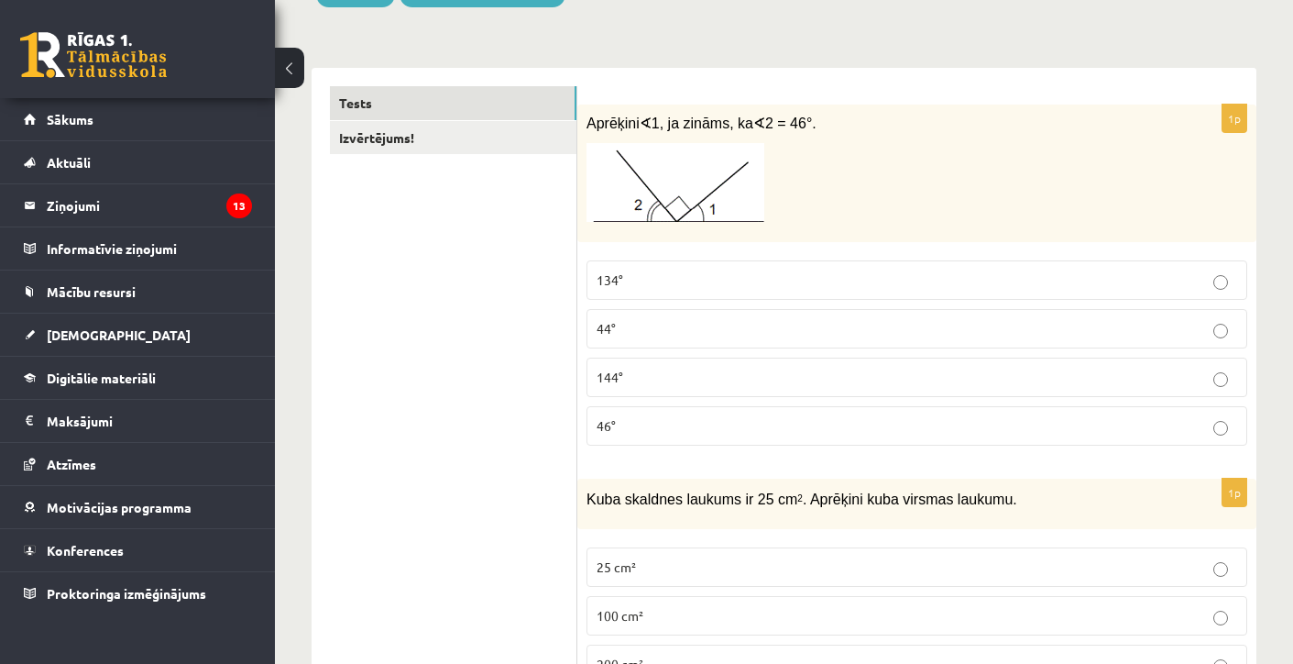
scroll to position [247, 0]
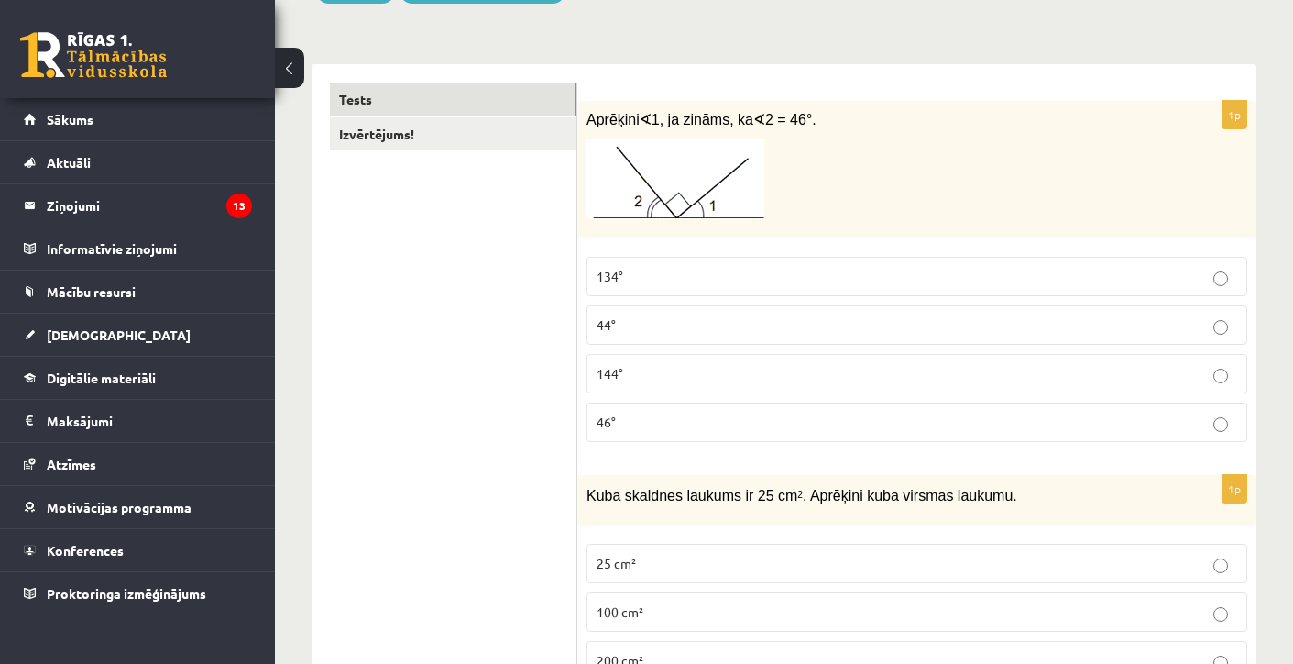
click at [670, 293] on label "134°" at bounding box center [917, 276] width 661 height 39
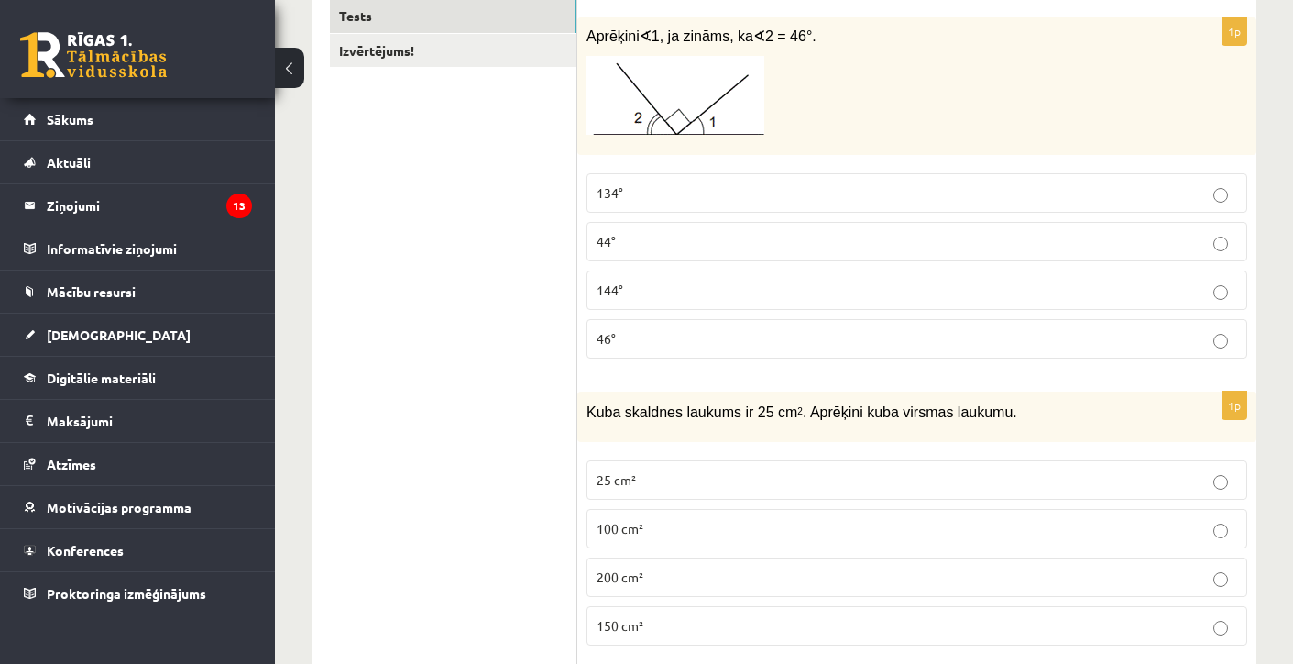
scroll to position [345, 0]
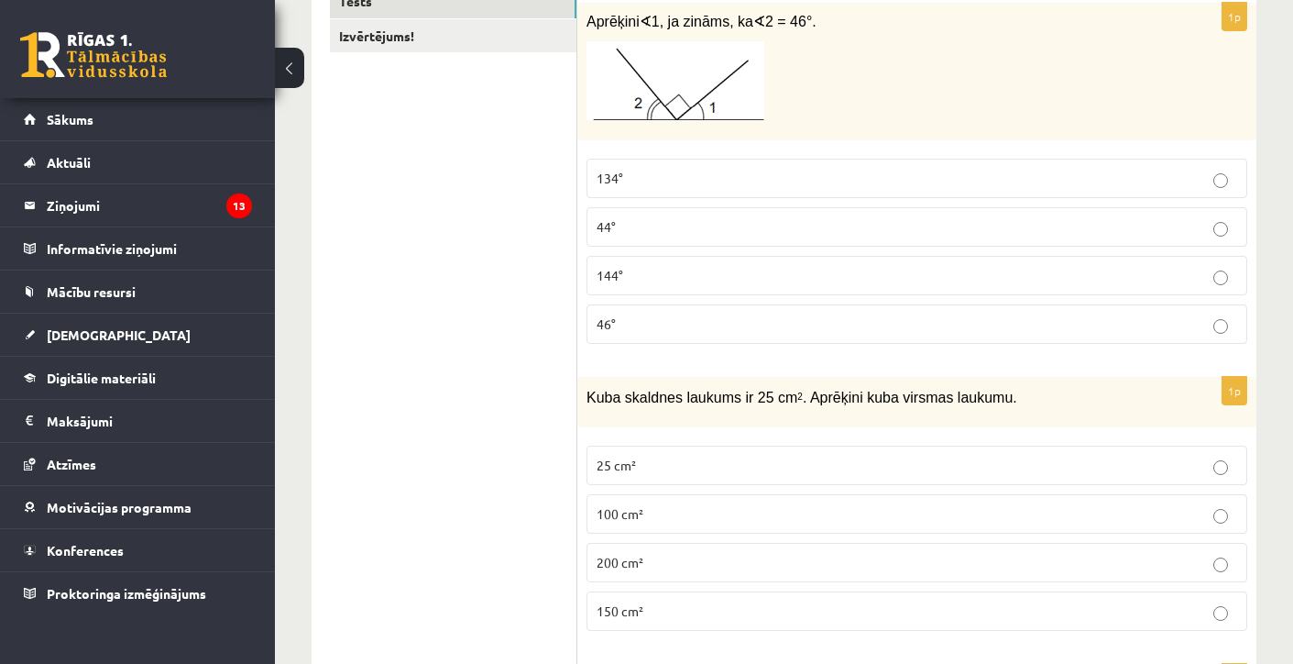
click at [673, 611] on p "150 cm²" at bounding box center [917, 610] width 641 height 19
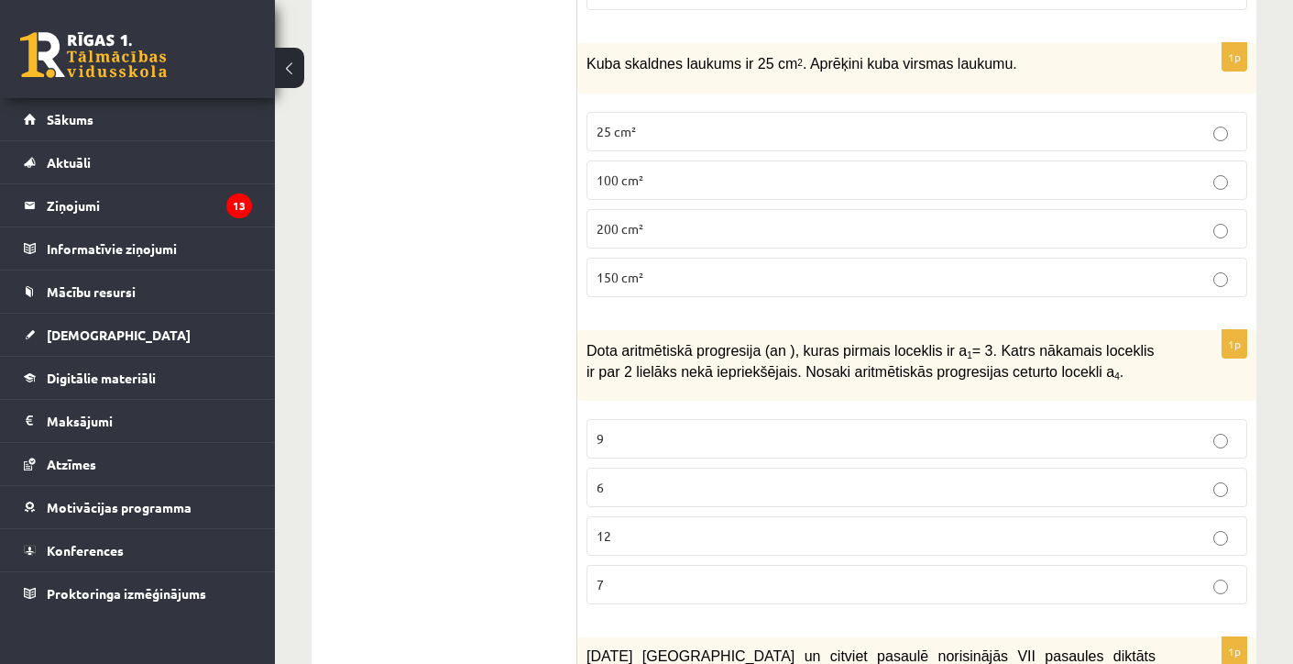
click at [633, 448] on p "9" at bounding box center [917, 438] width 641 height 19
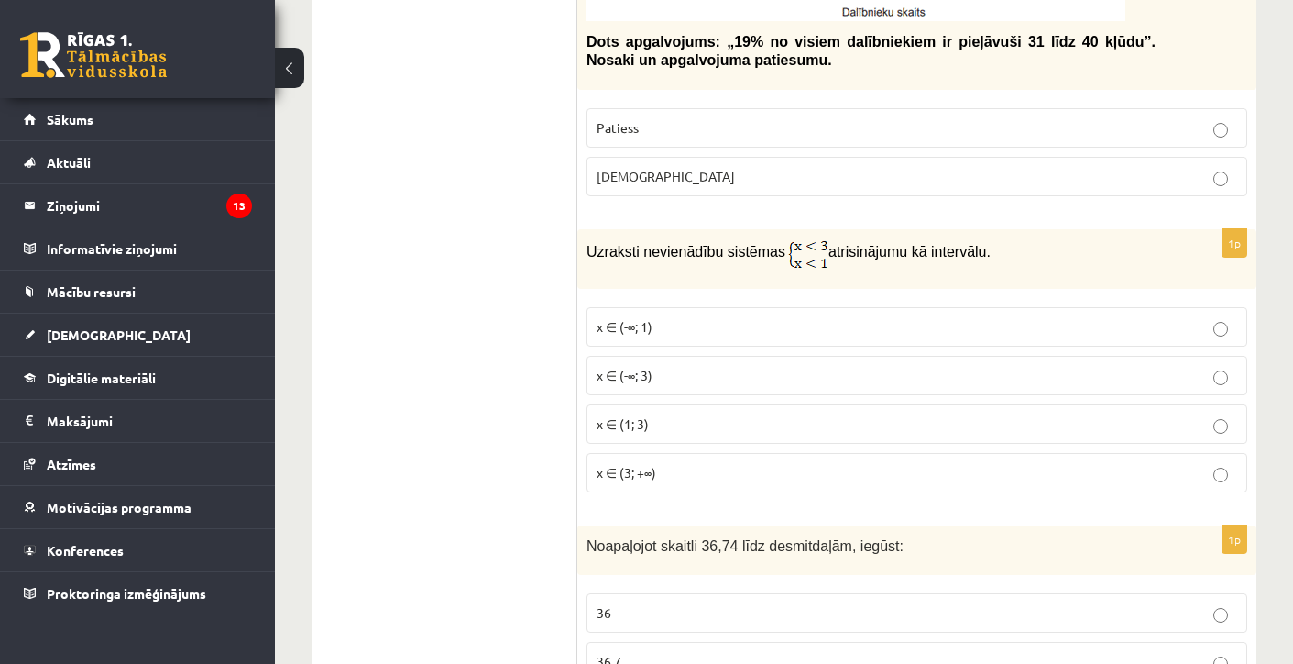
scroll to position [1588, 0]
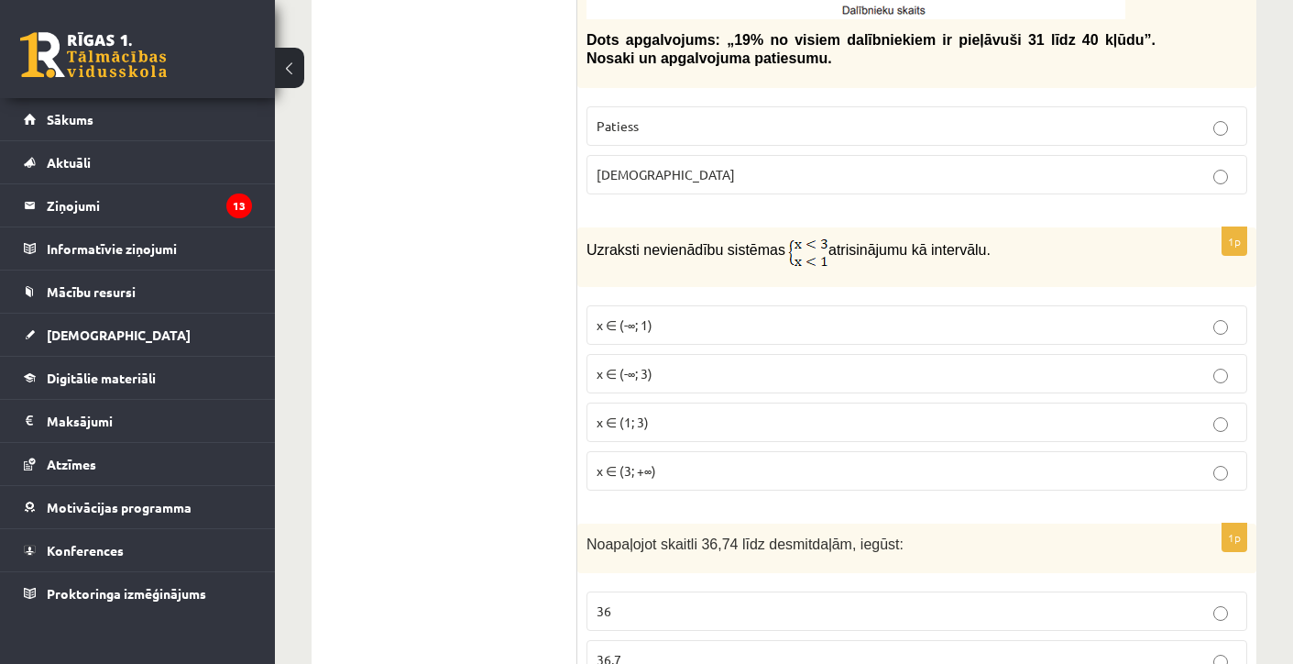
click at [627, 381] on span "x ∈ (-∞; 3)" at bounding box center [625, 373] width 56 height 16
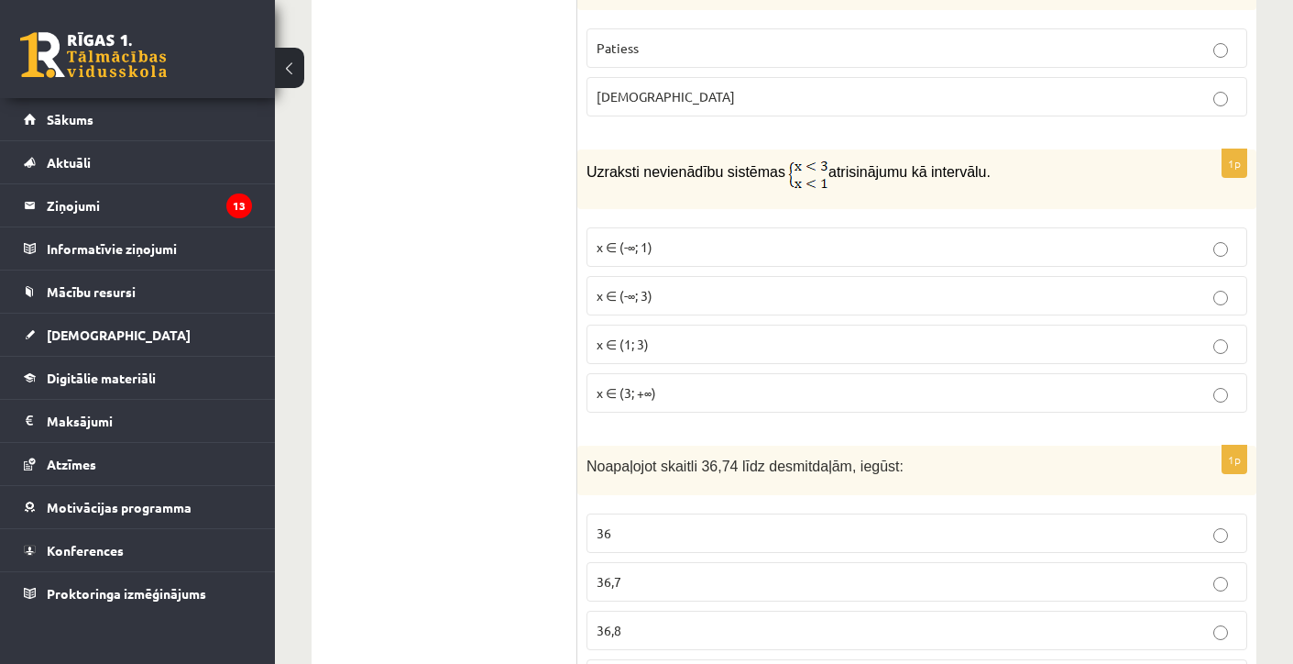
scroll to position [1694, 0]
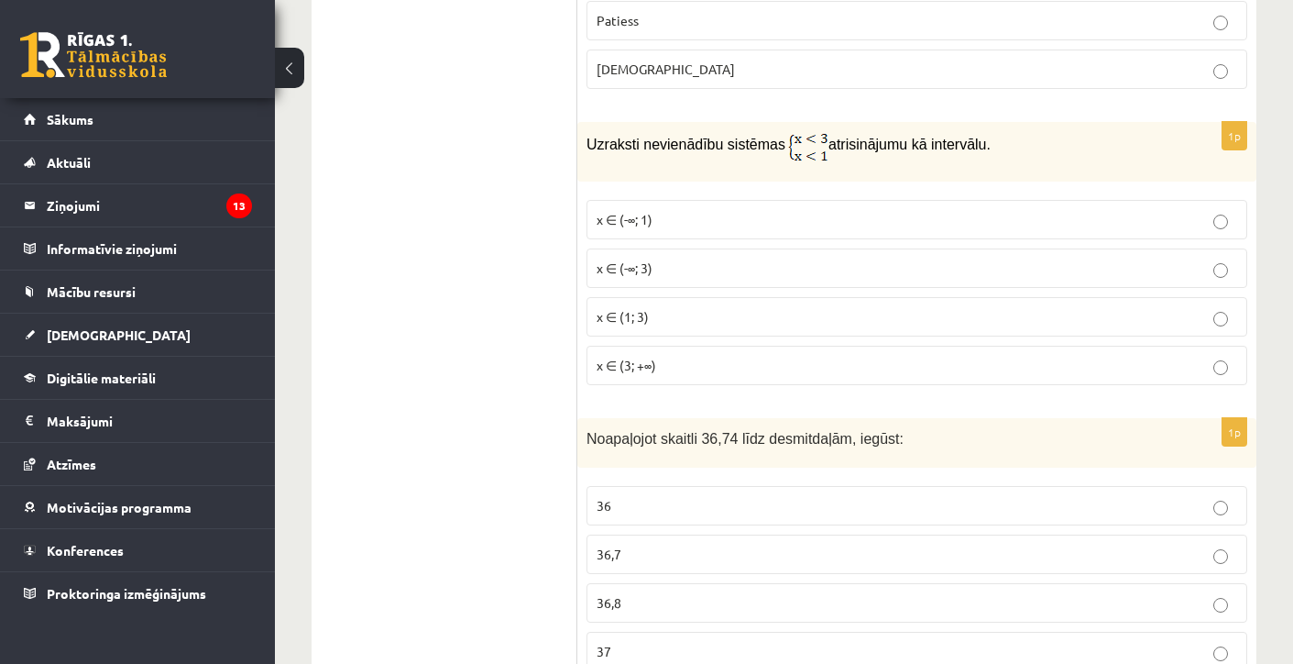
click at [595, 574] on label "36,7" at bounding box center [917, 553] width 661 height 39
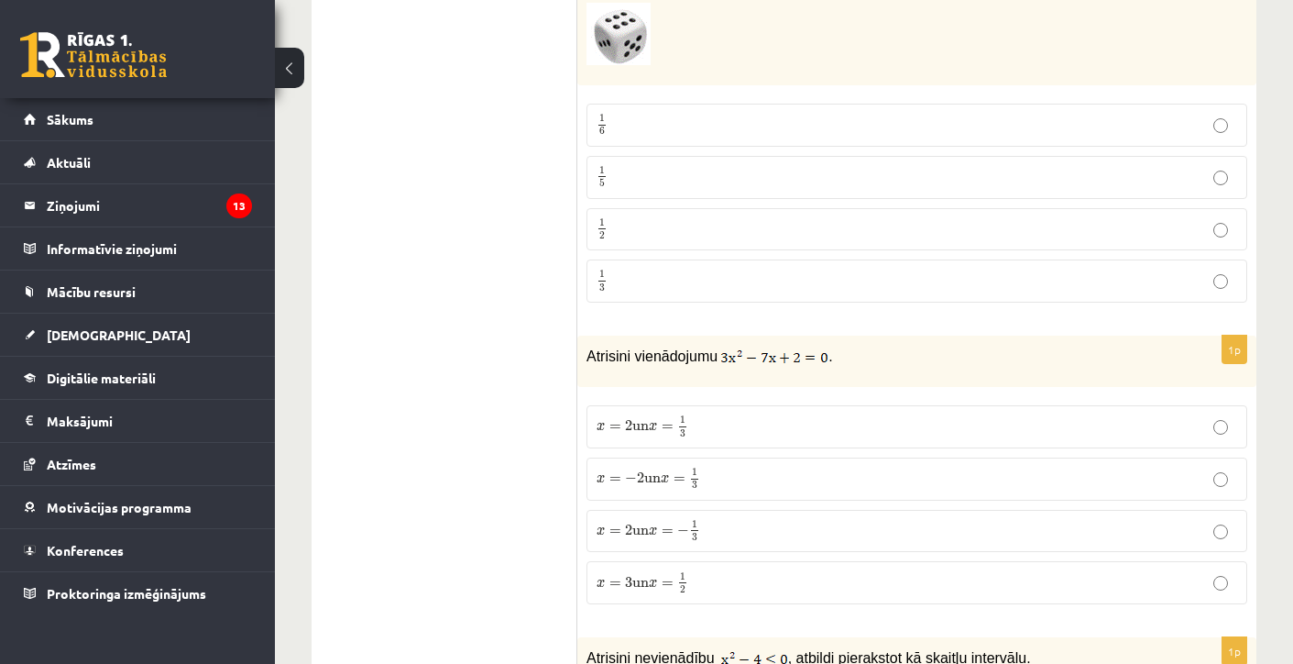
scroll to position [2441, 0]
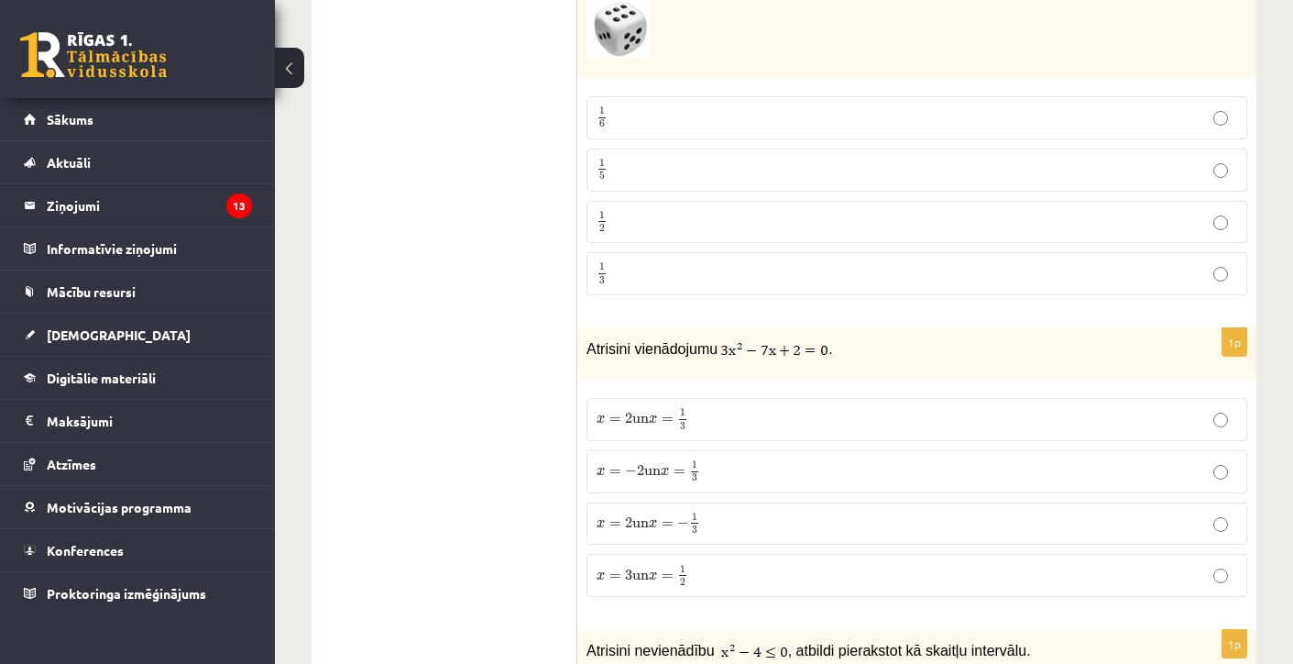
click at [657, 528] on span "x" at bounding box center [653, 524] width 8 height 8
click at [674, 422] on span "=" at bounding box center [668, 419] width 12 height 5
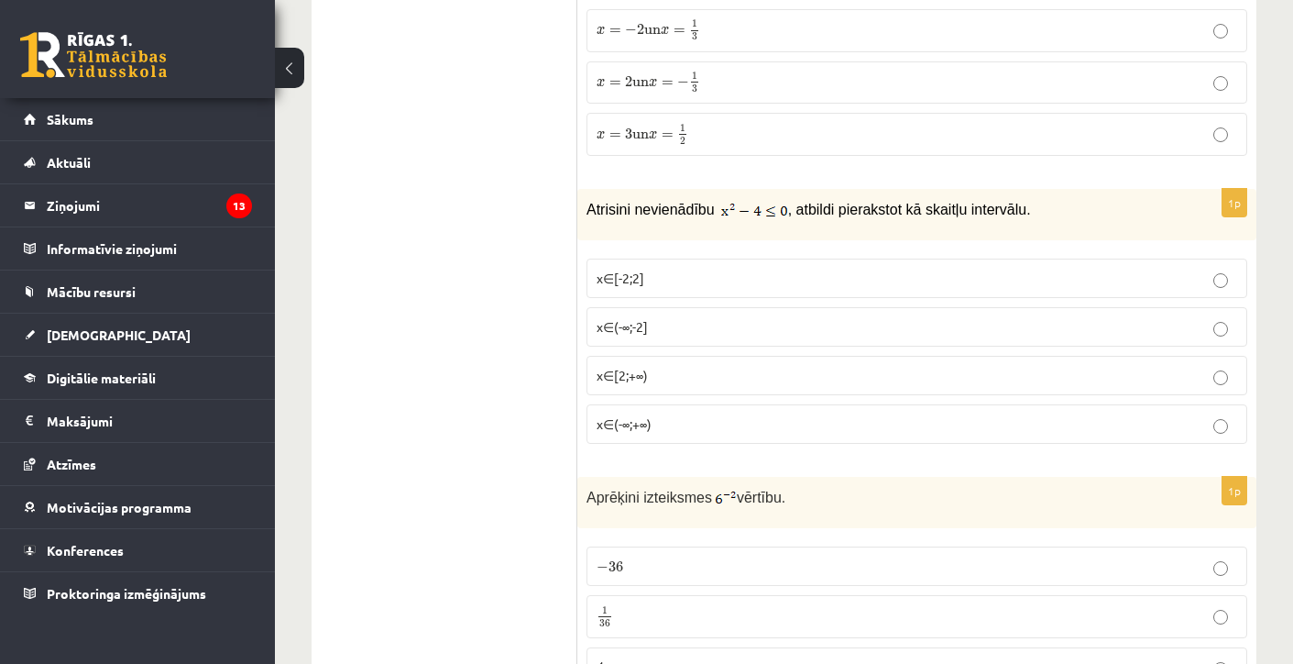
scroll to position [2879, 0]
click at [620, 290] on span "x∈[-2;2]" at bounding box center [621, 281] width 48 height 16
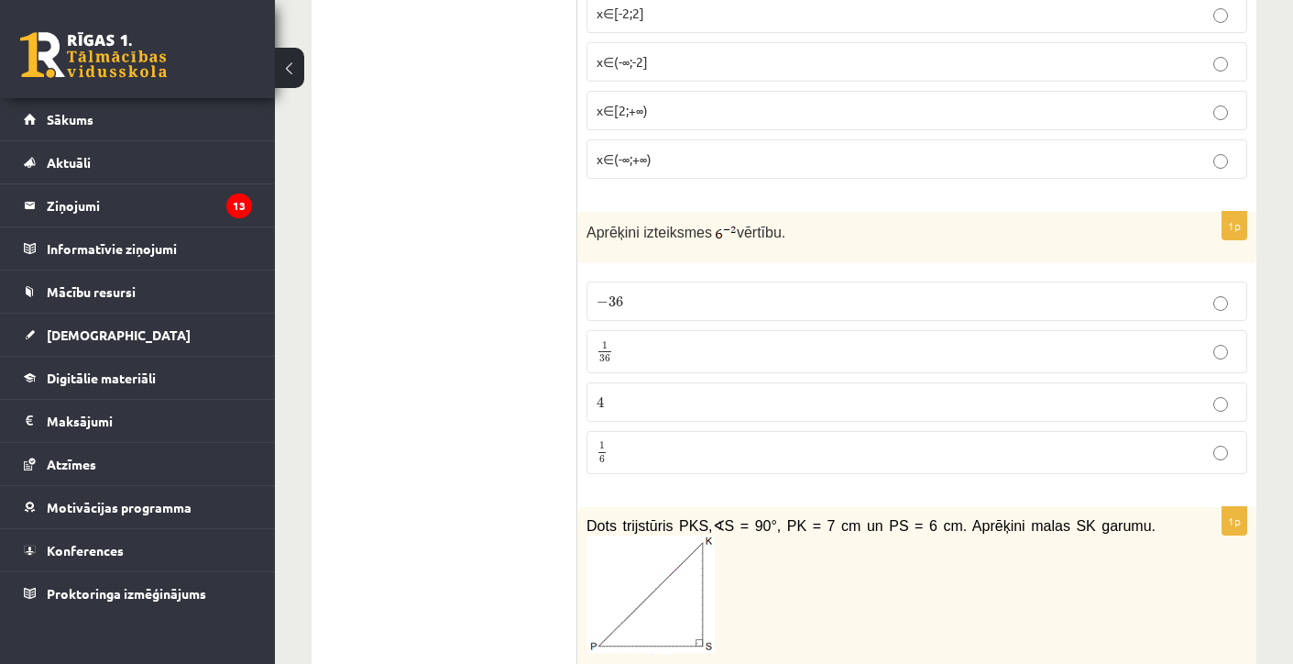
scroll to position [3148, 0]
click at [627, 362] on p "1 36 1 36" at bounding box center [917, 350] width 641 height 23
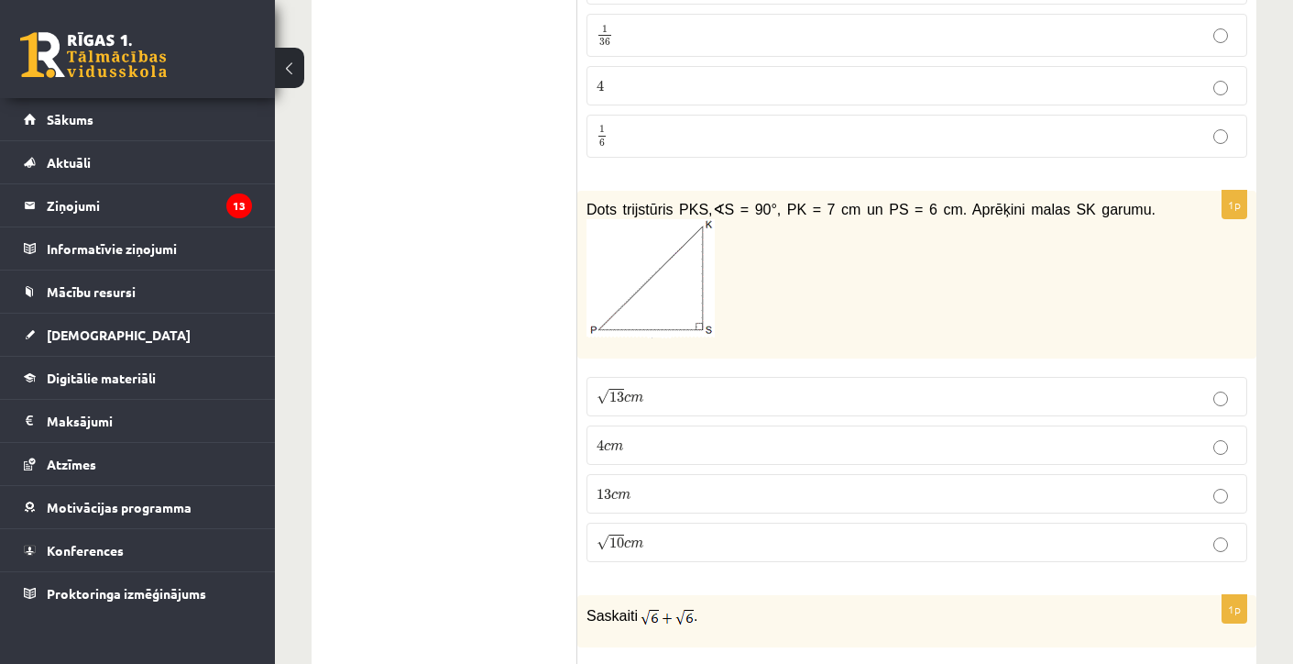
scroll to position [3499, 0]
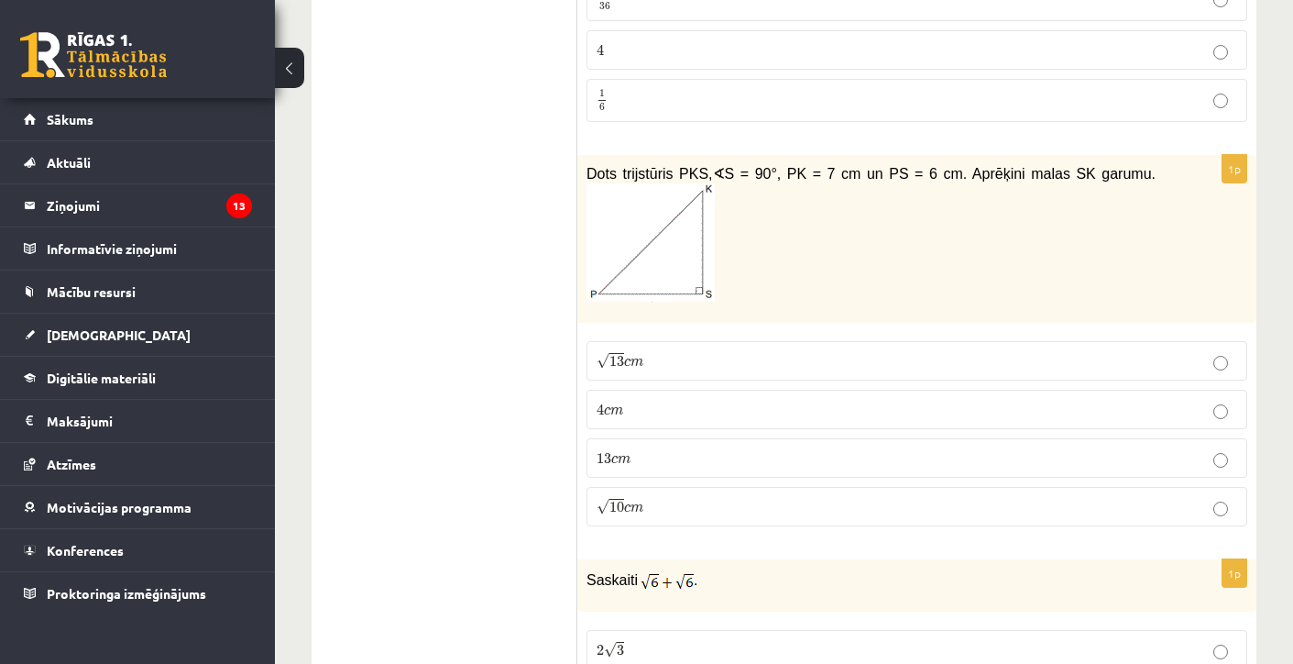
click at [642, 366] on span "m" at bounding box center [637, 361] width 13 height 8
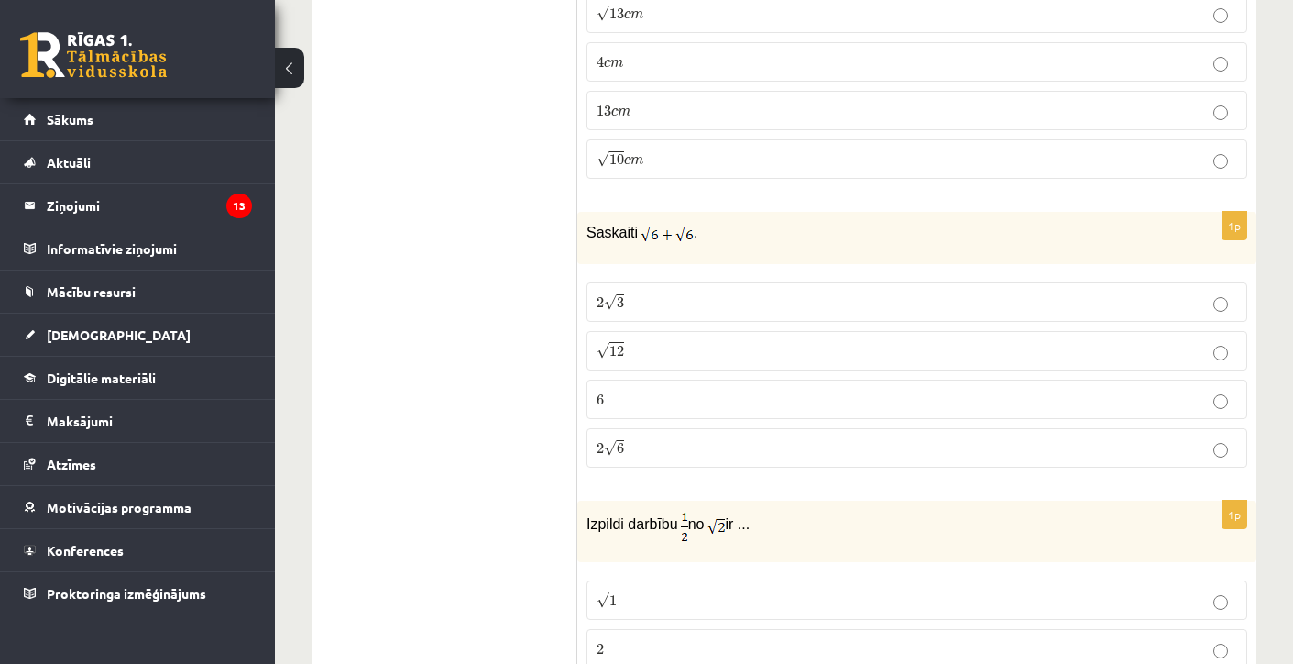
scroll to position [3847, 0]
click at [618, 307] on span "3" at bounding box center [620, 301] width 7 height 11
click at [633, 456] on p "2 √ 6 2 6" at bounding box center [917, 446] width 641 height 19
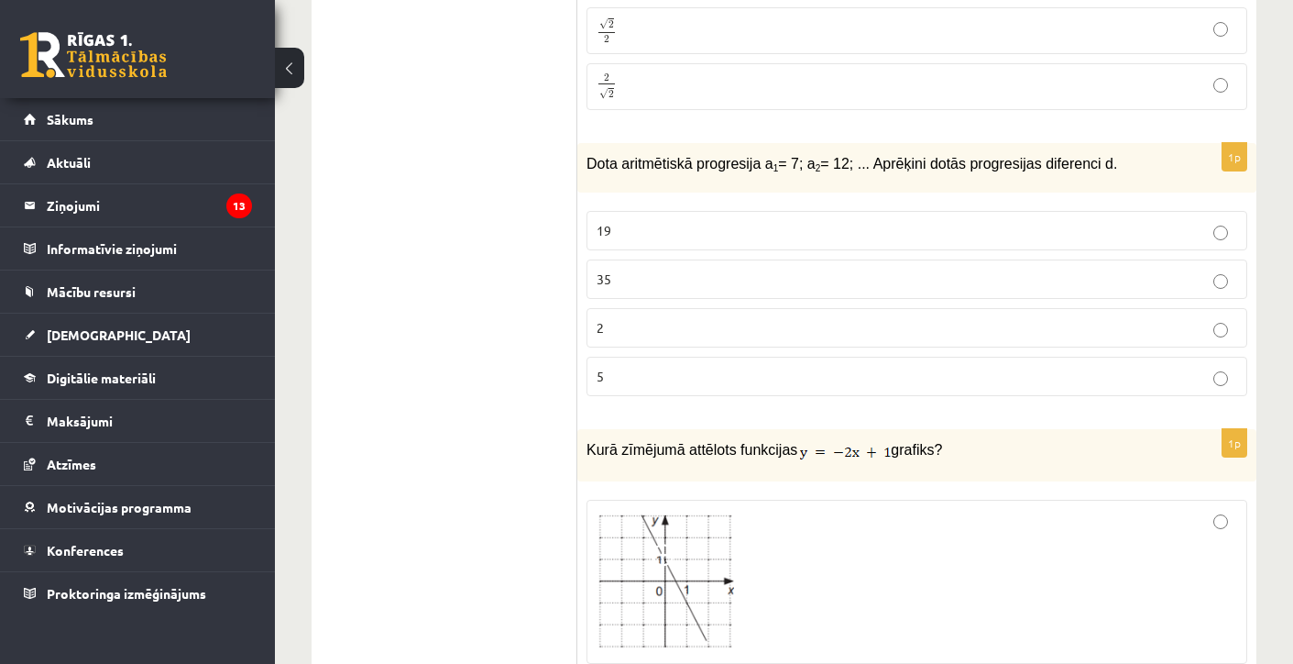
scroll to position [4522, 0]
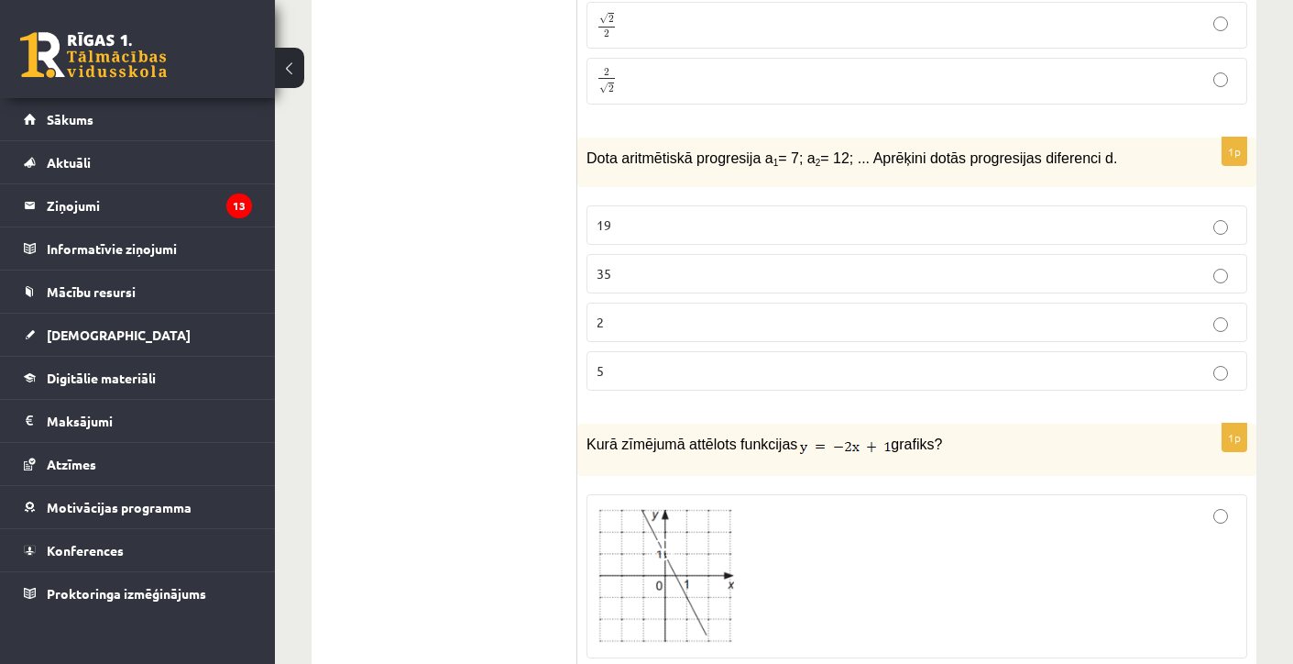
click at [629, 235] on p "19" at bounding box center [917, 224] width 641 height 19
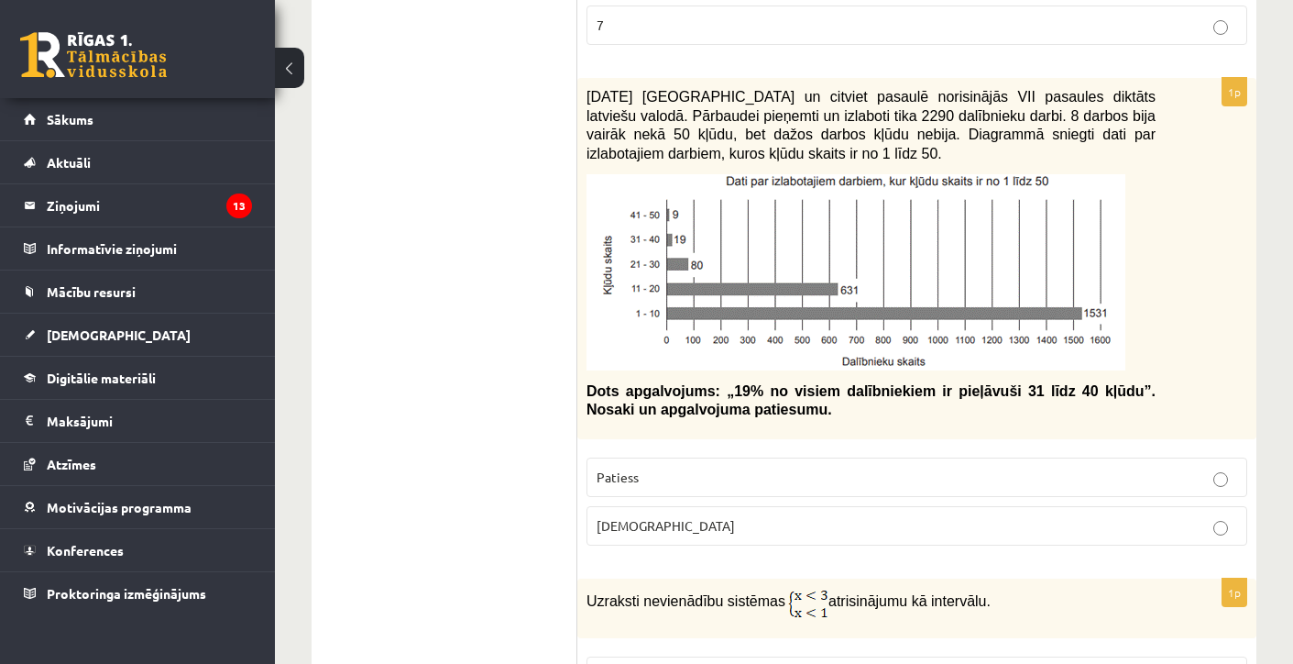
scroll to position [1250, 0]
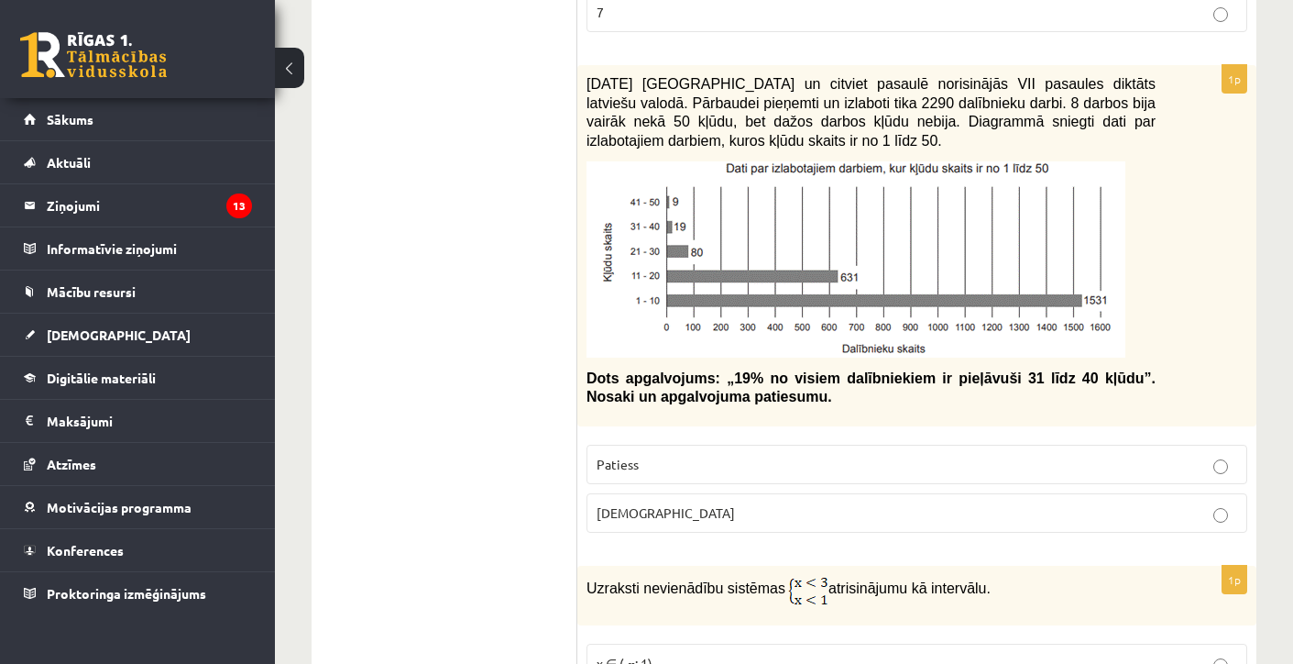
click at [659, 522] on p "Aplams" at bounding box center [917, 512] width 641 height 19
click at [656, 484] on label "Patiess" at bounding box center [917, 463] width 661 height 39
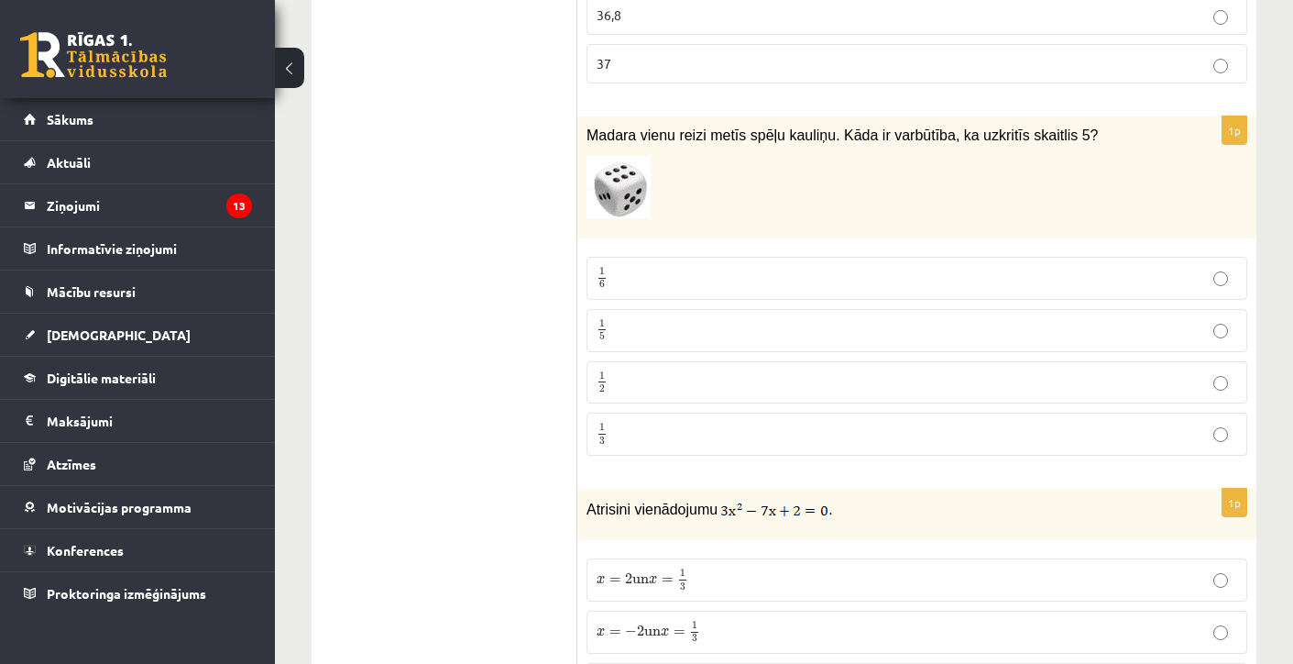
scroll to position [2258, 0]
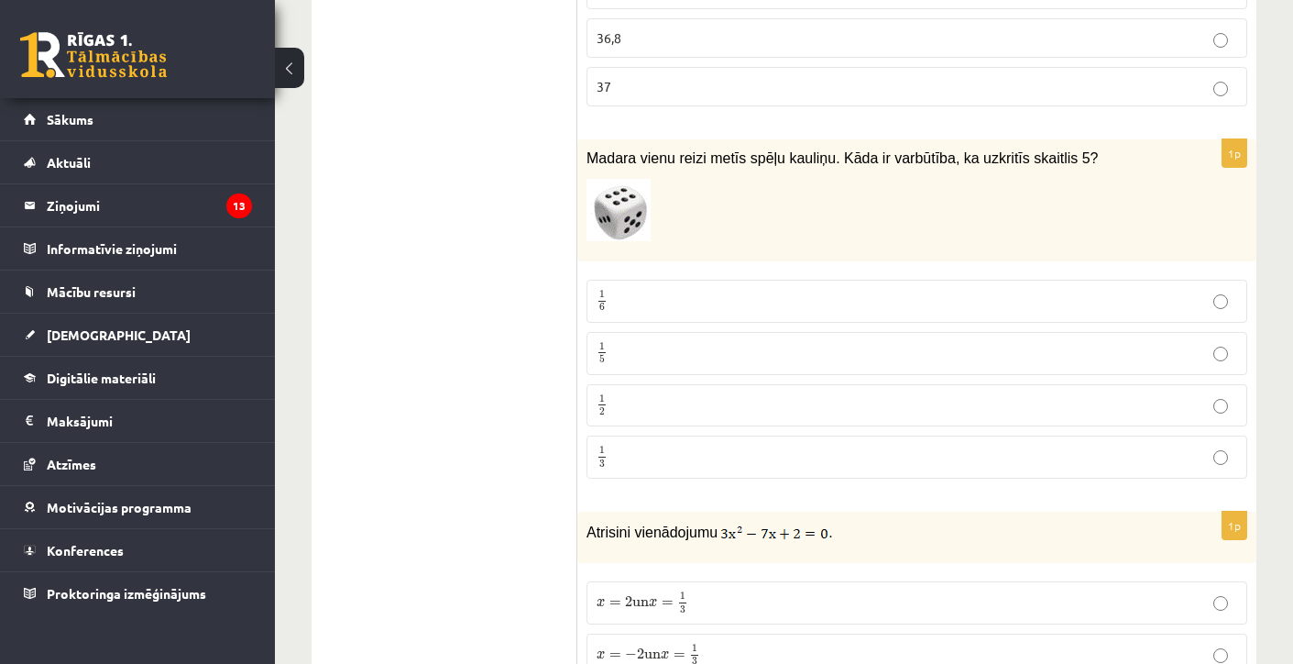
click at [628, 323] on label "1 6 1 6" at bounding box center [917, 301] width 661 height 43
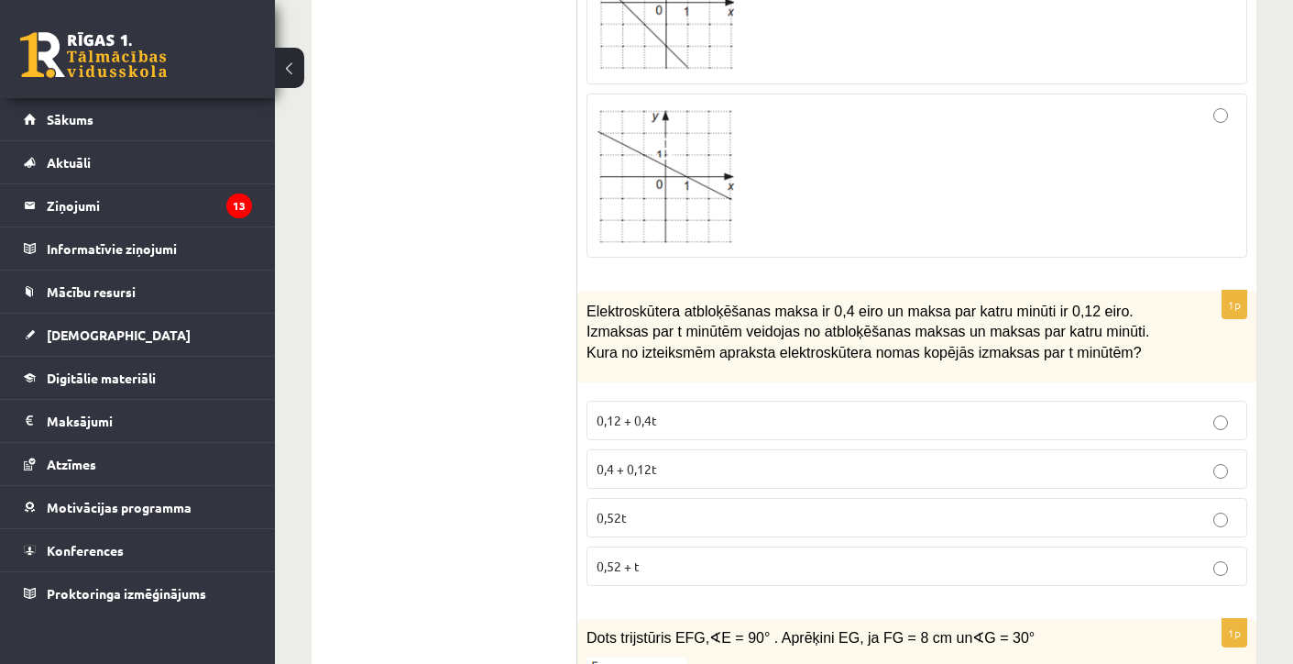
scroll to position [5445, 0]
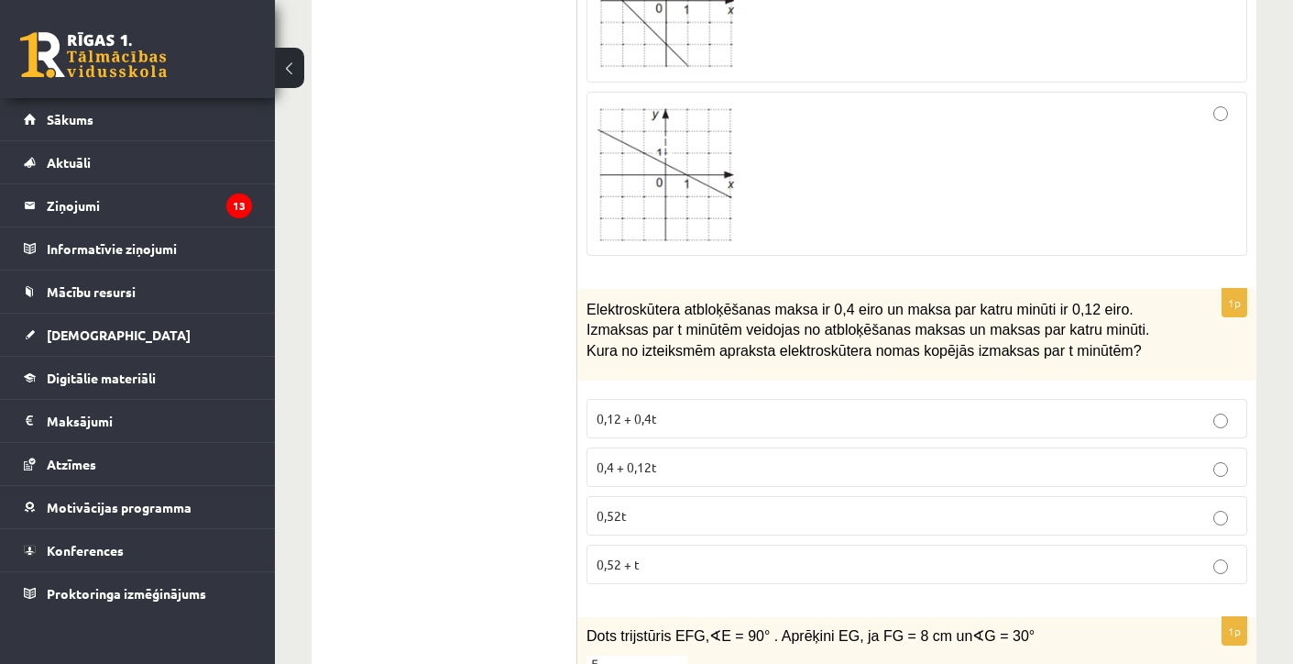
click at [665, 487] on label "0,4 + 0,12t" at bounding box center [917, 466] width 661 height 39
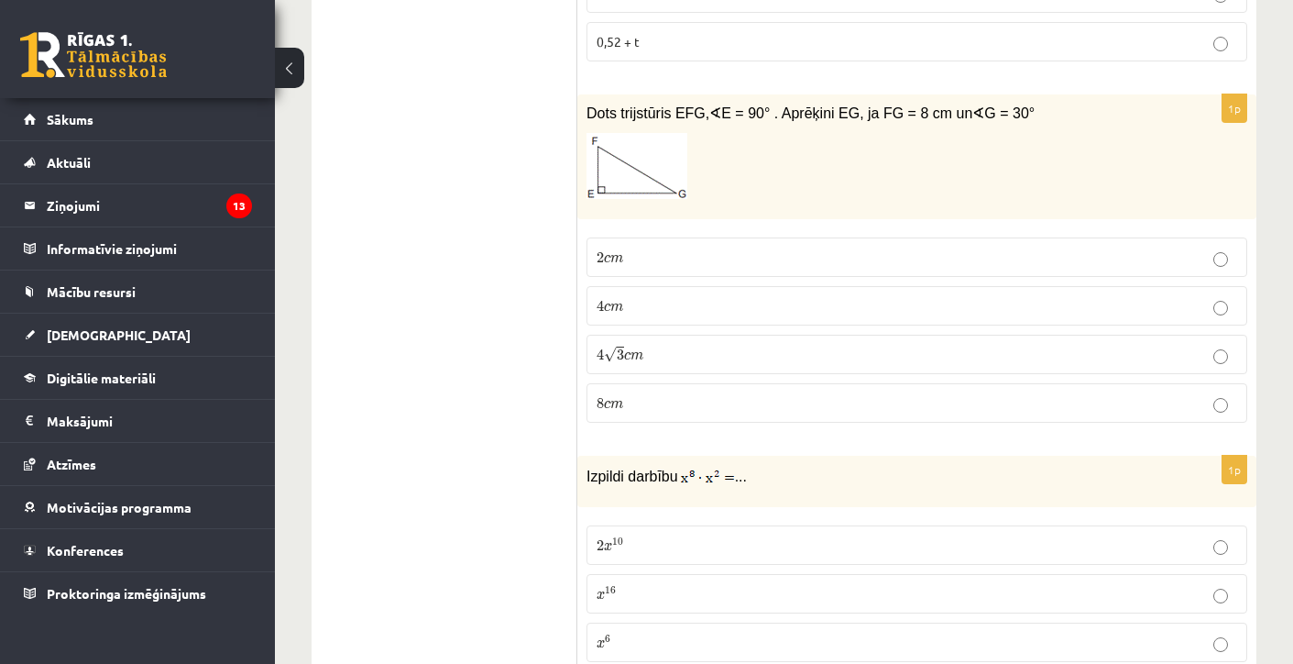
scroll to position [5968, 0]
click at [657, 411] on p "8 c m 8 c m" at bounding box center [917, 401] width 641 height 19
click at [620, 317] on label "4 c m 4 c m" at bounding box center [917, 304] width 661 height 39
click at [618, 311] on span "m" at bounding box center [616, 306] width 13 height 8
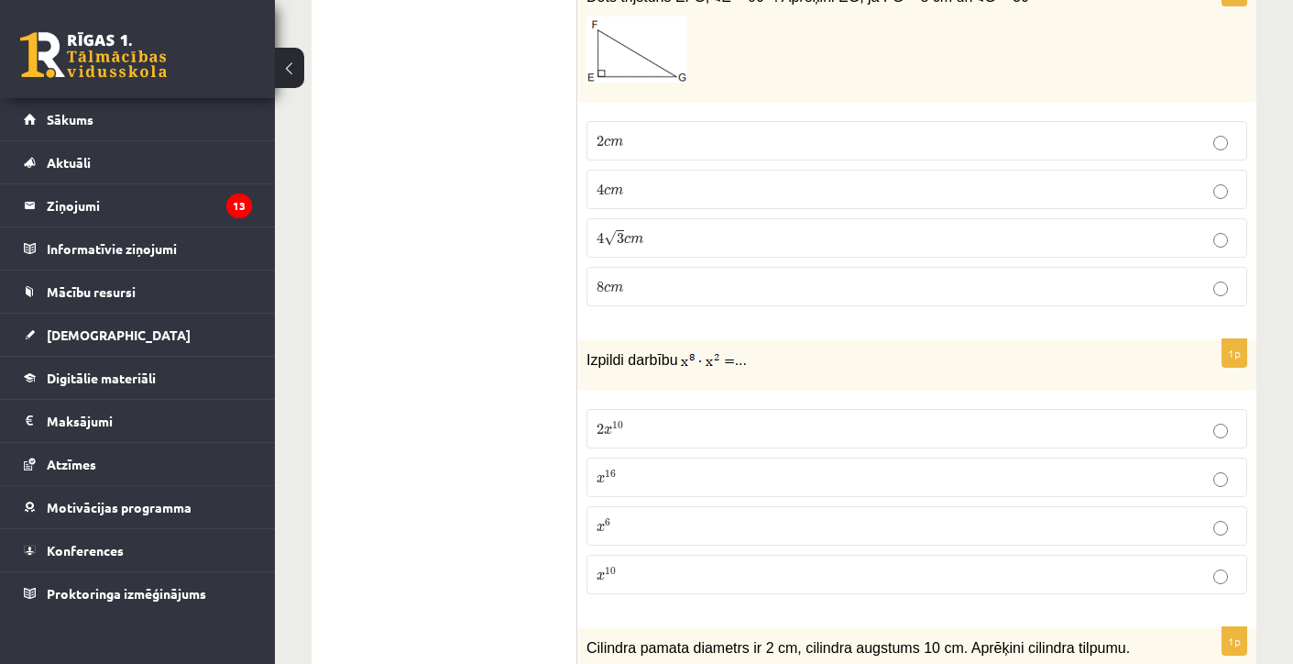
scroll to position [6086, 0]
click at [628, 484] on p "x 16 x 16" at bounding box center [917, 474] width 641 height 19
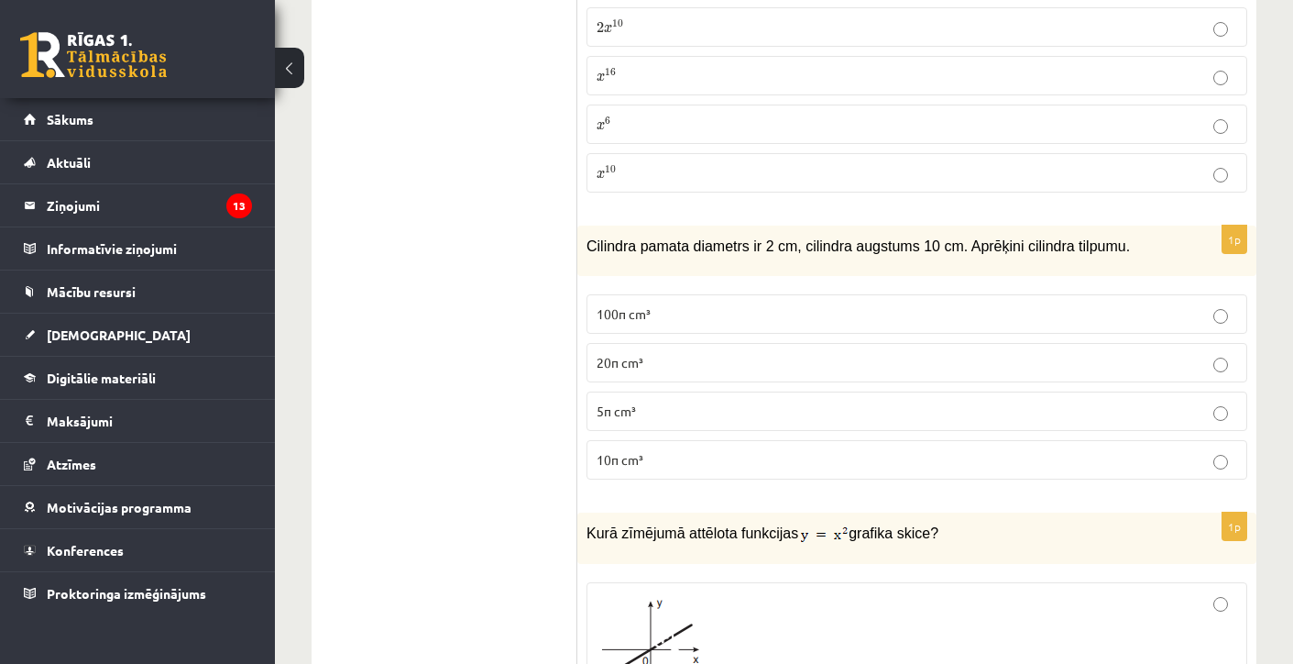
scroll to position [6489, 0]
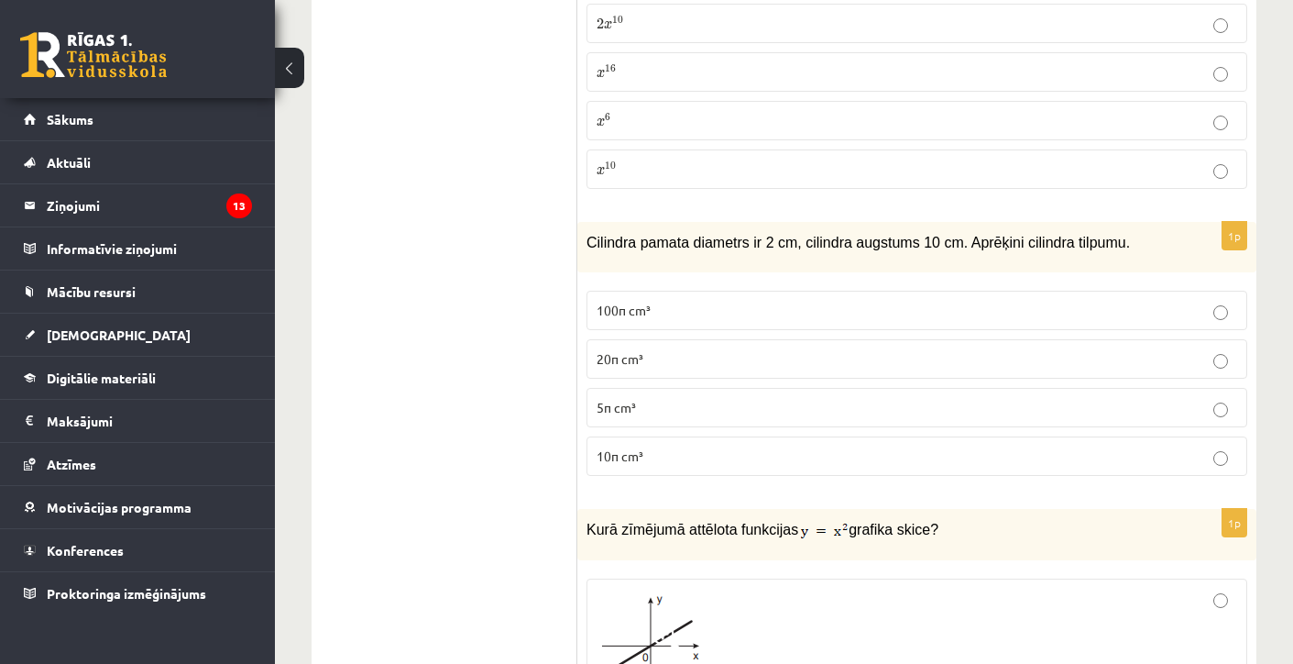
click at [657, 466] on p "10π cm³" at bounding box center [917, 455] width 641 height 19
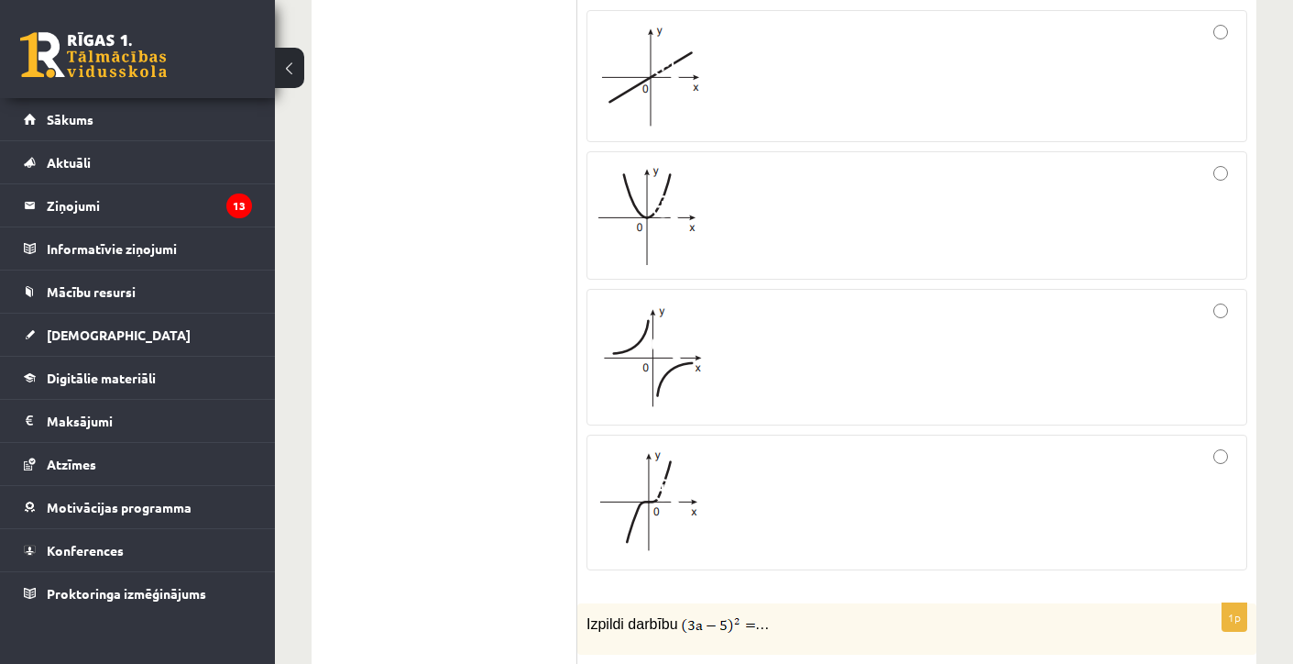
scroll to position [7045, 0]
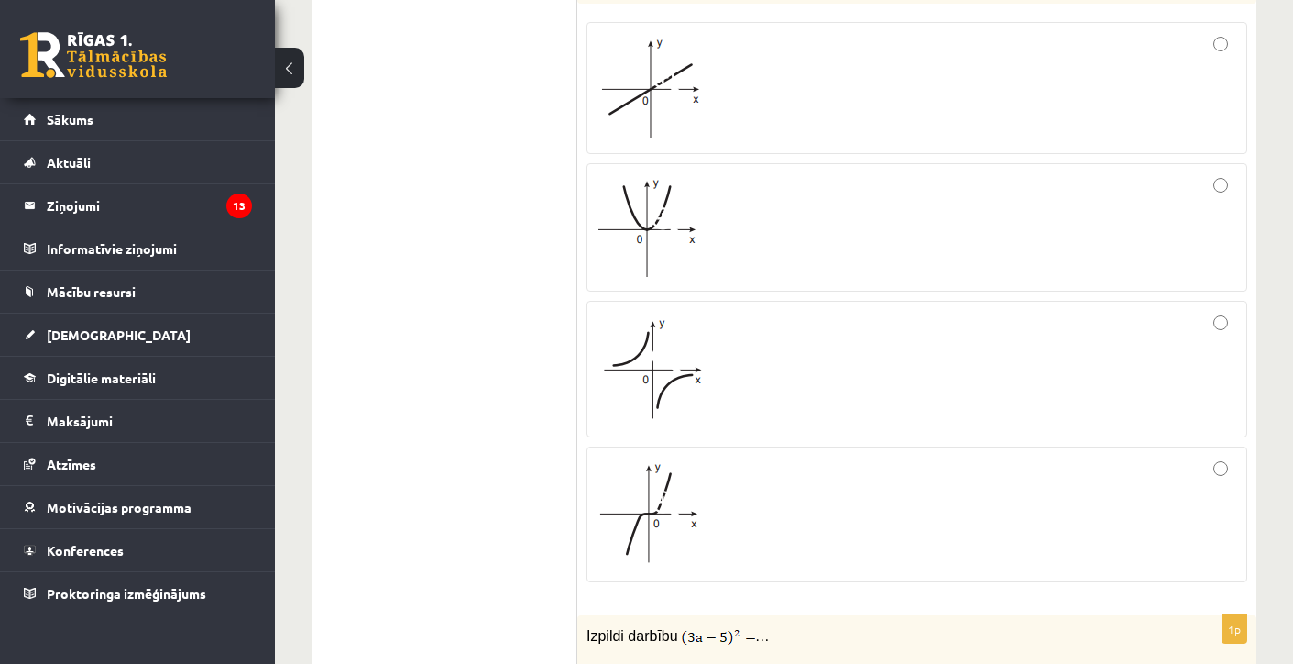
click at [632, 115] on img at bounding box center [649, 88] width 105 height 103
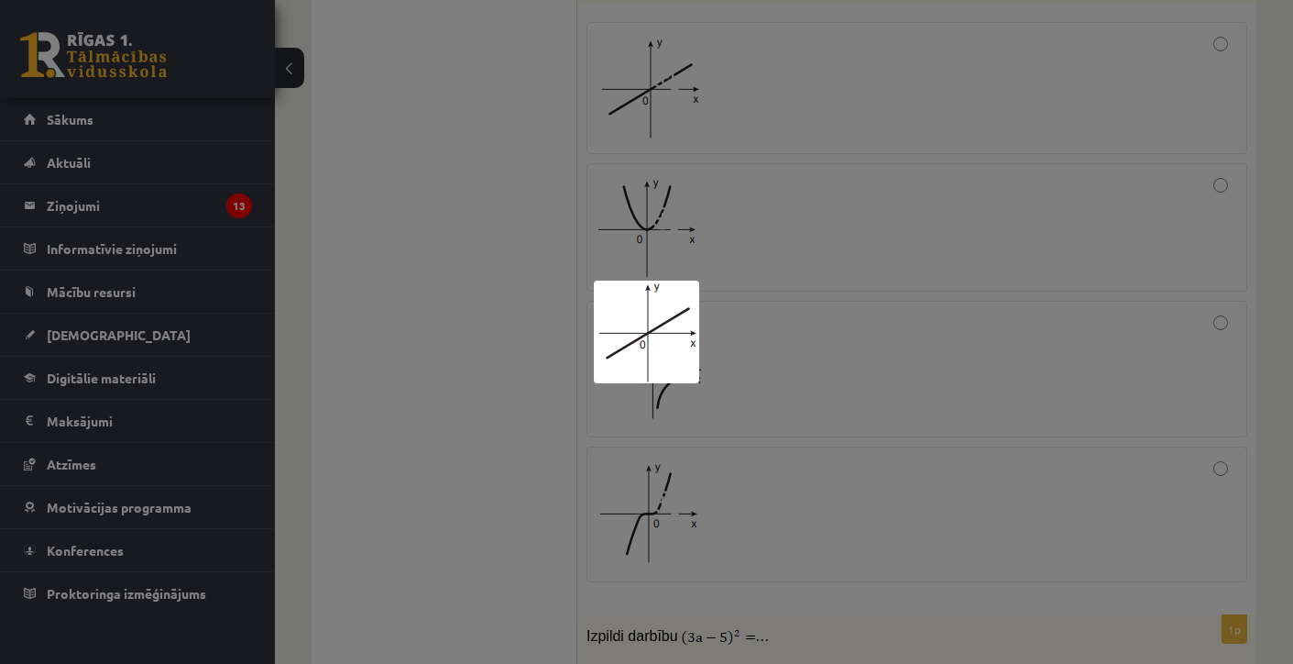
click at [730, 258] on div at bounding box center [646, 332] width 1293 height 664
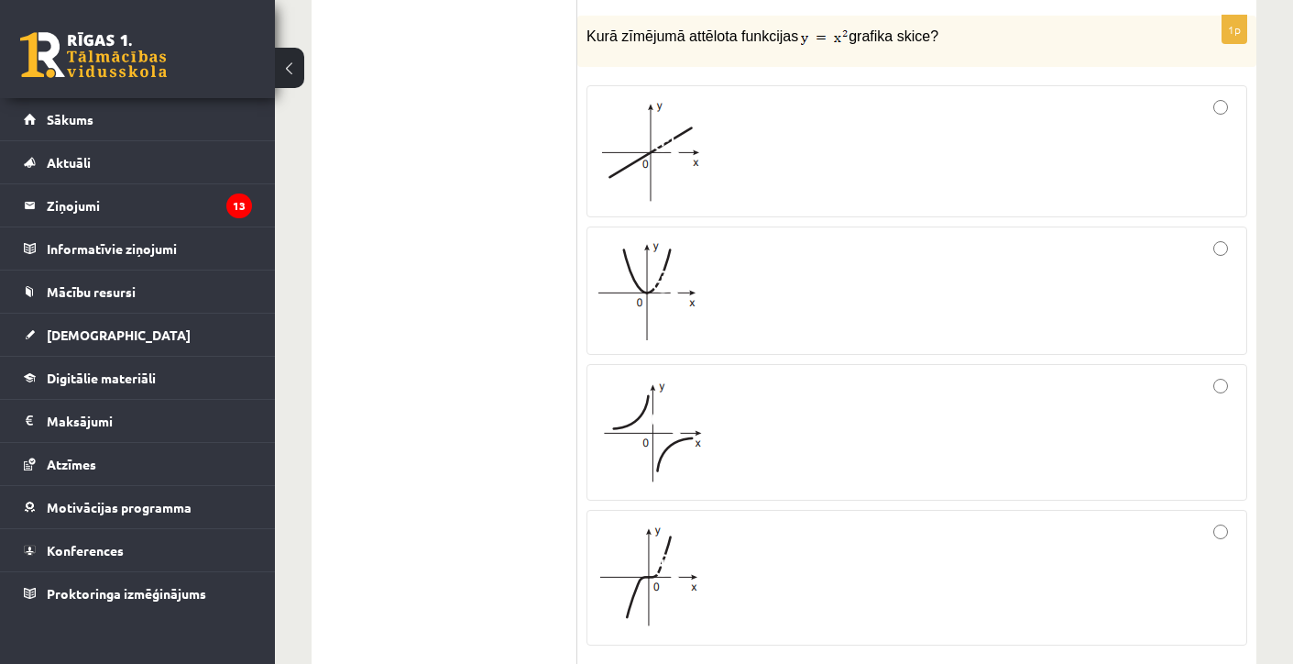
scroll to position [6992, 0]
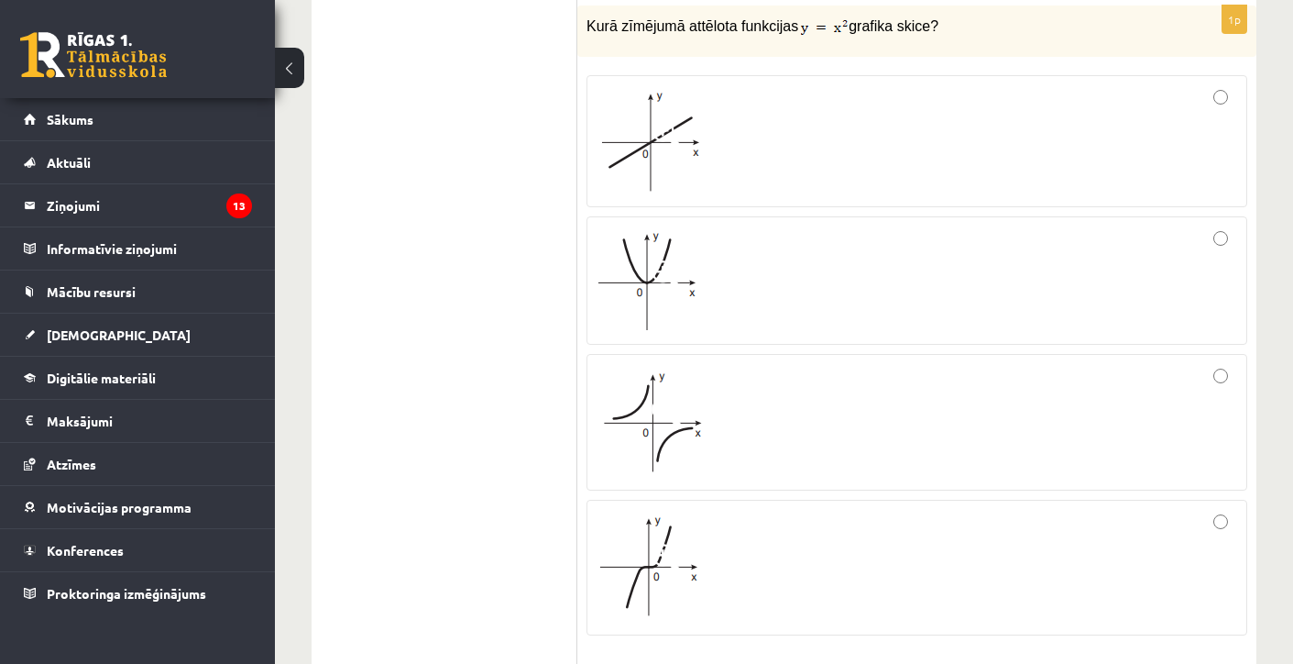
click at [766, 179] on div at bounding box center [917, 141] width 641 height 112
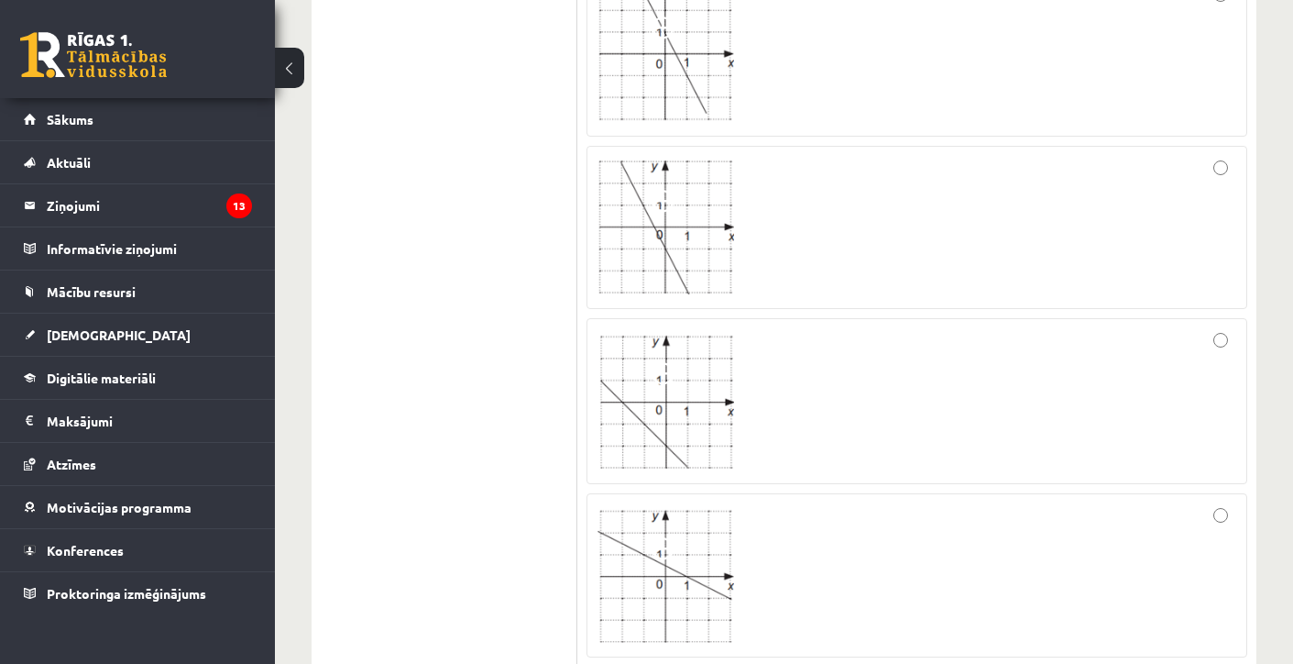
scroll to position [5042, 0]
click at [1117, 49] on div at bounding box center [917, 56] width 641 height 144
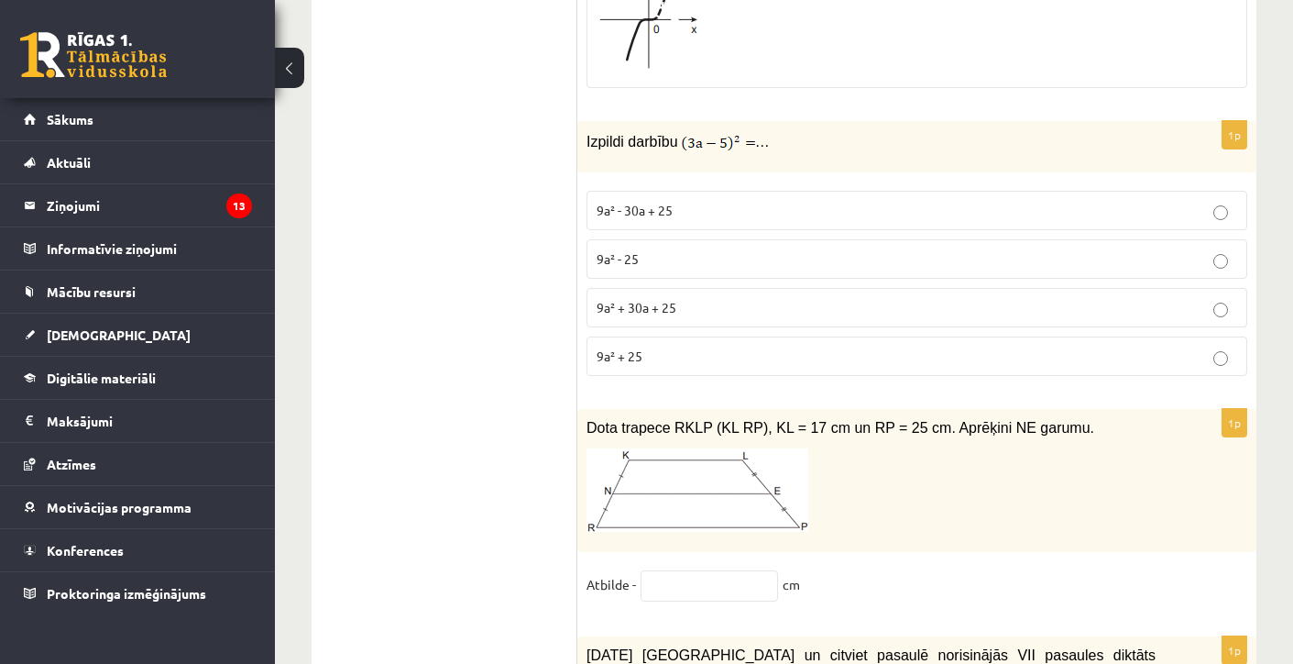
scroll to position [7538, 0]
click at [668, 219] on span "9a² - 30a + 25" at bounding box center [635, 211] width 76 height 16
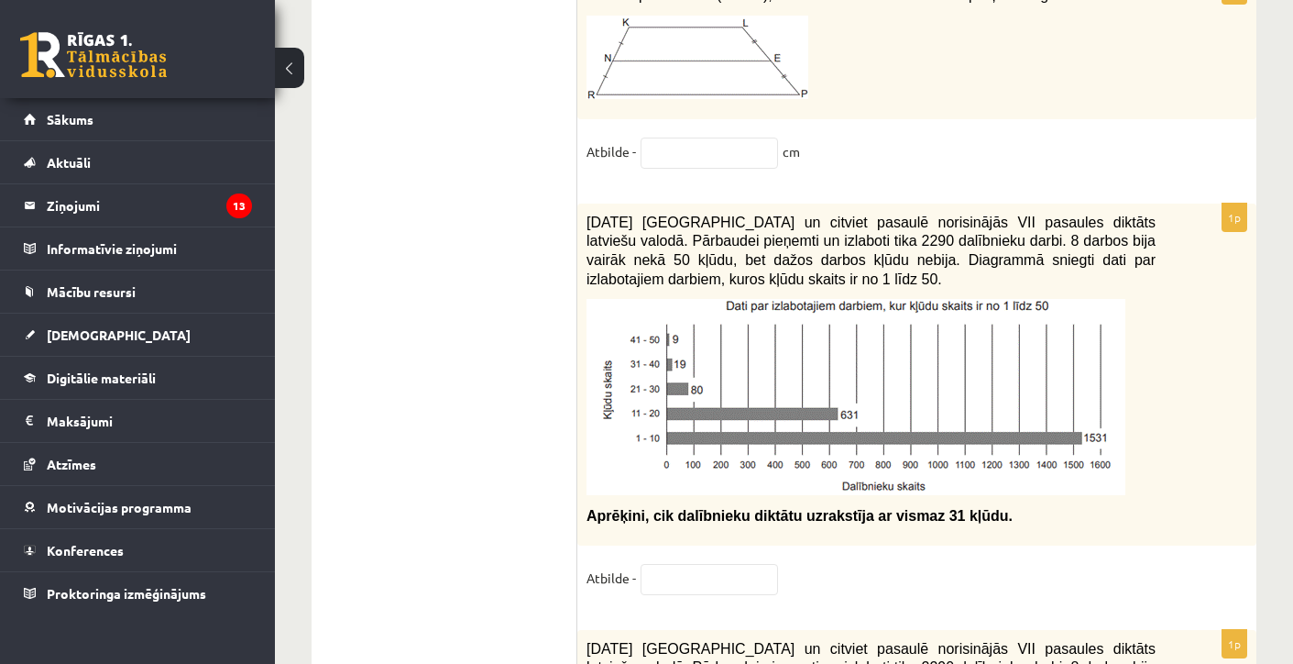
scroll to position [7971, 0]
click at [644, 169] on input "text" at bounding box center [709, 152] width 137 height 31
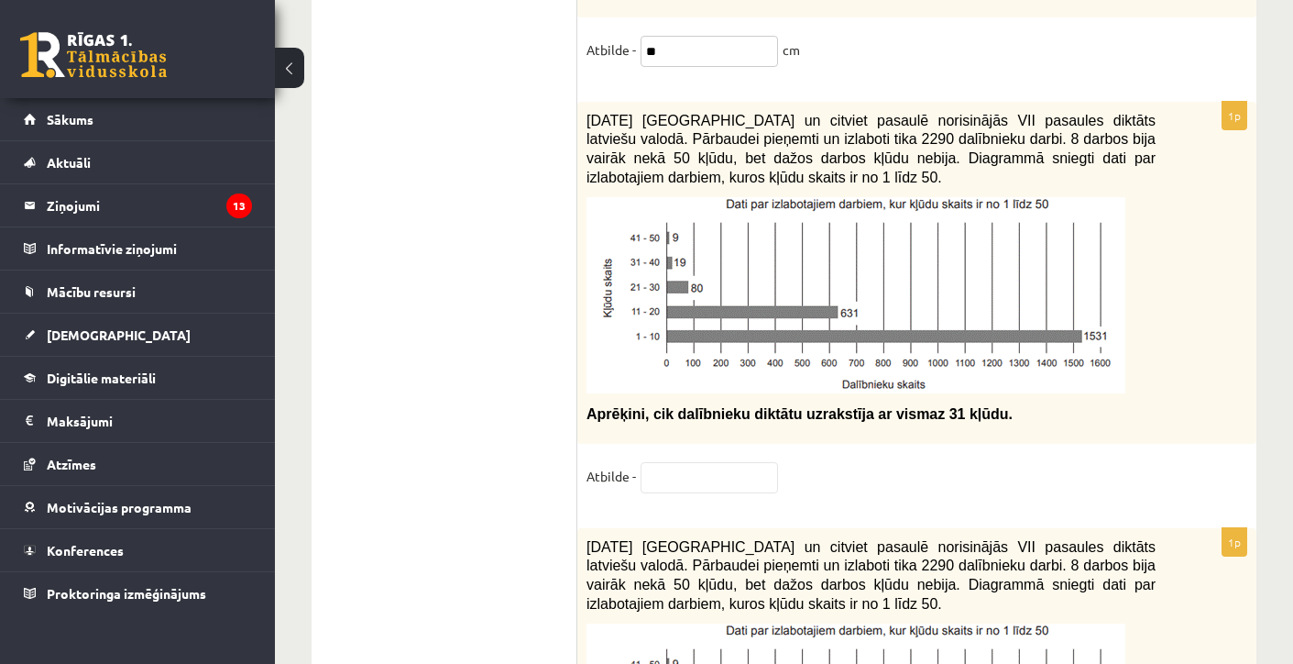
scroll to position [8077, 0]
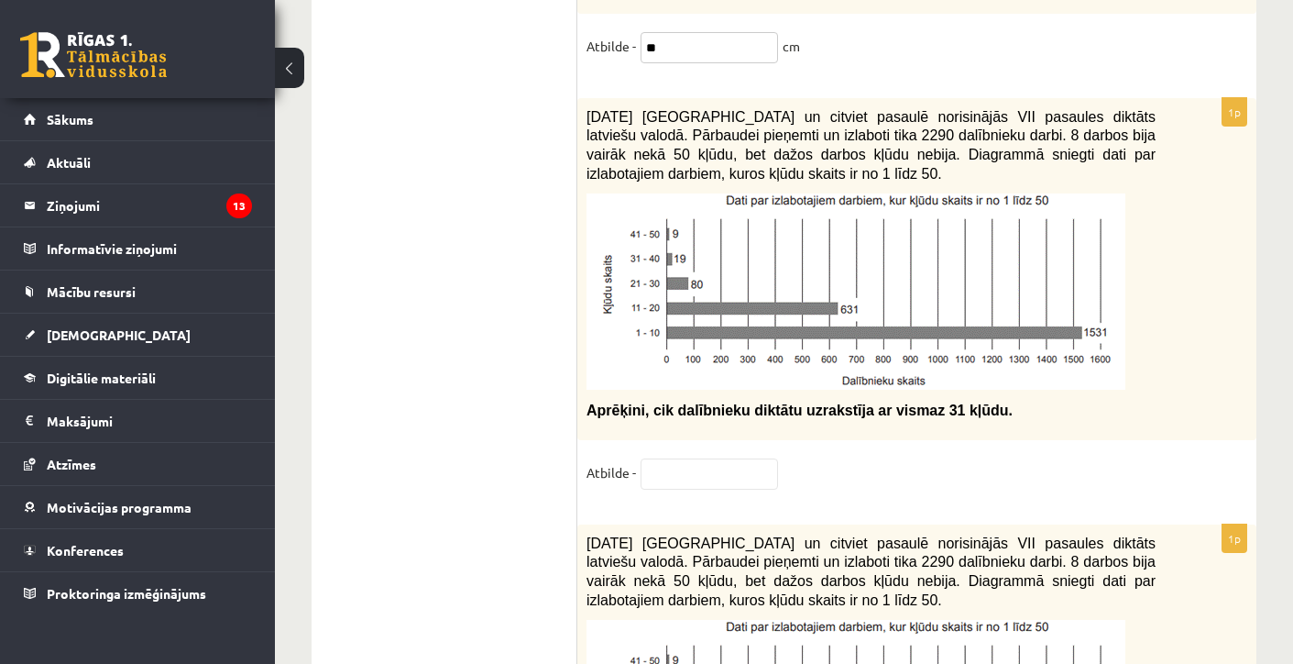
type input "**"
click at [688, 489] on input "text" at bounding box center [709, 473] width 137 height 31
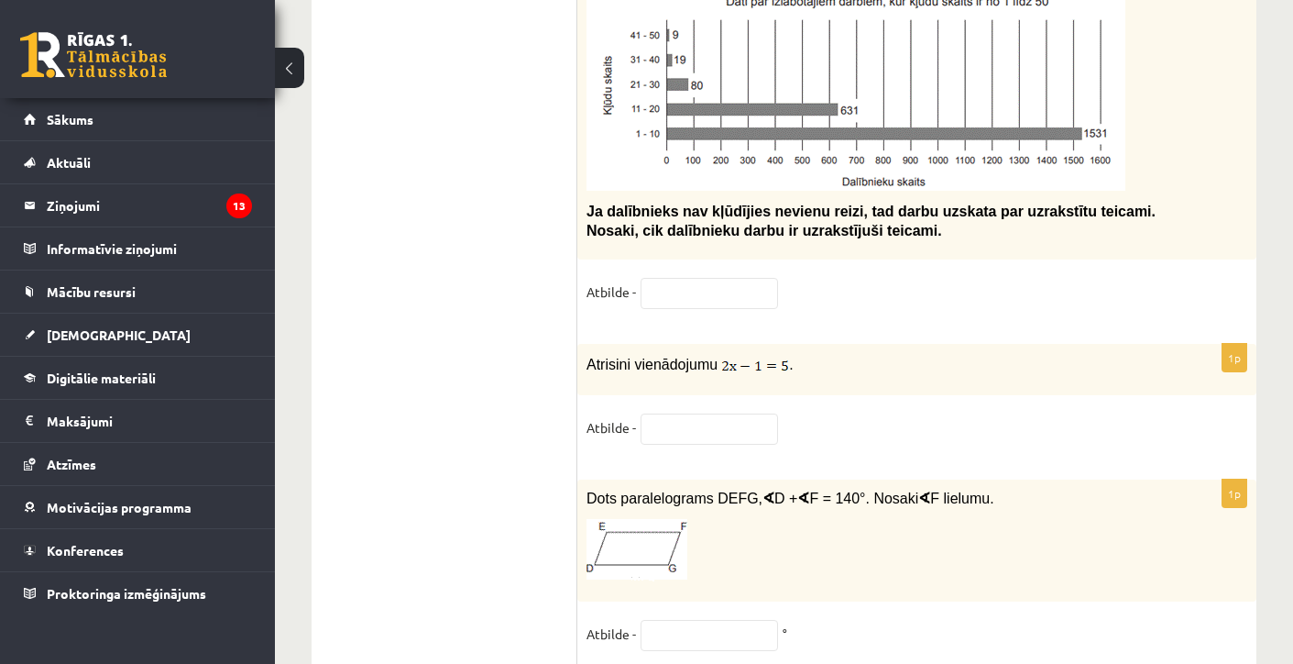
scroll to position [8706, 0]
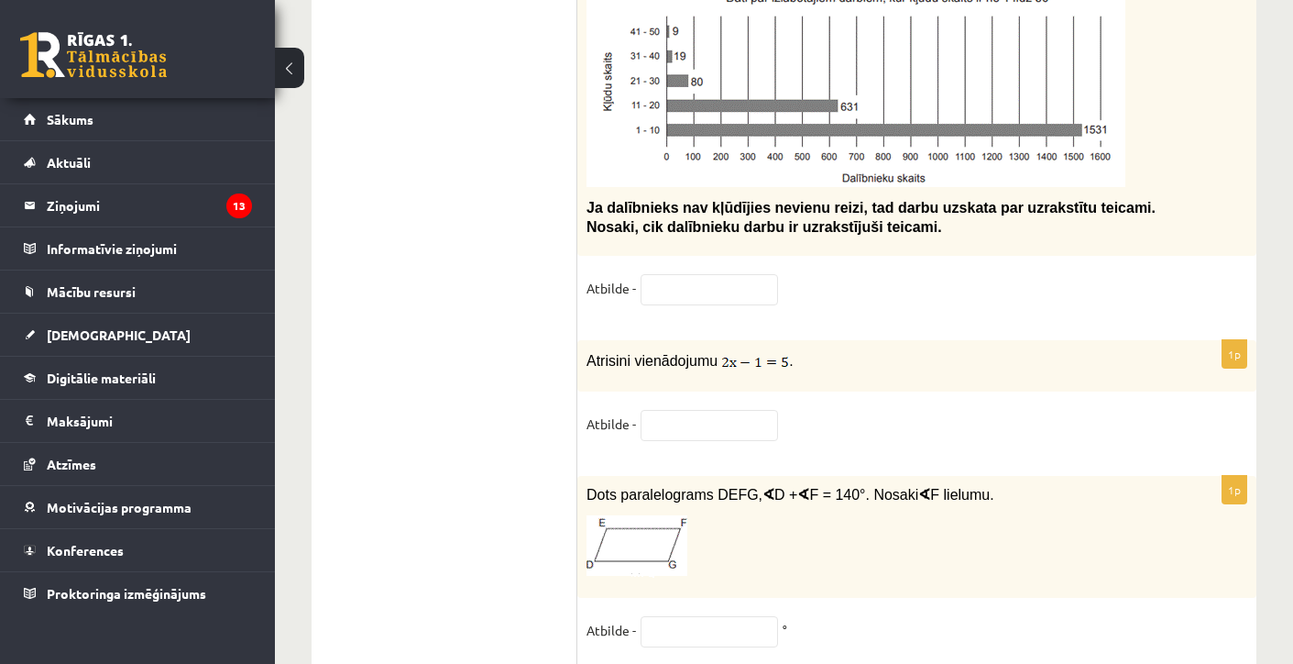
type input "**"
click at [675, 305] on input "text" at bounding box center [709, 289] width 137 height 31
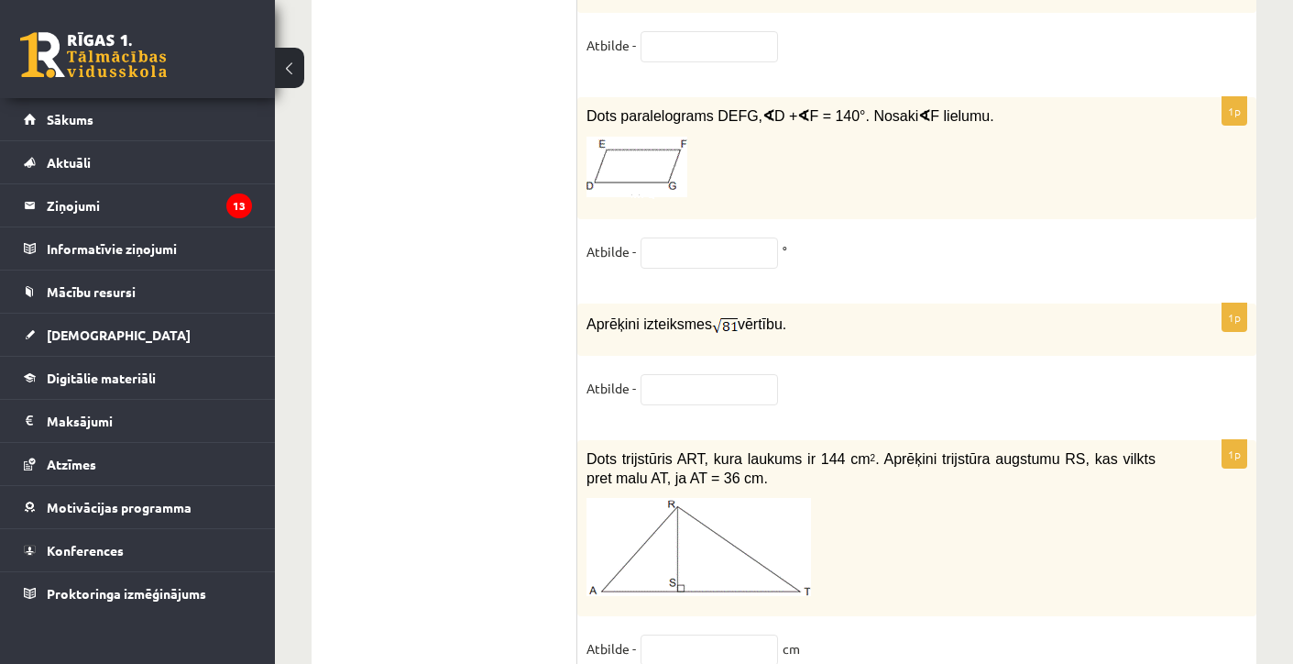
type input "**"
click at [704, 402] on div "1p Aprēķini izteiksmes vērtību. Atbilde -" at bounding box center [916, 362] width 679 height 118
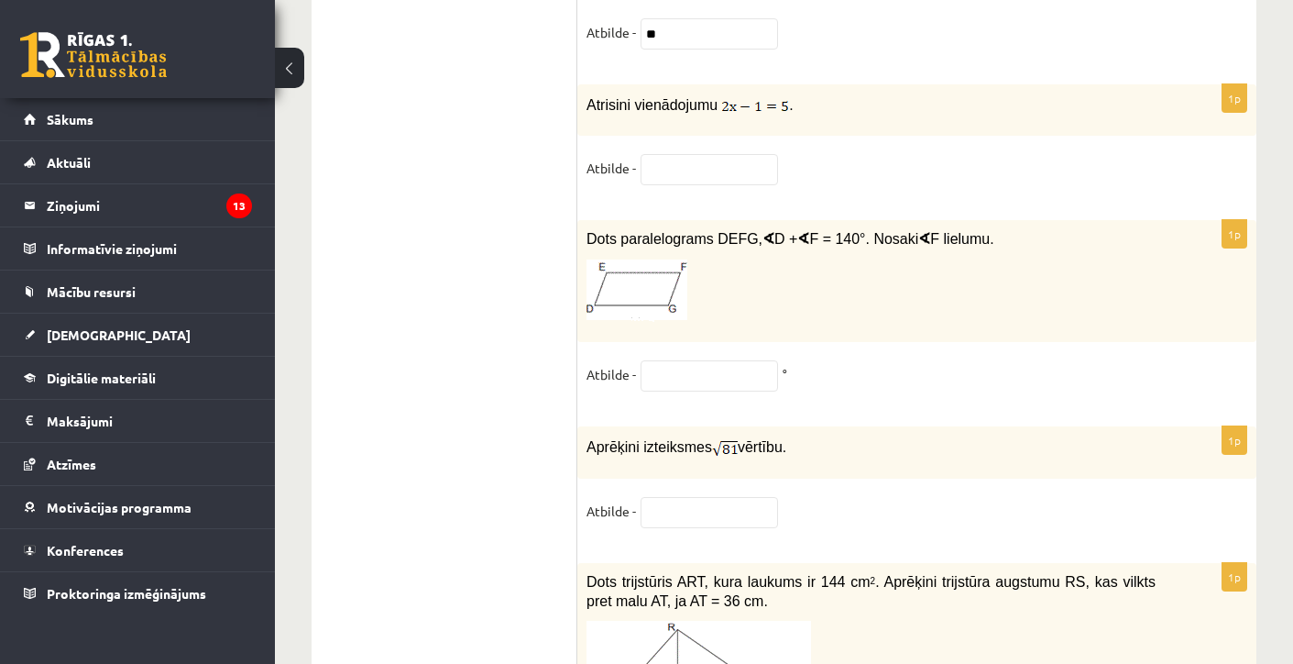
scroll to position [8959, 0]
click at [667, 187] on input "text" at bounding box center [709, 171] width 137 height 31
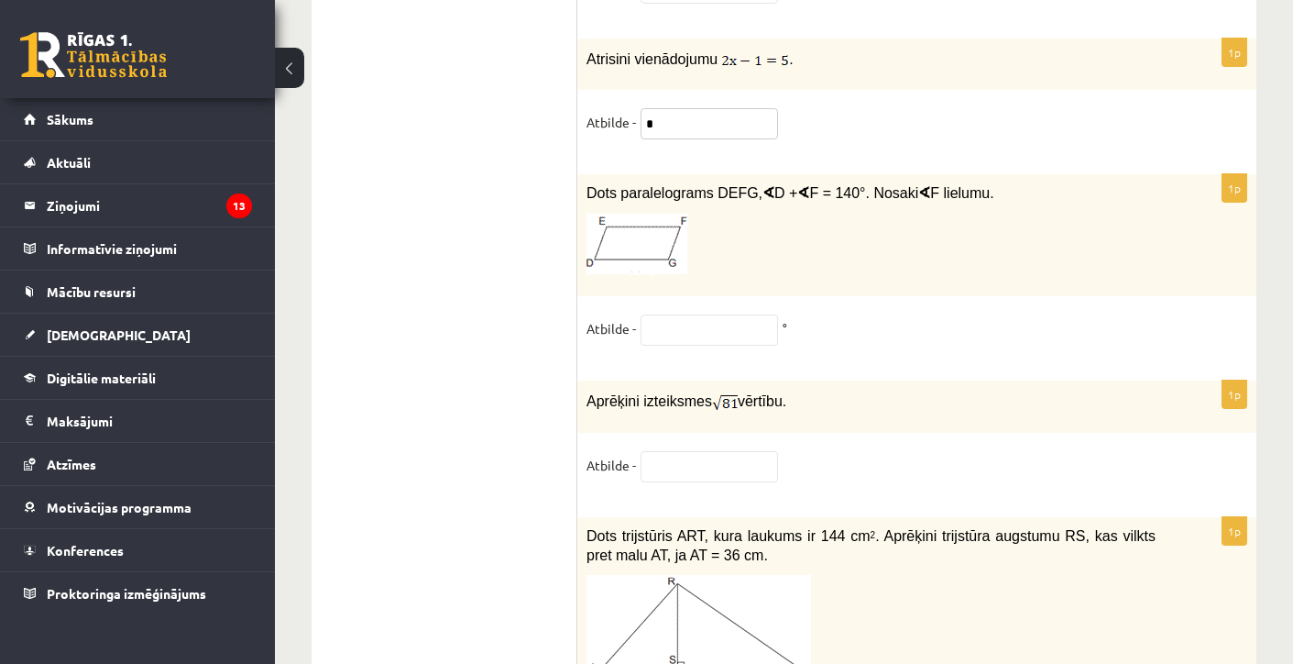
scroll to position [9034, 0]
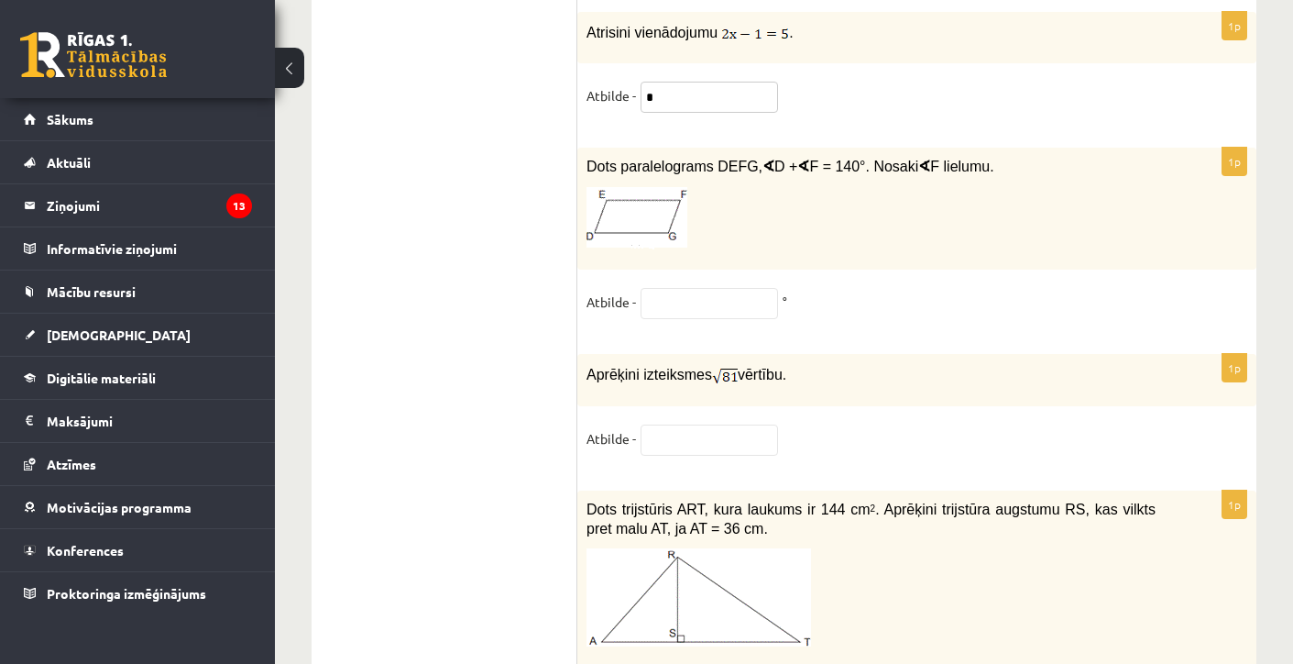
type input "*"
click at [689, 319] on input "text" at bounding box center [709, 303] width 137 height 31
type input "**"
click at [653, 455] on input "text" at bounding box center [709, 439] width 137 height 31
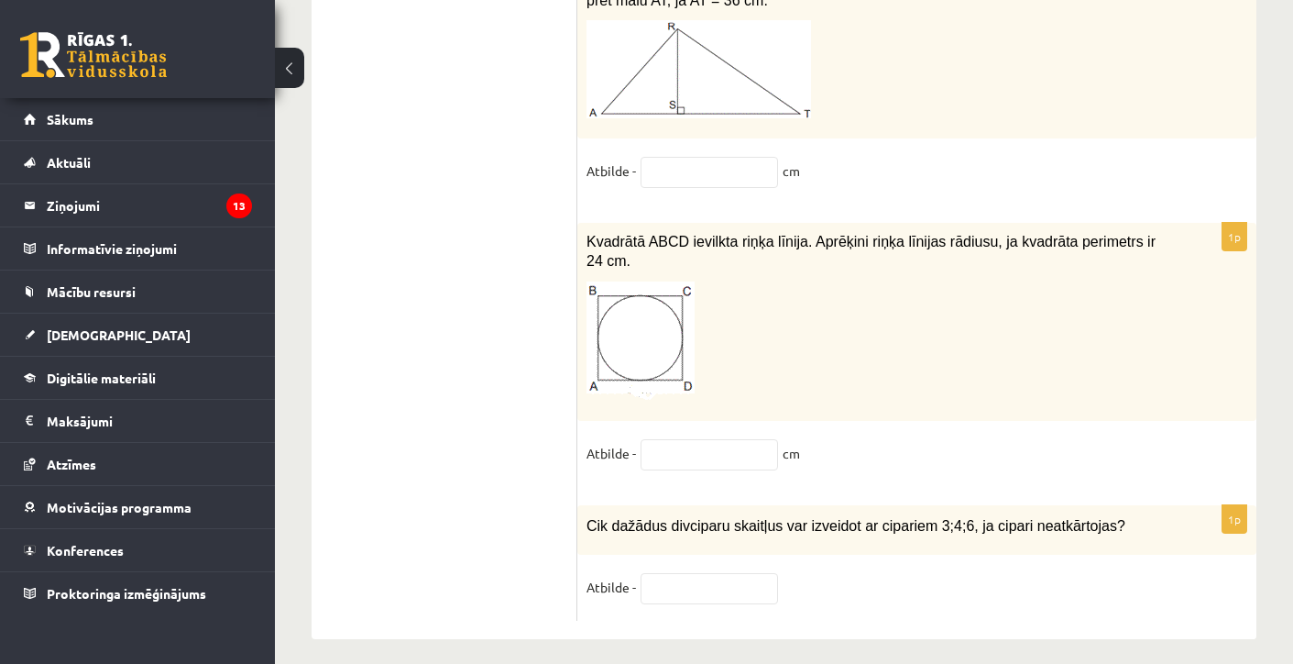
scroll to position [9556, 0]
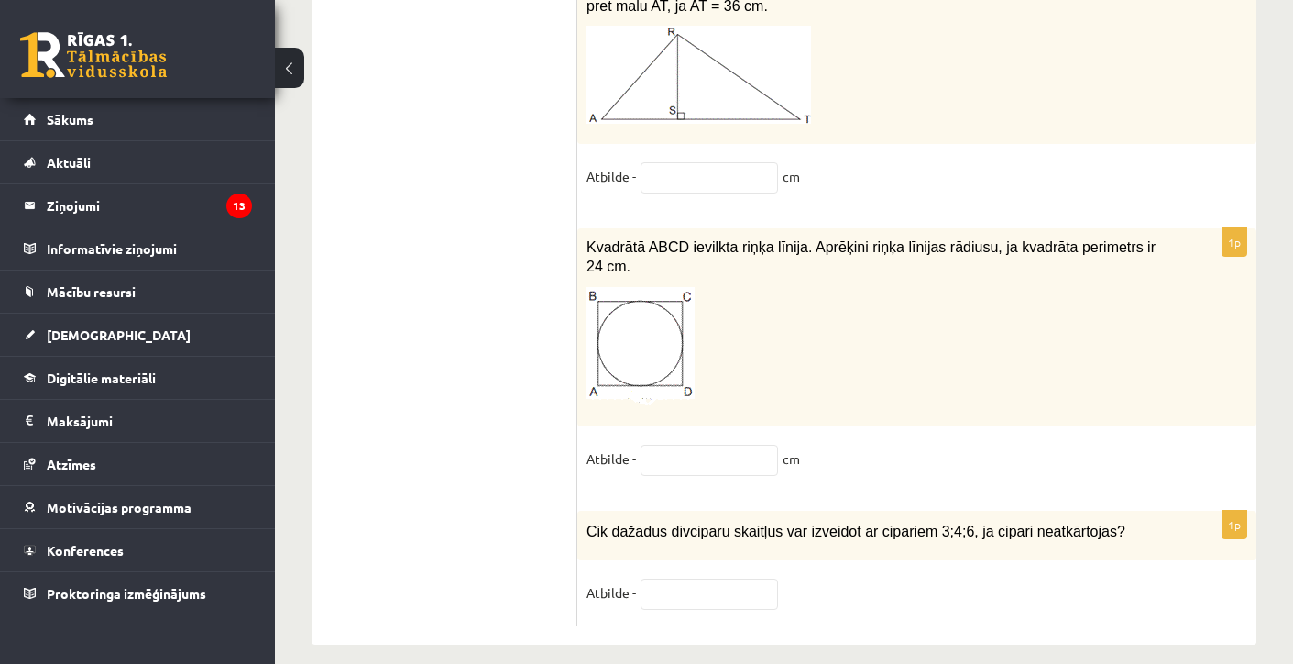
type input "***"
click at [681, 476] on input "text" at bounding box center [709, 459] width 137 height 31
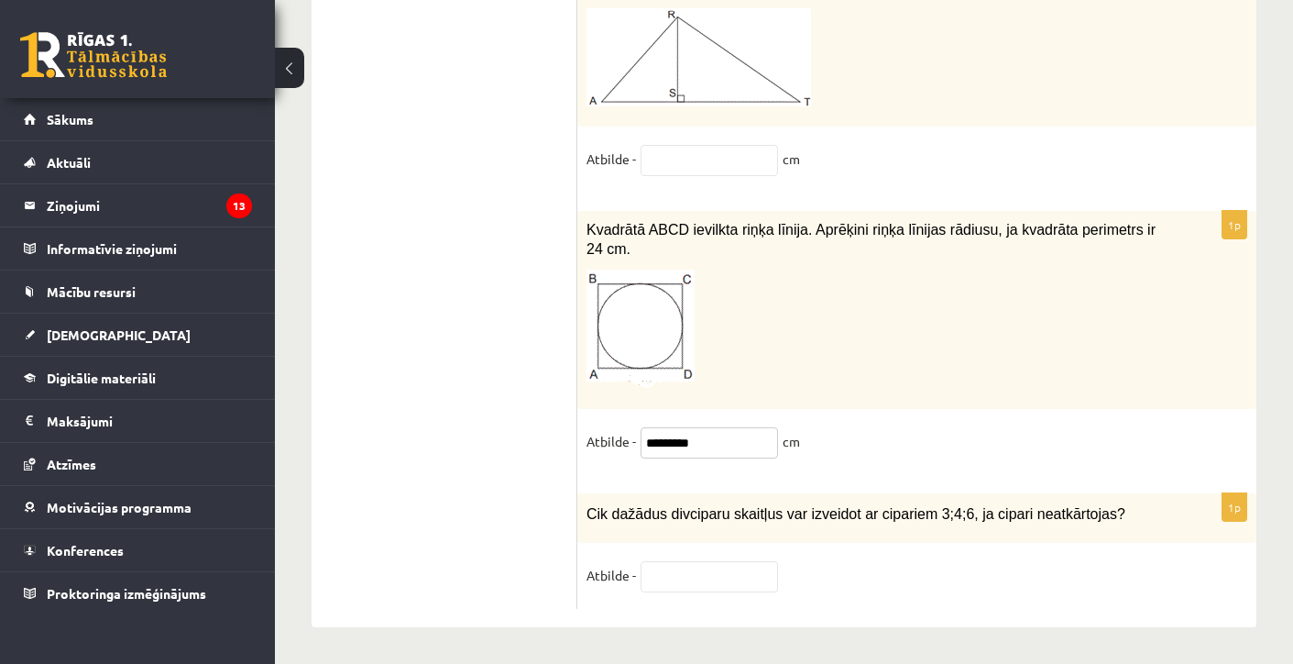
scroll to position [9617, 0]
type input "*********"
click at [678, 588] on input "text" at bounding box center [709, 576] width 137 height 31
click at [694, 580] on input "text" at bounding box center [709, 576] width 137 height 31
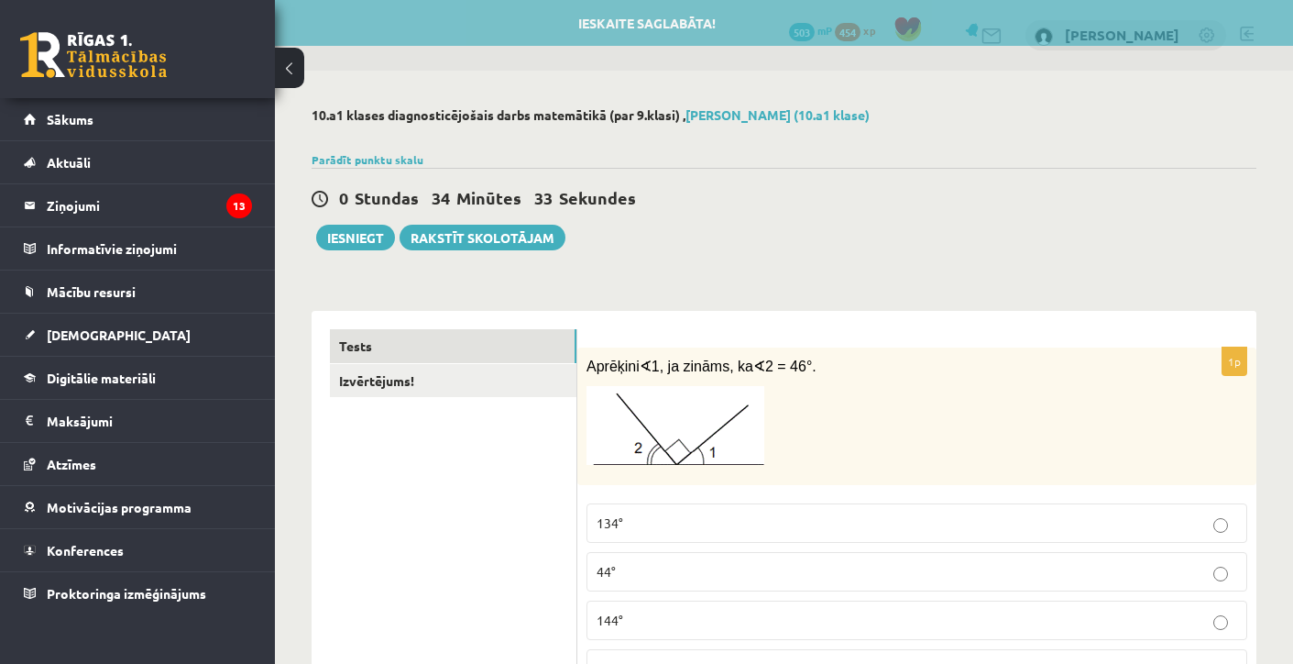
scroll to position [0, 0]
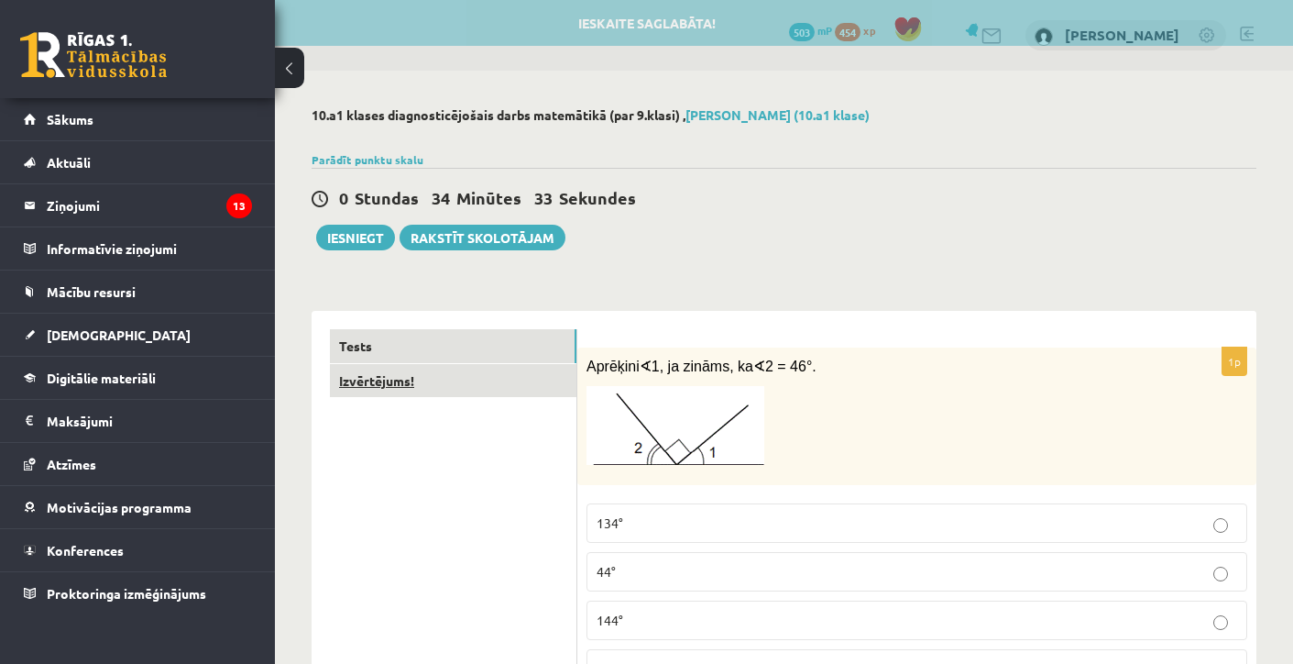
type input "*"
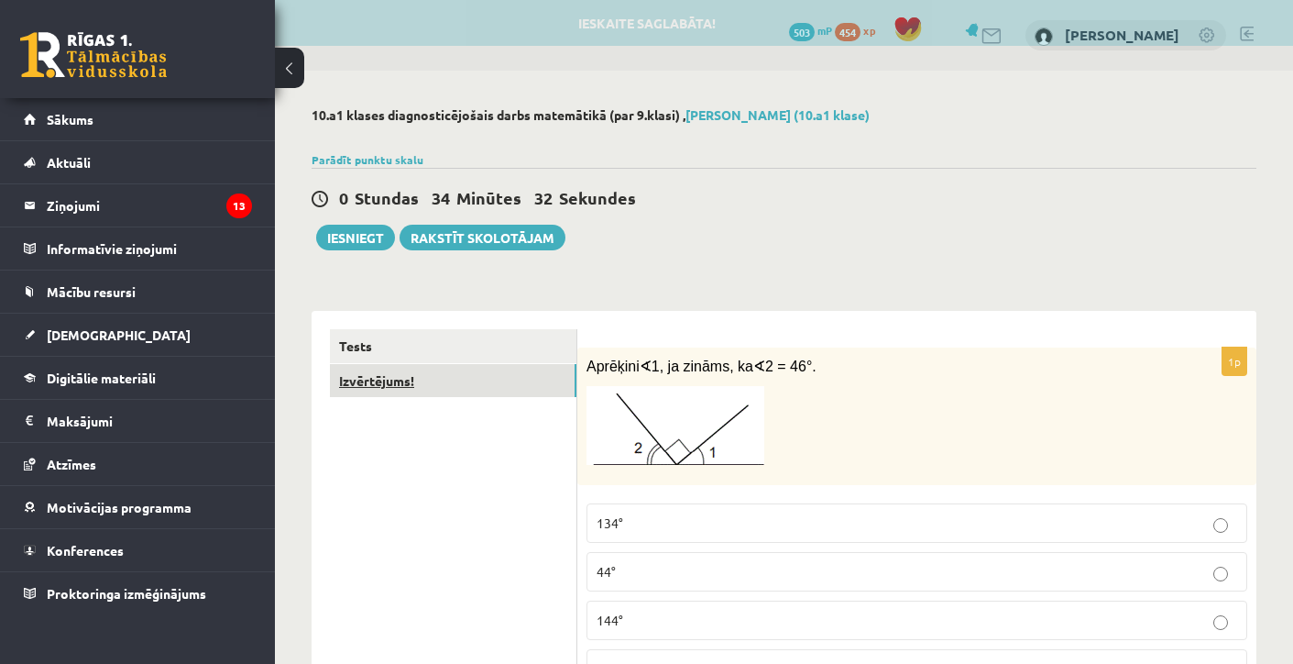
click at [413, 389] on link "Izvērtējums!" at bounding box center [453, 381] width 247 height 34
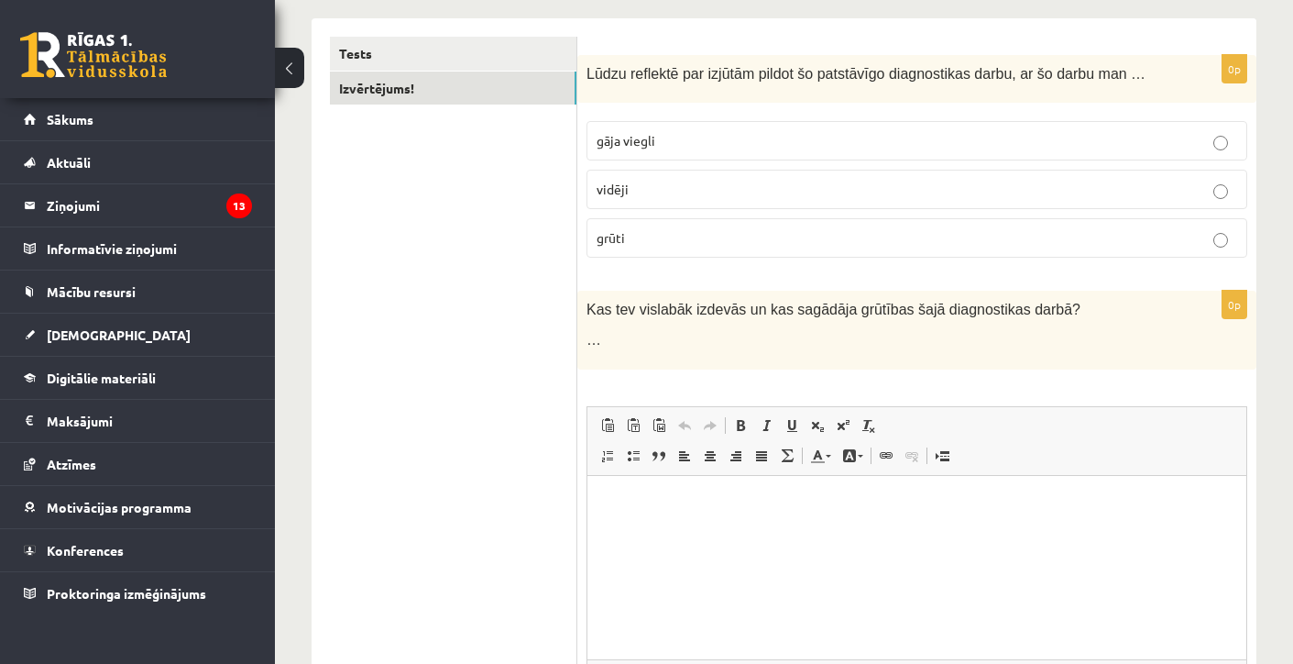
scroll to position [243, 0]
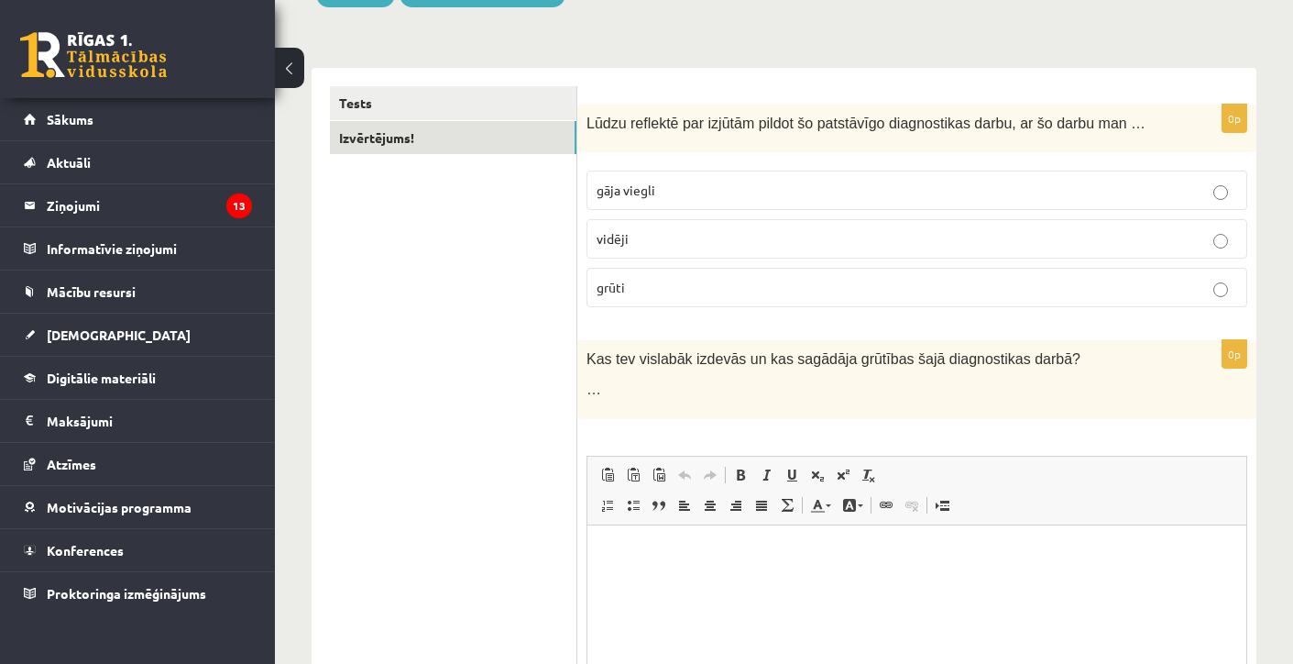
click at [629, 246] on p "vidēji" at bounding box center [917, 238] width 641 height 19
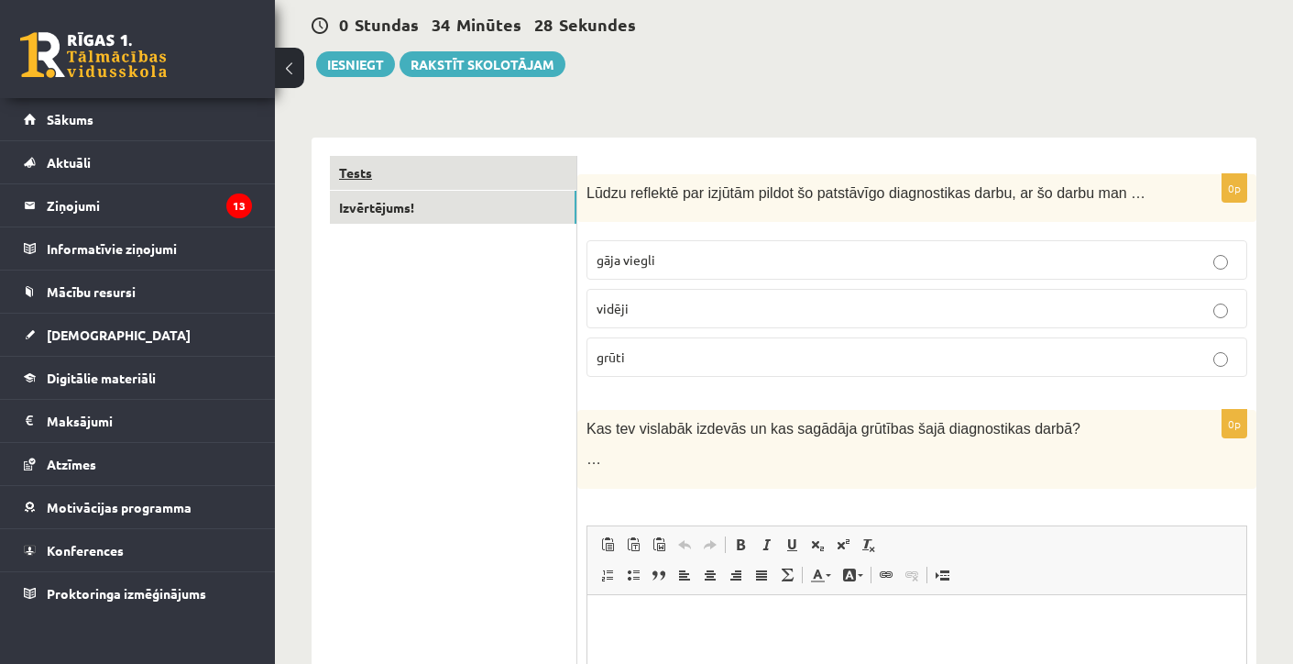
scroll to position [31, 0]
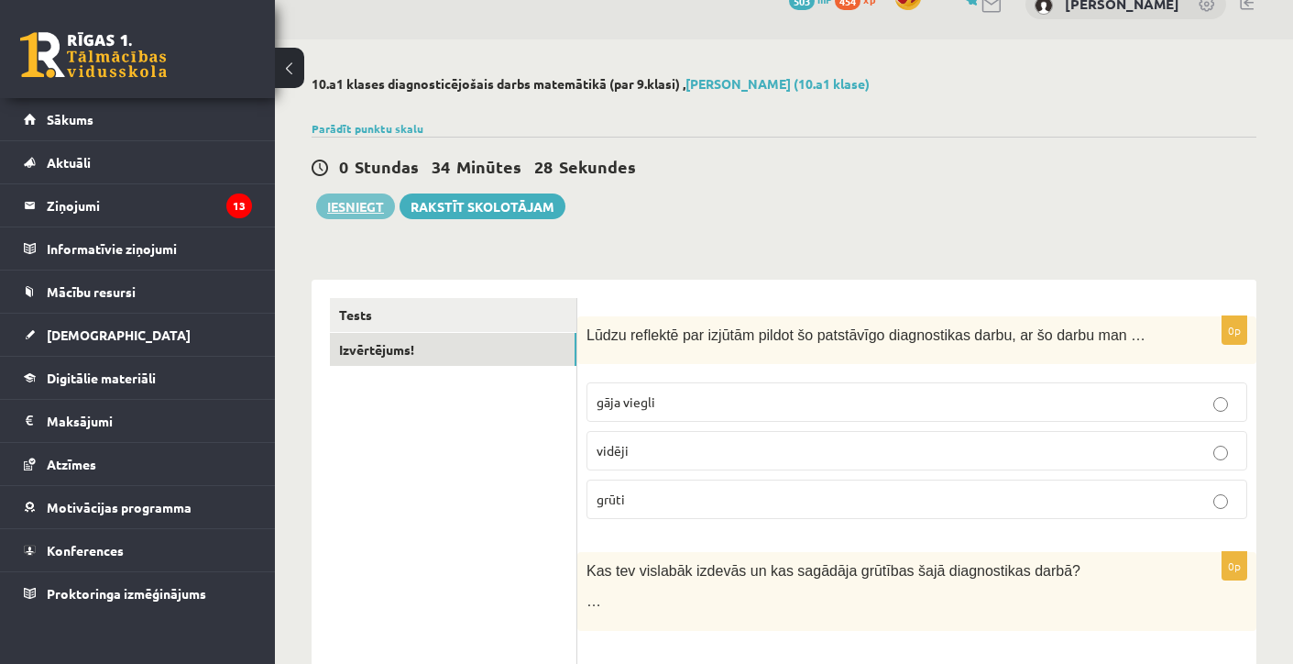
click at [370, 199] on button "Iesniegt" at bounding box center [355, 206] width 79 height 26
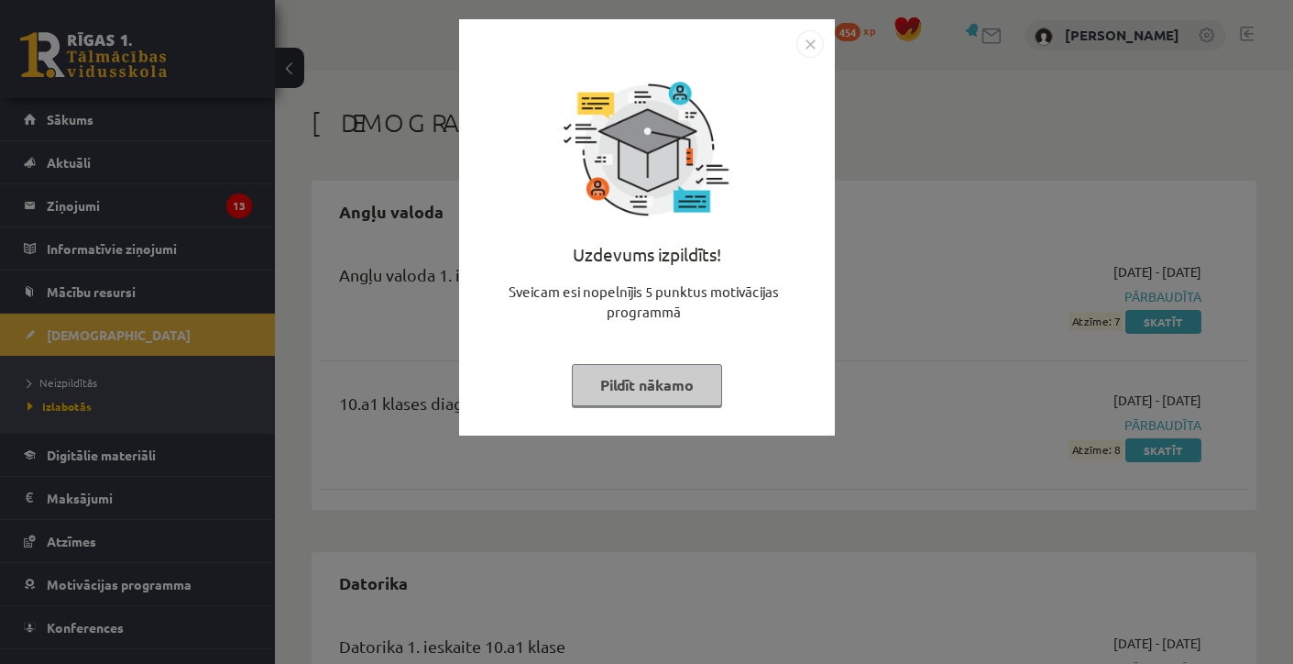
click at [813, 46] on img "Close" at bounding box center [809, 43] width 27 height 27
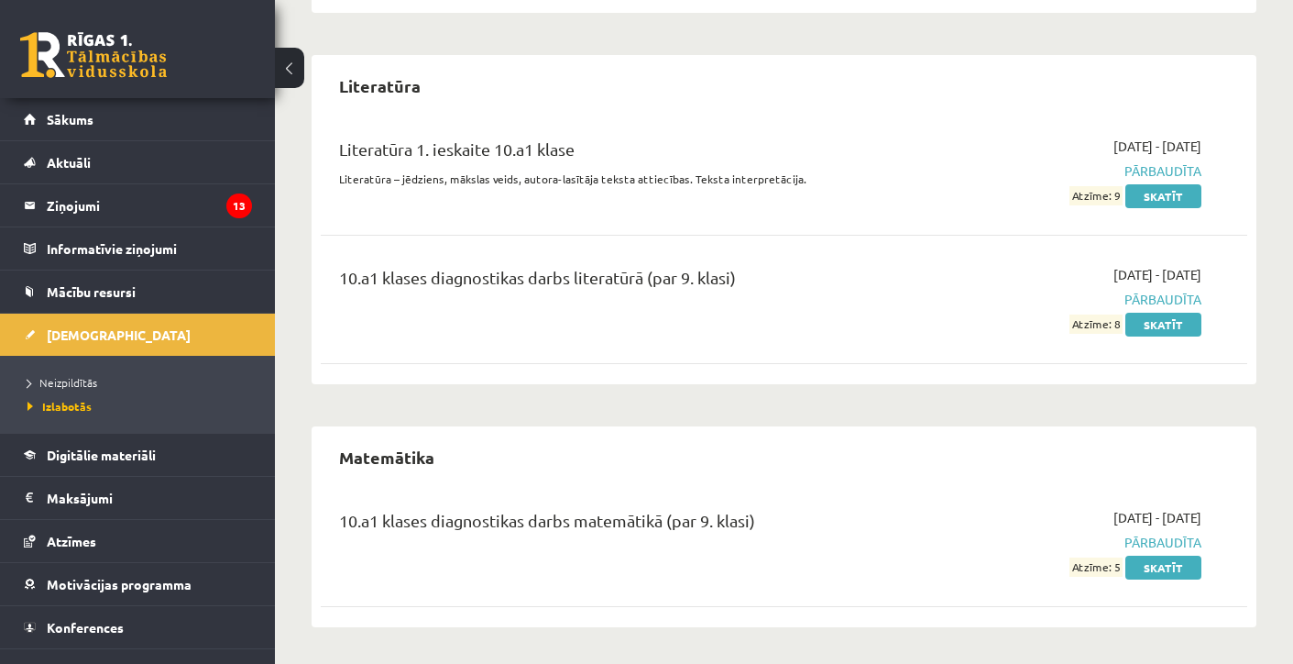
scroll to position [2568, 0]
click at [1152, 568] on link "Skatīt" at bounding box center [1163, 568] width 76 height 24
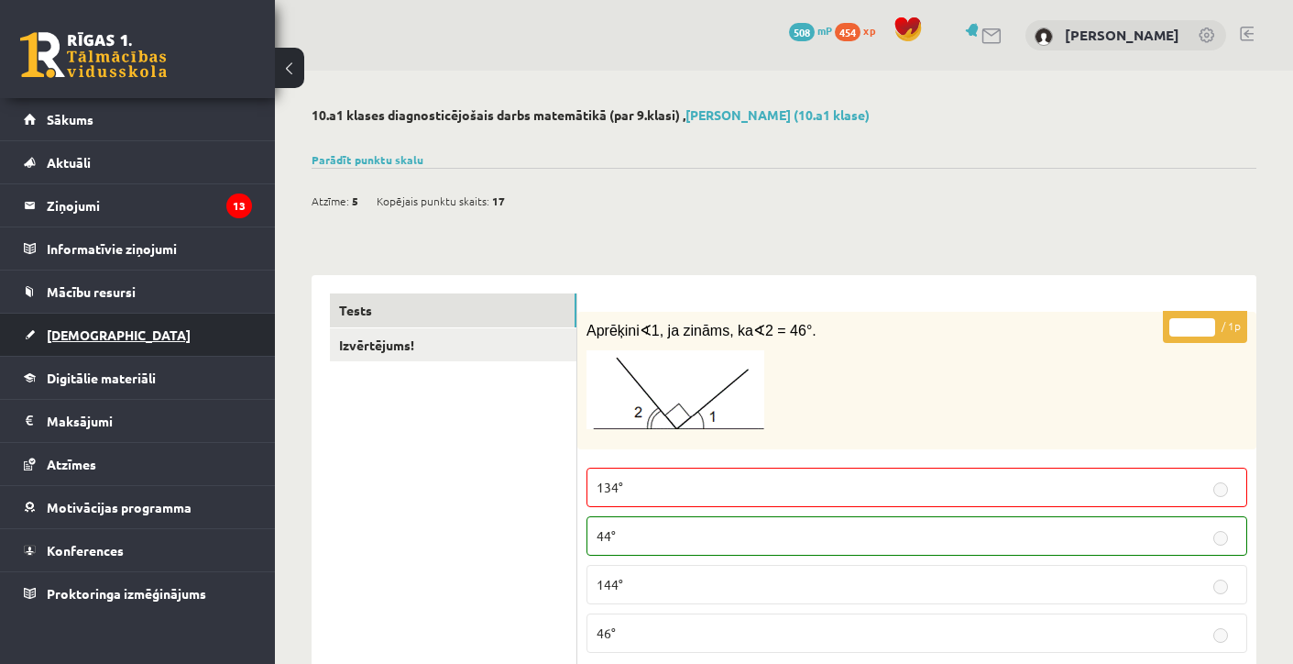
click at [119, 325] on link "[DEMOGRAPHIC_DATA]" at bounding box center [138, 334] width 228 height 42
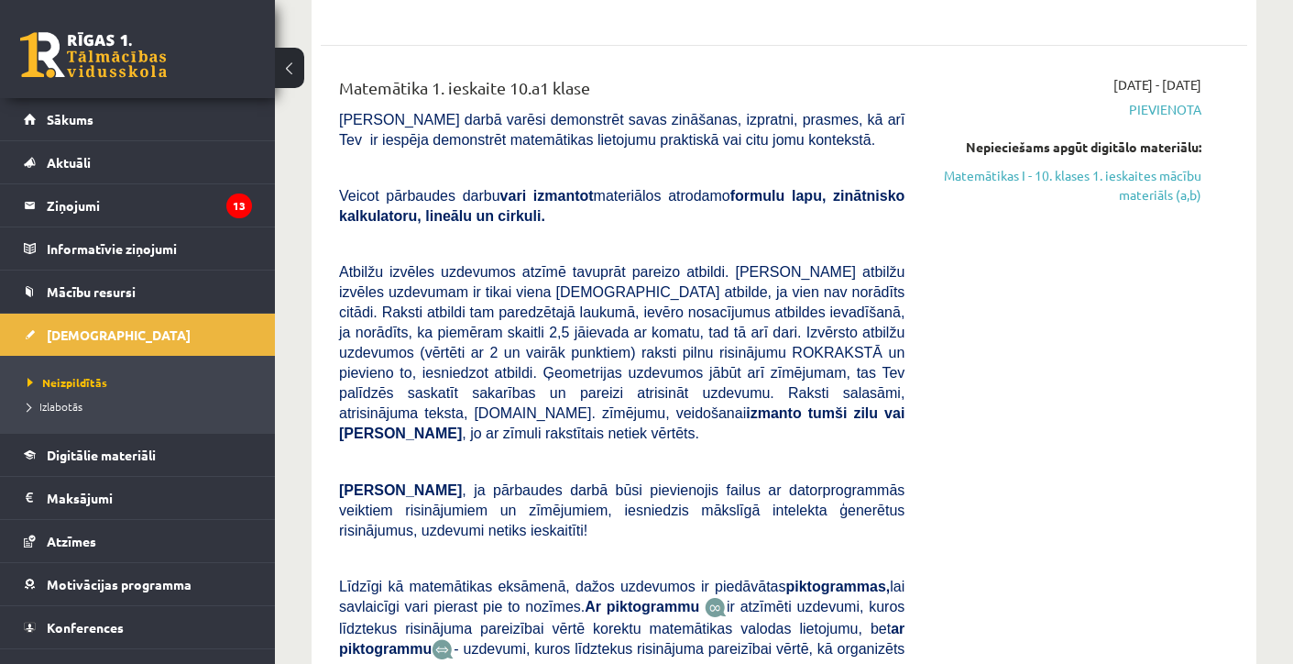
scroll to position [1056, 0]
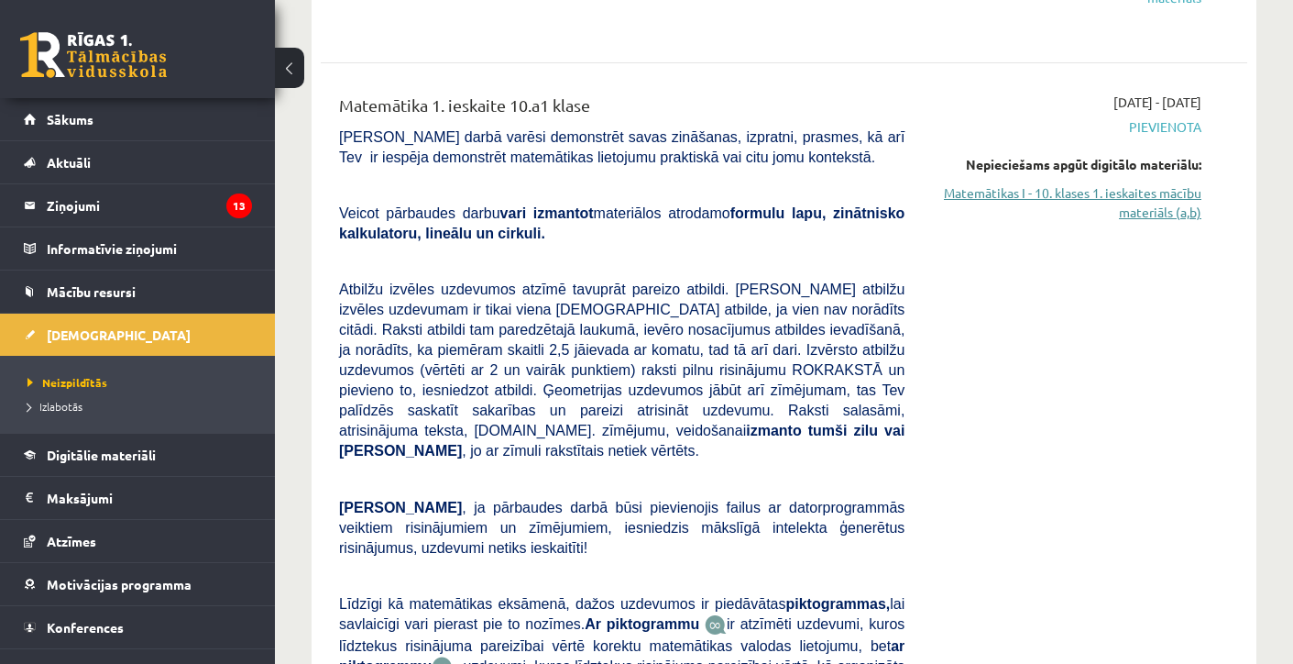
click at [1084, 207] on link "Matemātikas I - 10. klases 1. ieskaites mācību materiāls (a,b)" at bounding box center [1066, 202] width 269 height 38
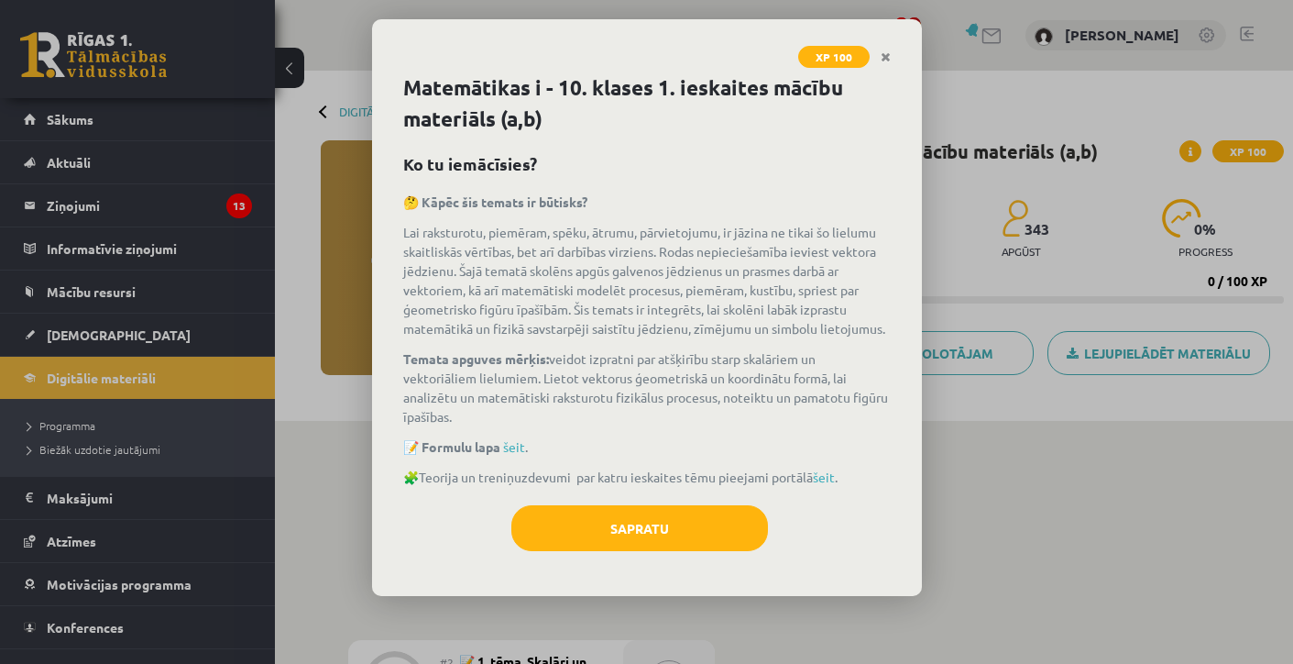
click at [887, 54] on icon "Close" at bounding box center [886, 57] width 10 height 13
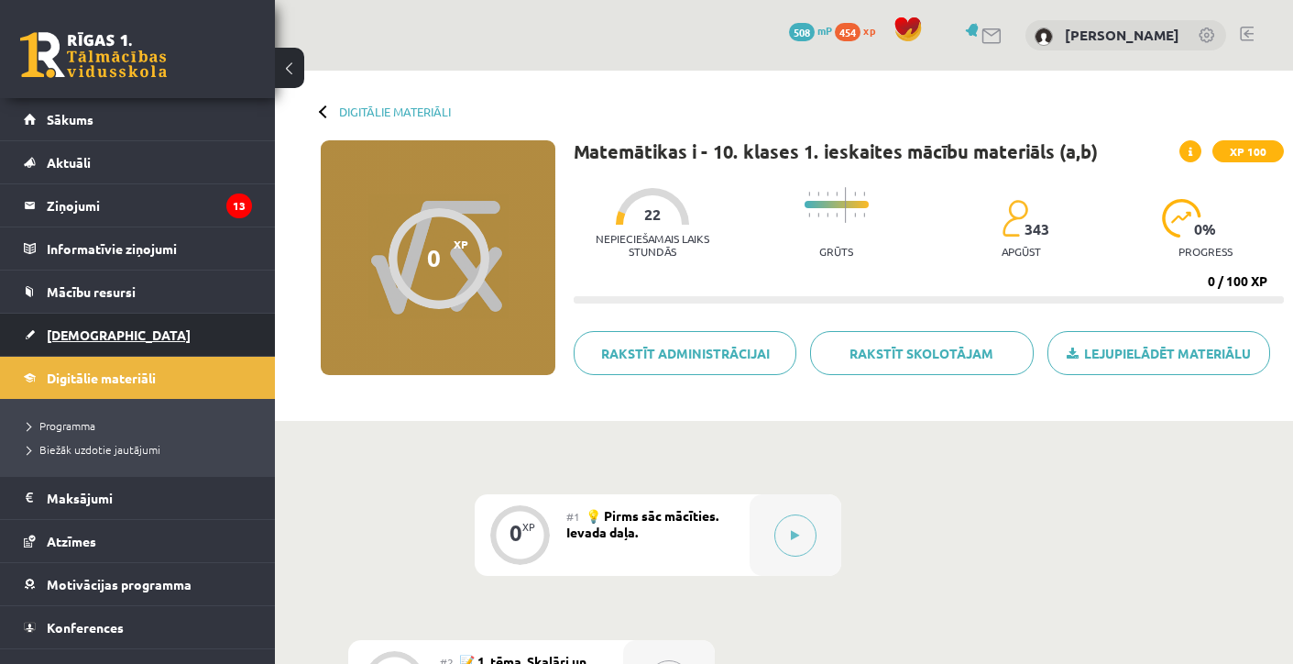
click at [64, 341] on span "[DEMOGRAPHIC_DATA]" at bounding box center [119, 334] width 144 height 16
